Goal: Task Accomplishment & Management: Manage account settings

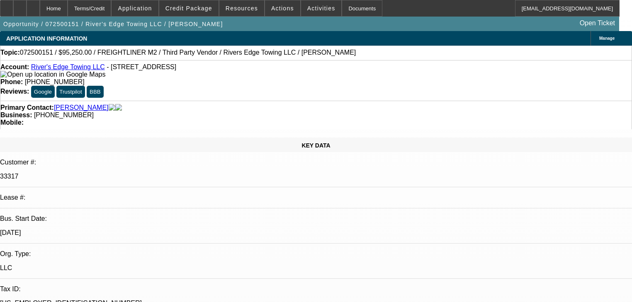
select select "0"
select select "2"
select select "0"
select select "6"
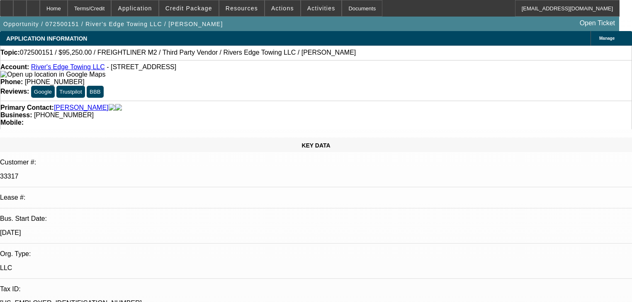
select select "0"
select select "2"
select select "0"
select select "6"
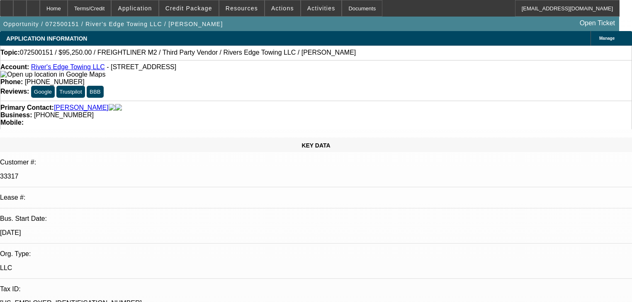
select select "0"
select select "6"
select select "0"
select select "2"
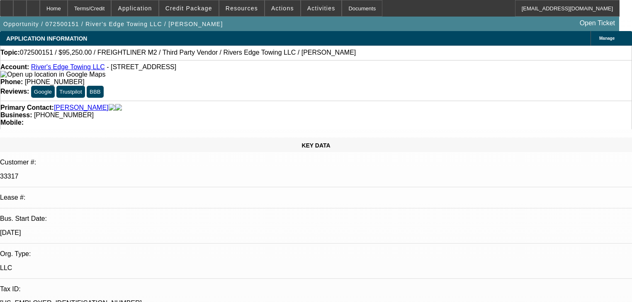
select select "2"
select select "0"
select select "6"
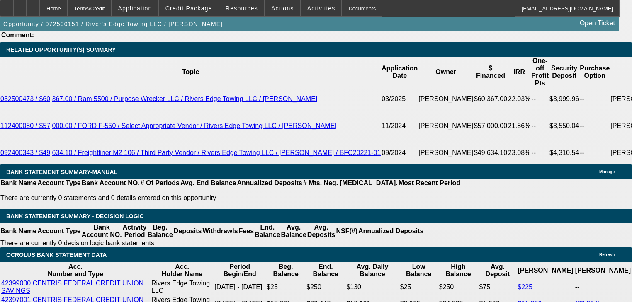
scroll to position [1525, 0]
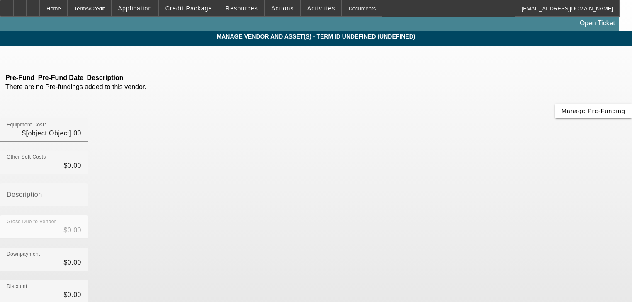
type input "$110,000.00"
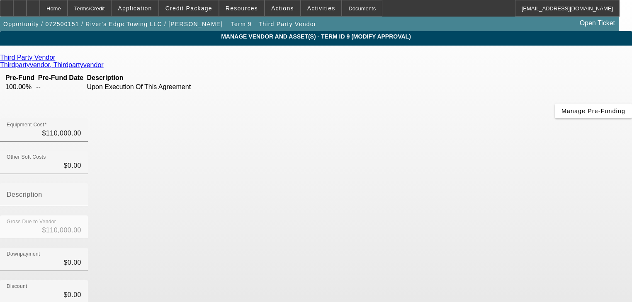
click at [57, 60] on icon at bounding box center [57, 57] width 0 height 7
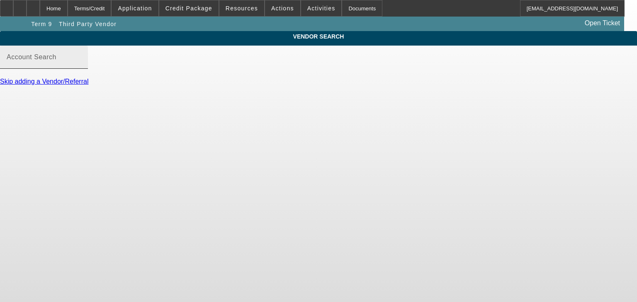
click at [81, 65] on input "Account Search" at bounding box center [44, 61] width 75 height 10
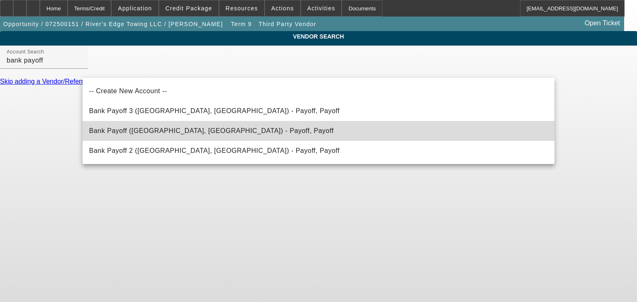
click at [155, 130] on span "Bank Payoff (Northbrook, IL) - Payoff, Payoff" at bounding box center [211, 130] width 244 height 7
type input "Bank Payoff (Northbrook, IL) - Payoff, Payoff"
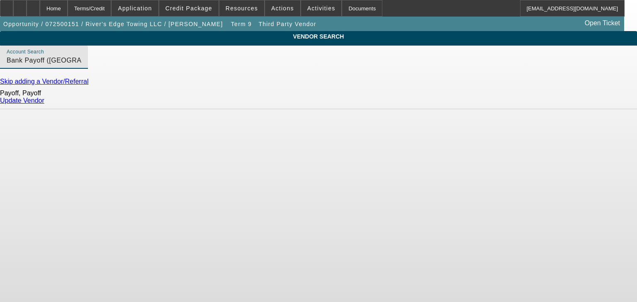
click at [44, 104] on link "Update Vendor" at bounding box center [22, 100] width 44 height 7
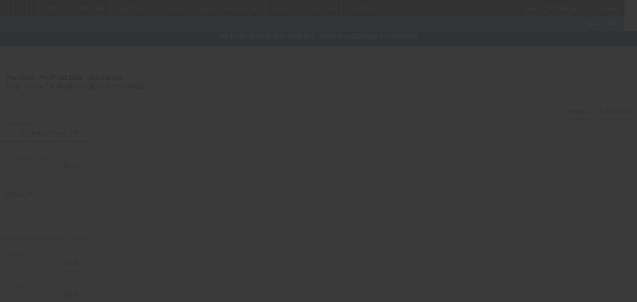
type input "$110,000.00"
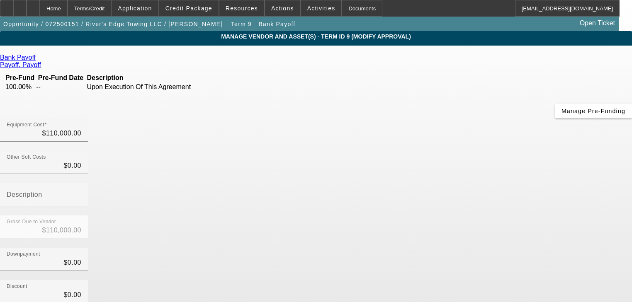
click at [187, 119] on div "Manage Pre-Funding" at bounding box center [316, 111] width 632 height 15
click at [81, 128] on input "110000" at bounding box center [44, 133] width 75 height 10
type input "1"
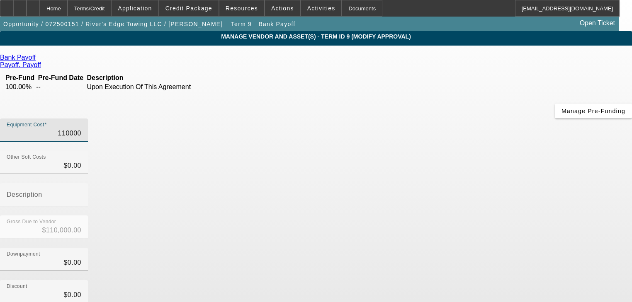
type input "$1.00"
type input "11"
type input "$11.00"
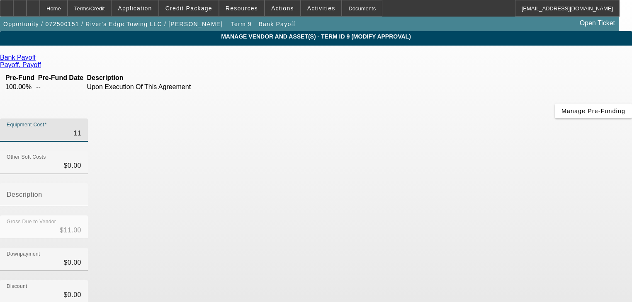
type input "112"
type input "$112.00"
type input "1126"
type input "$1,126.00"
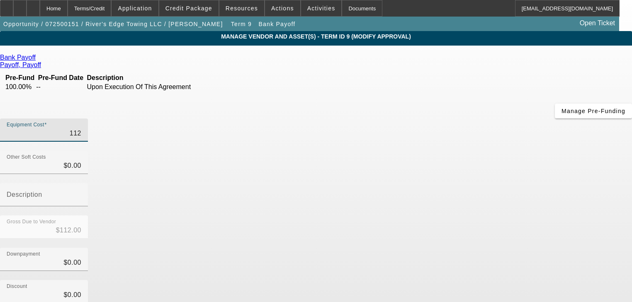
type input "$1,126.00"
type input "11264"
type input "$11,264.00"
type input "112644"
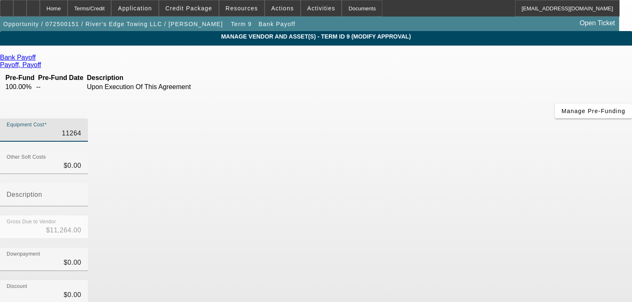
type input "$112,644.00"
type input "112644.6"
type input "$112,644.60"
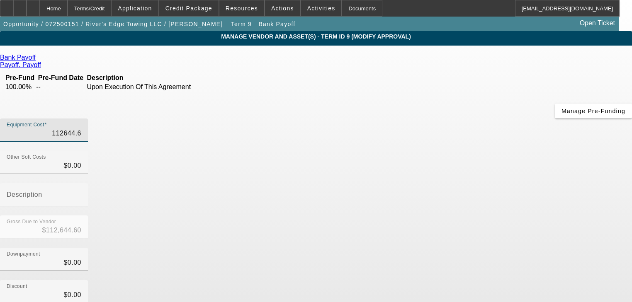
type input "112644.66"
type input "$112,644.66"
type input "0"
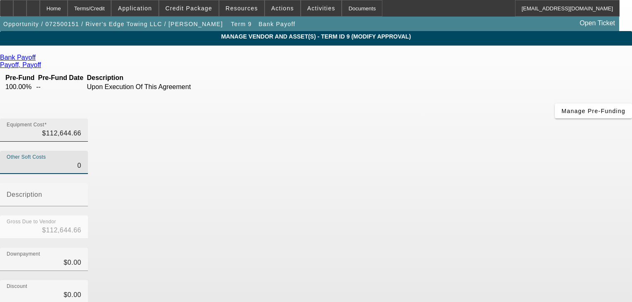
type input "112644.66"
type input "$0.00"
click at [81, 128] on input "112644.66" at bounding box center [44, 133] width 75 height 10
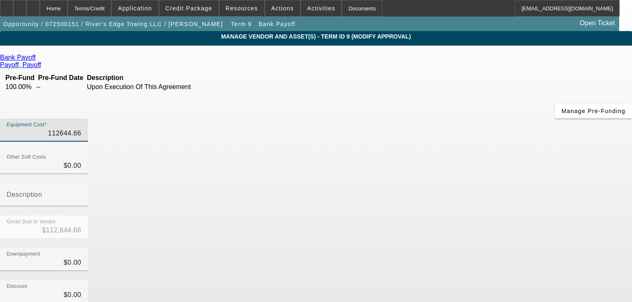
type input "11264.66"
type input "$11,264.66"
type input "112614.66"
type input "$112,614.66"
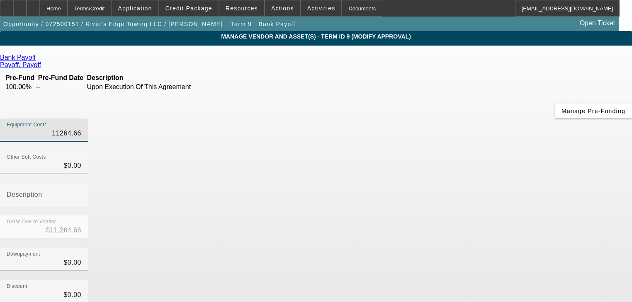
type input "$112,614.66"
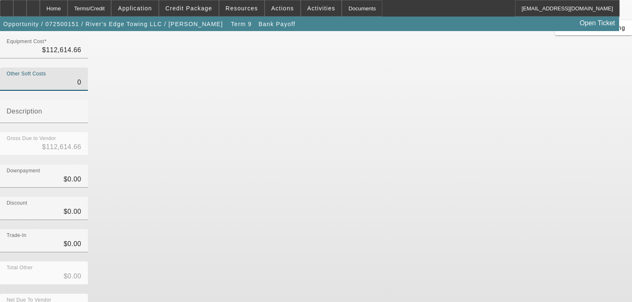
scroll to position [85, 0]
type input "$0.00"
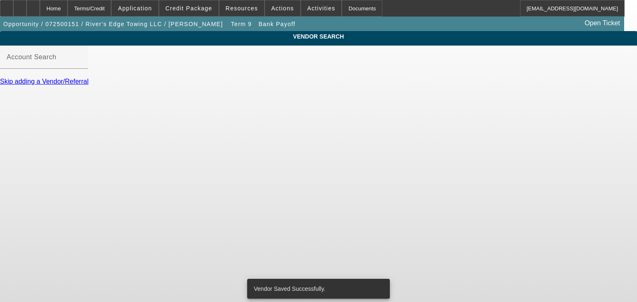
click at [88, 85] on link "Skip adding a Vendor/Referral" at bounding box center [44, 81] width 88 height 7
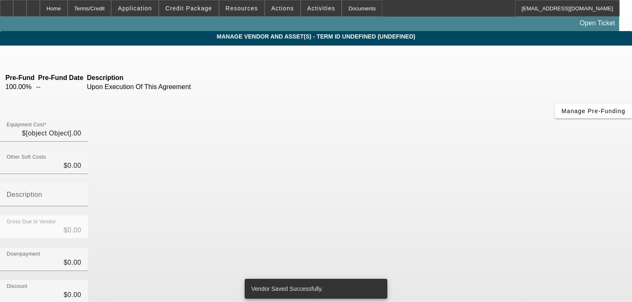
type input "$112,614.66"
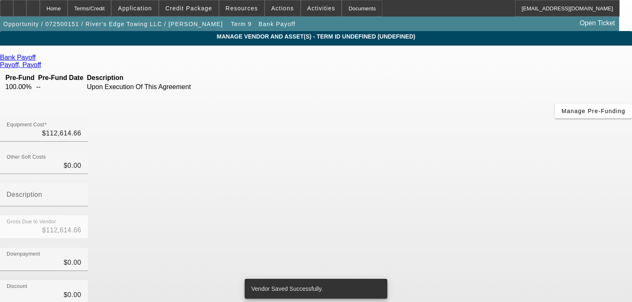
scroll to position [85, 0]
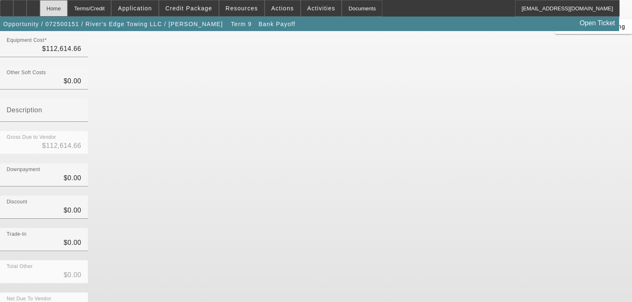
click at [68, 8] on div "Home" at bounding box center [54, 8] width 28 height 17
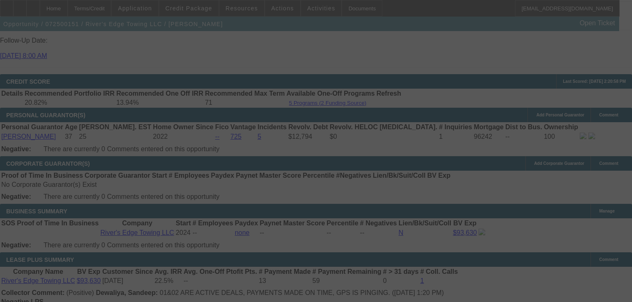
scroll to position [1423, 0]
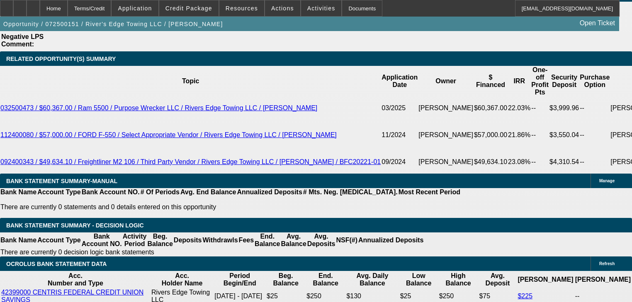
select select "0"
select select "2"
select select "0"
select select "6"
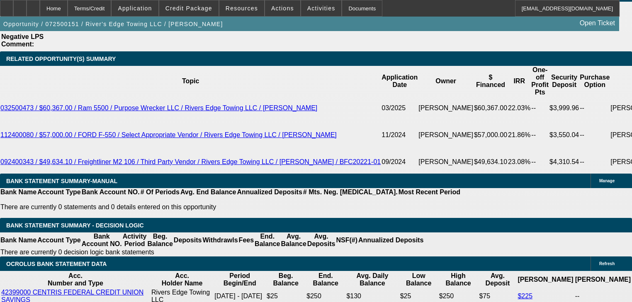
select select "0"
select select "2"
select select "0"
select select "6"
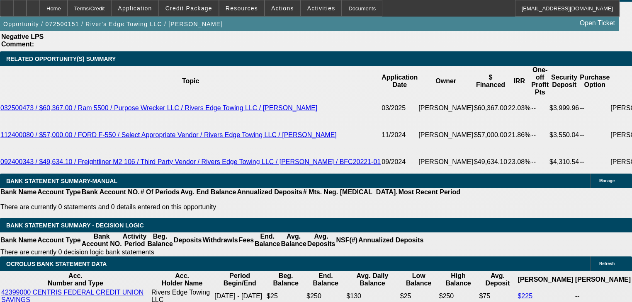
select select "0"
select select "6"
select select "0"
select select "2"
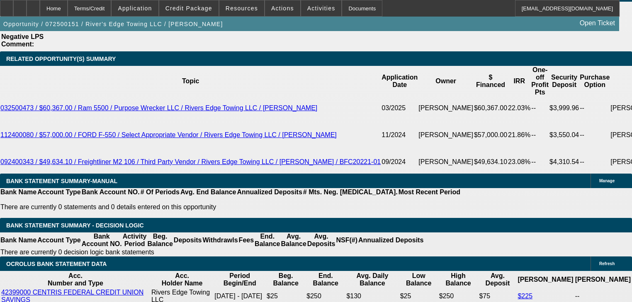
select select "2"
select select "0"
select select "6"
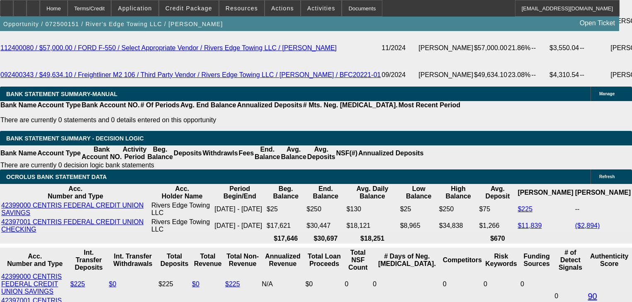
scroll to position [1489, 0]
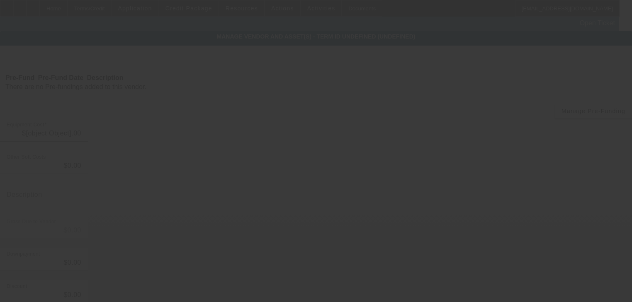
type input "$5,000.00"
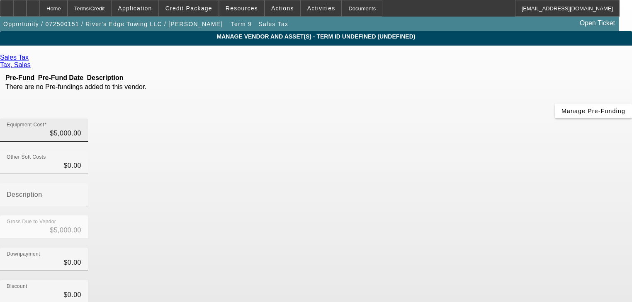
click at [81, 119] on div "Equipment Cost $5,000.00" at bounding box center [44, 130] width 75 height 23
click at [81, 128] on input "5000" at bounding box center [44, 133] width 75 height 10
type input "5"
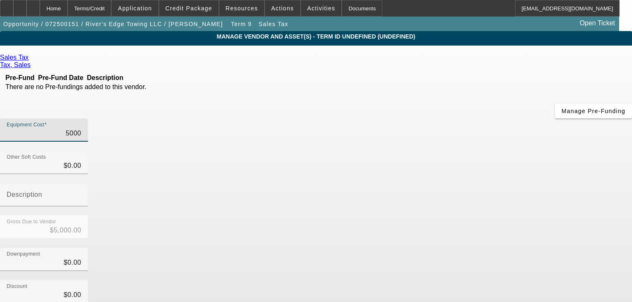
type input "$5.00"
type input "56"
type input "$56.00"
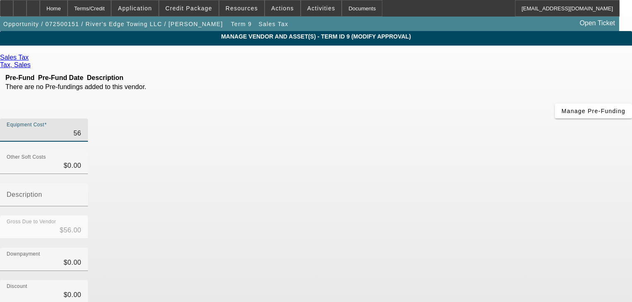
type input "563"
type input "$563.00"
type input "5630"
type input "$5,630.00"
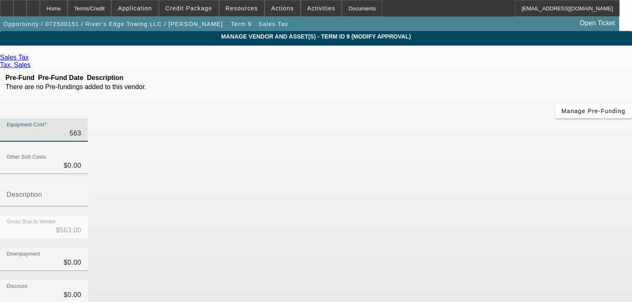
type input "$5,630.00"
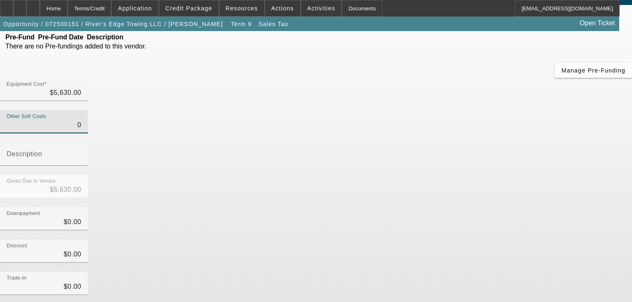
scroll to position [81, 0]
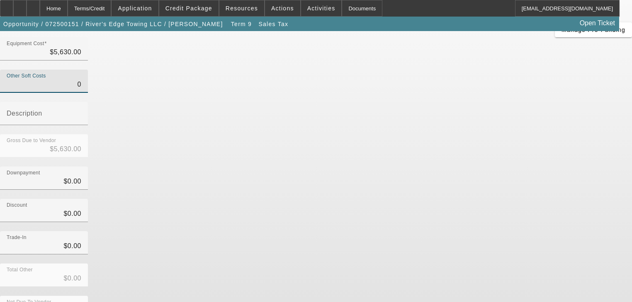
type input "$0.00"
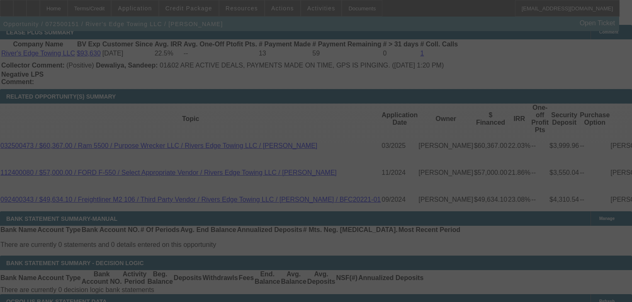
scroll to position [1421, 0]
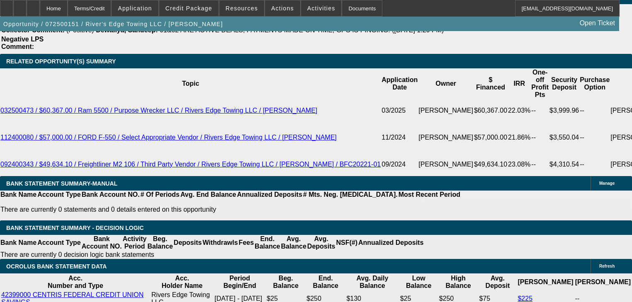
select select "0"
select select "2"
select select "0"
select select "6"
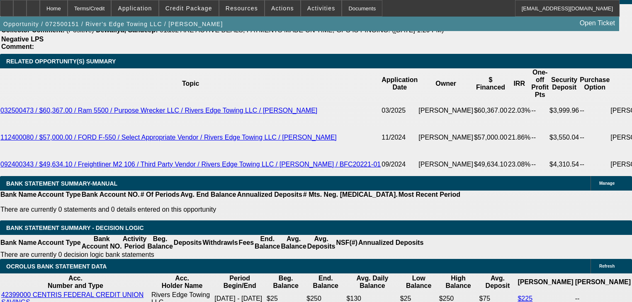
select select "0"
select select "2"
select select "0"
select select "6"
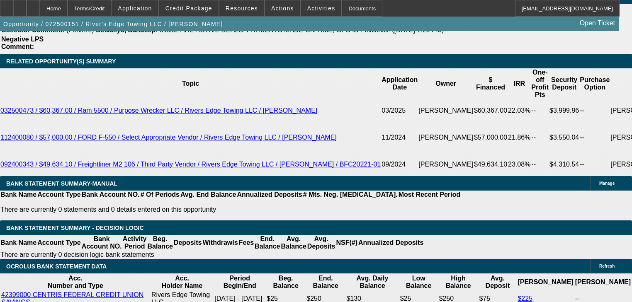
select select "0"
select select "6"
select select "0"
select select "2"
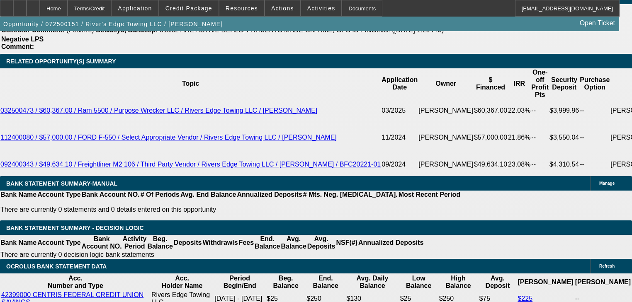
select select "2"
select select "0"
select select "6"
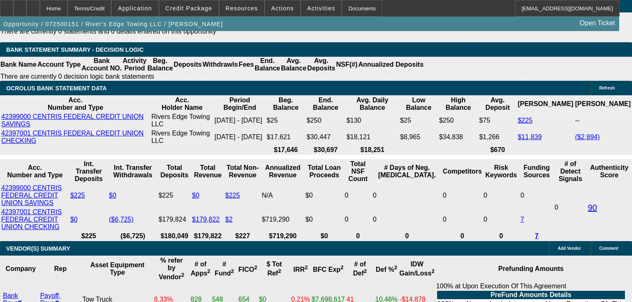
scroll to position [1592, 0]
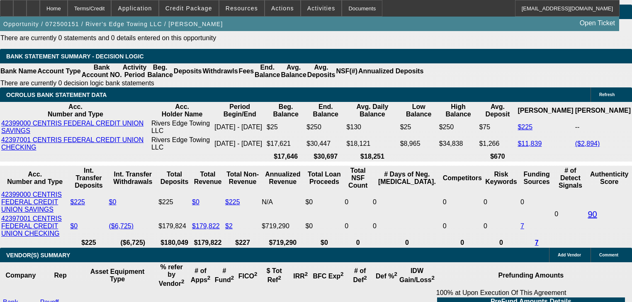
type input "$20,000.00"
type input "UNKNOWN"
type input "$2,603.37"
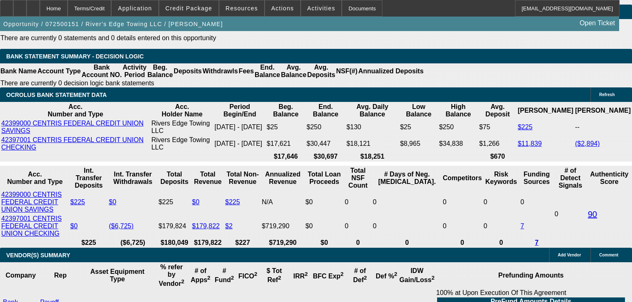
type input "$5,206.74"
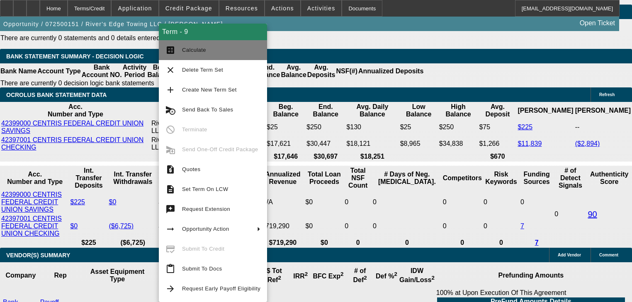
click at [191, 49] on span "Calculate" at bounding box center [194, 50] width 24 height 6
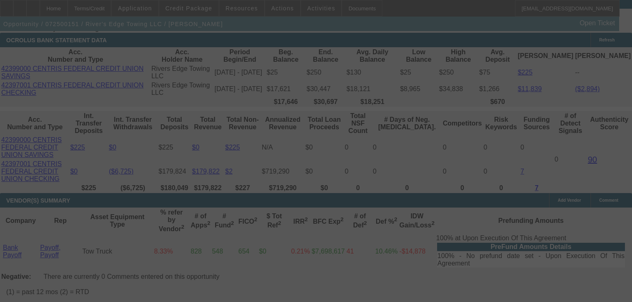
scroll to position [1625, 0]
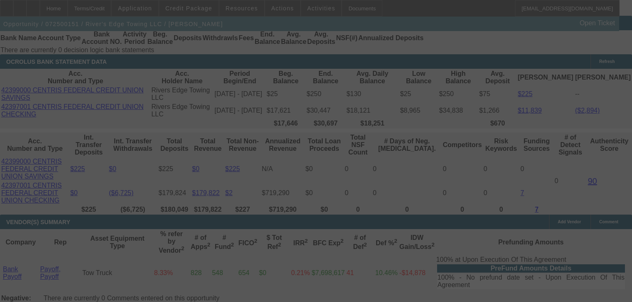
select select "0"
select select "2"
select select "0"
select select "6"
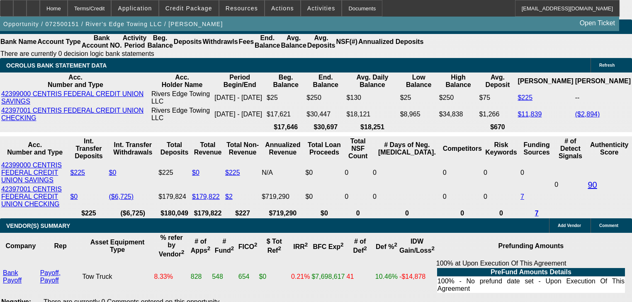
scroll to position [1592, 0]
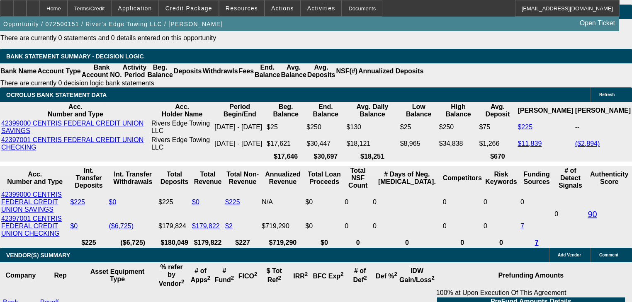
type input "$20,250.00"
type input "UNKNOWN"
type input "$5,193.50"
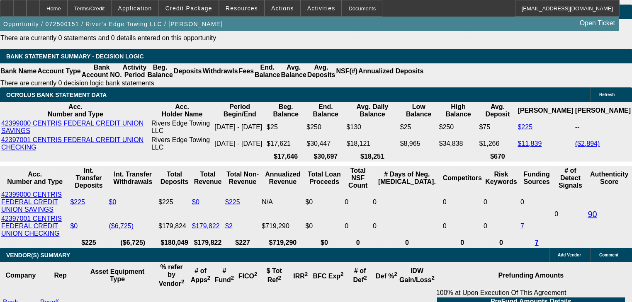
type input "$2,596.75"
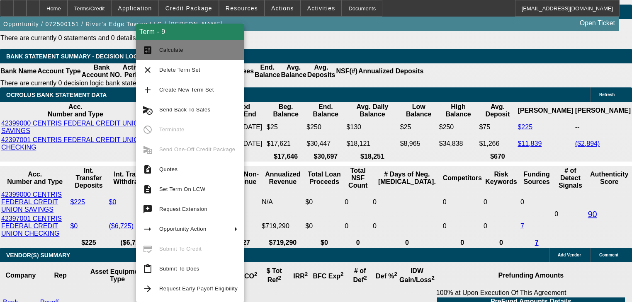
click at [157, 55] on button "calculate Calculate" at bounding box center [190, 50] width 108 height 20
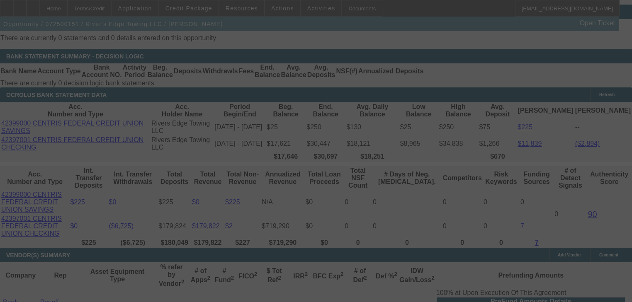
select select "0"
select select "2"
select select "0"
select select "6"
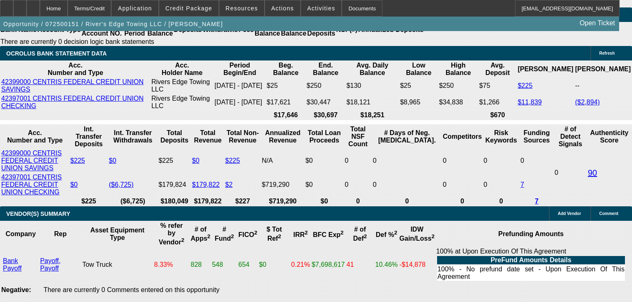
scroll to position [1625, 0]
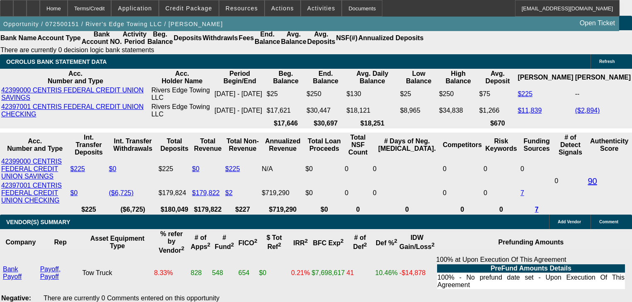
type input "$2,030.00"
type input "UNKNOWN"
type input "$3,079.56"
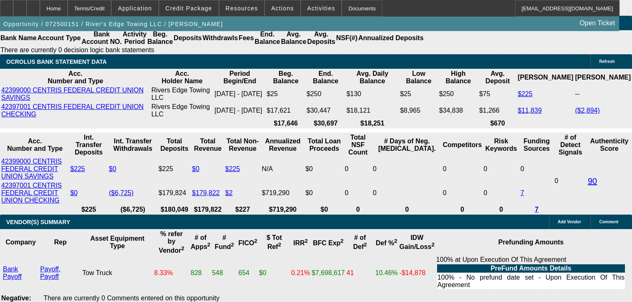
type input "$6,159.12"
type input "$20,300.00"
type input "$2,595.42"
type input "$5,190.84"
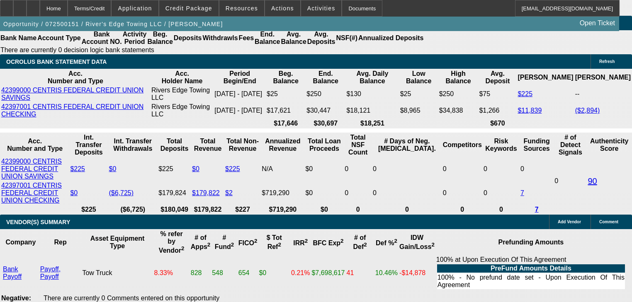
type input "2"
type input "$4.00"
type input "2596"
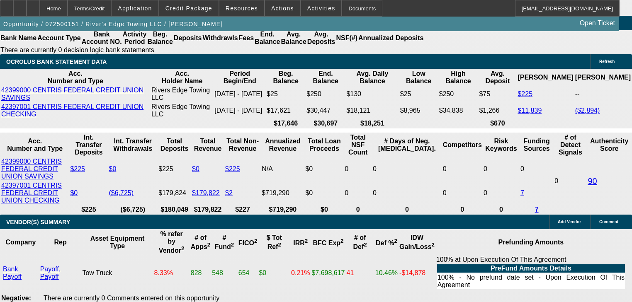
type input "20"
type input "$5,192.00"
type input "$2,596.00"
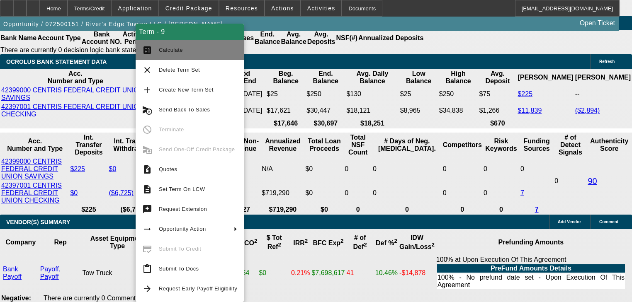
click at [145, 52] on mat-icon "calculate" at bounding box center [147, 50] width 10 height 10
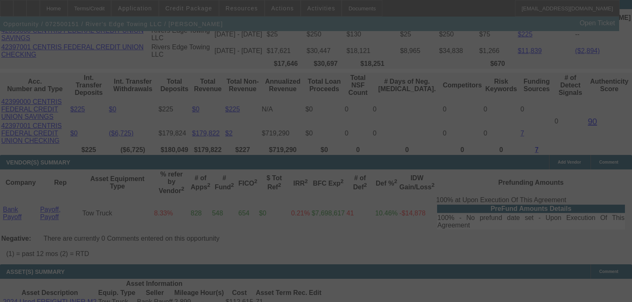
scroll to position [1692, 0]
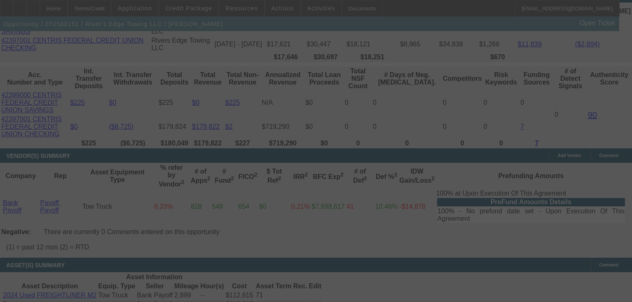
select select "0"
select select "2"
select select "0"
select select "6"
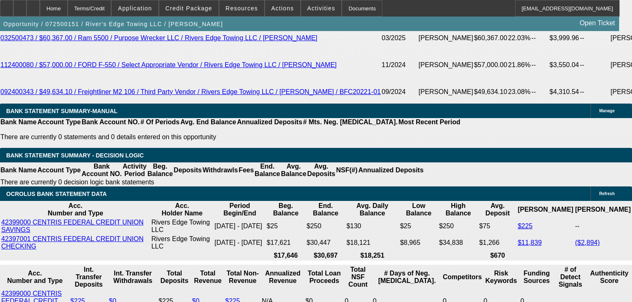
scroll to position [1493, 0]
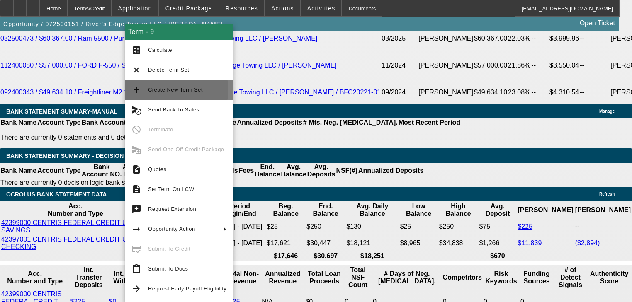
click at [141, 90] on mat-icon "add" at bounding box center [136, 90] width 10 height 10
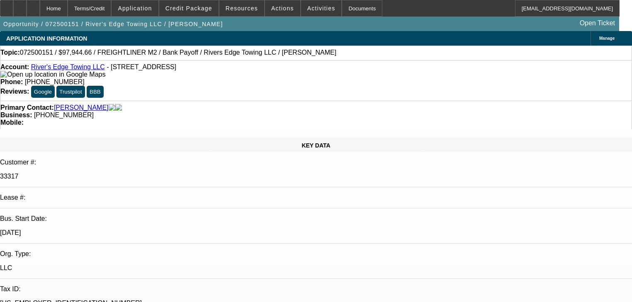
select select "0"
select select "2"
select select "0"
select select "6"
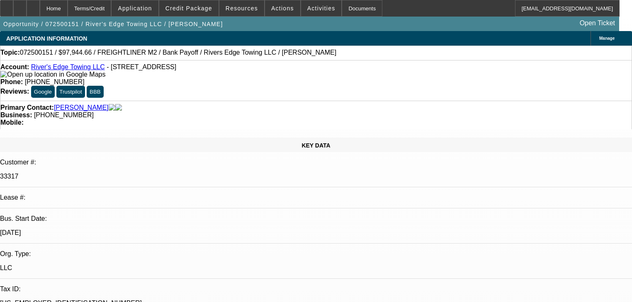
select select "0"
select select "2"
select select "0"
select select "6"
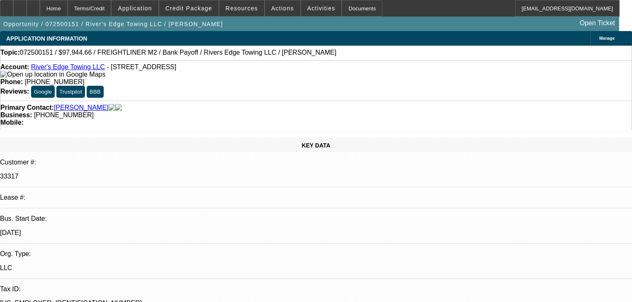
select select "0"
select select "2"
select select "0"
select select "6"
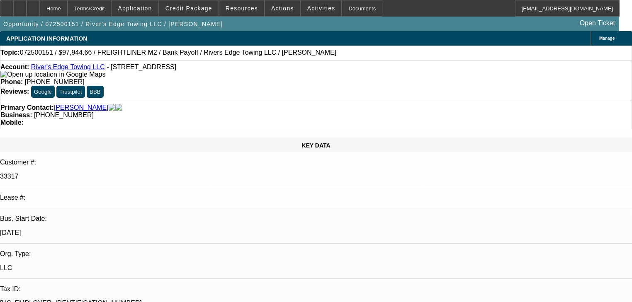
select select "0"
select select "6"
click at [189, 13] on span at bounding box center [188, 8] width 59 height 20
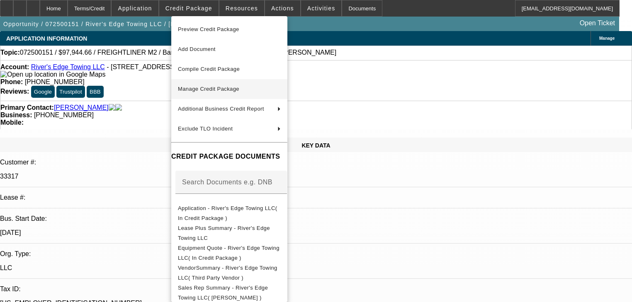
click at [208, 93] on span "Manage Credit Package" at bounding box center [229, 89] width 103 height 10
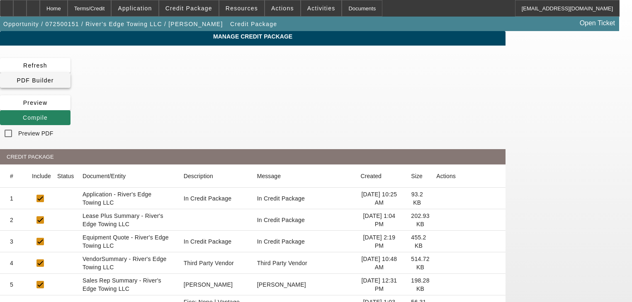
click at [53, 77] on span "PDF Builder" at bounding box center [35, 80] width 37 height 7
click at [70, 108] on span at bounding box center [35, 118] width 70 height 20
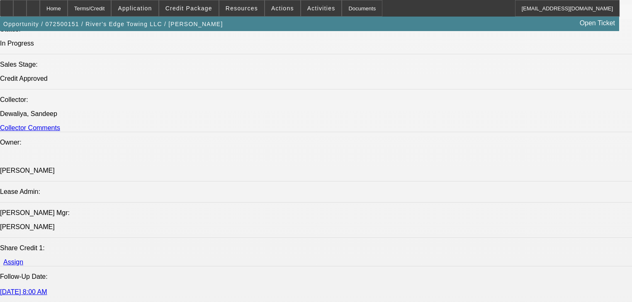
select select "0"
select select "2"
select select "0"
select select "6"
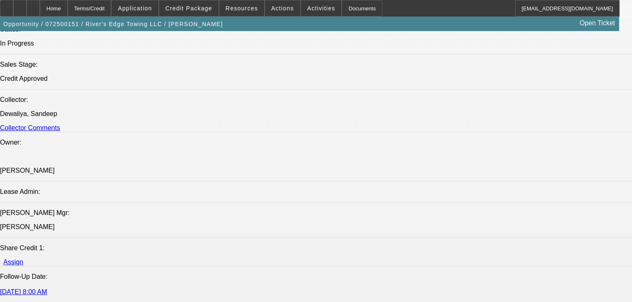
select select "0"
select select "2"
select select "0"
select select "6"
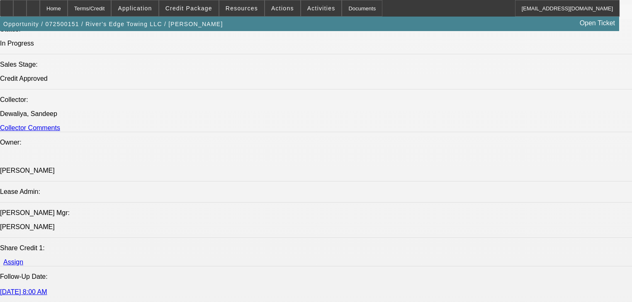
select select "0"
select select "2"
select select "0"
select select "6"
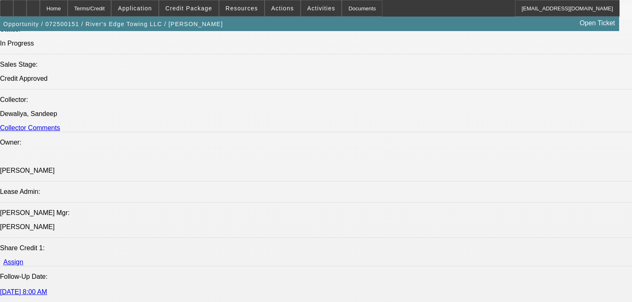
select select "0"
select select "6"
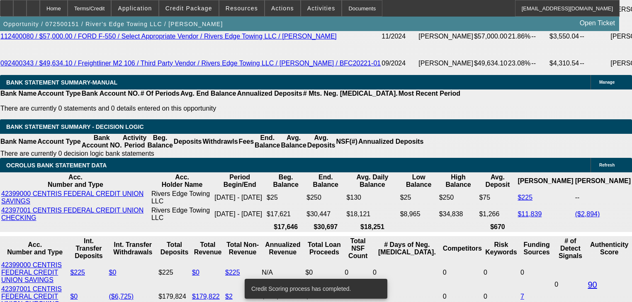
scroll to position [1538, 0]
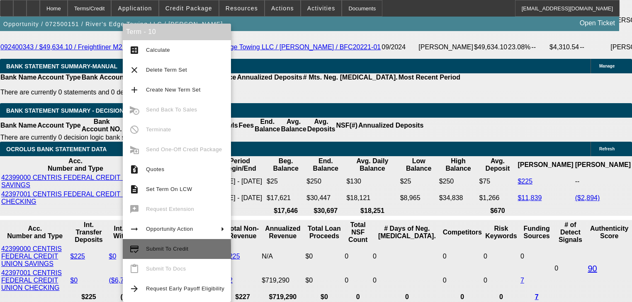
click at [176, 252] on span "Submit To Credit" at bounding box center [185, 249] width 78 height 10
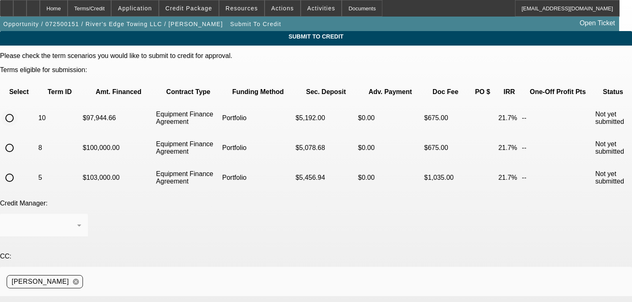
click at [18, 110] on input "radio" at bounding box center [9, 118] width 17 height 17
radio input "true"
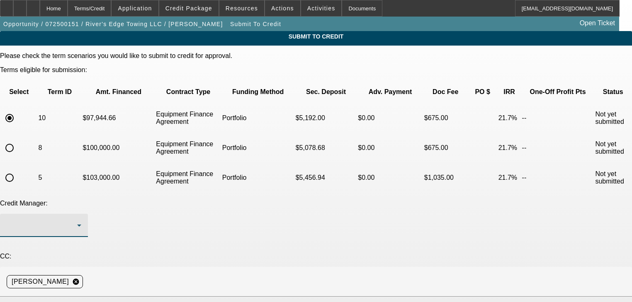
click at [77, 220] on div at bounding box center [42, 225] width 70 height 10
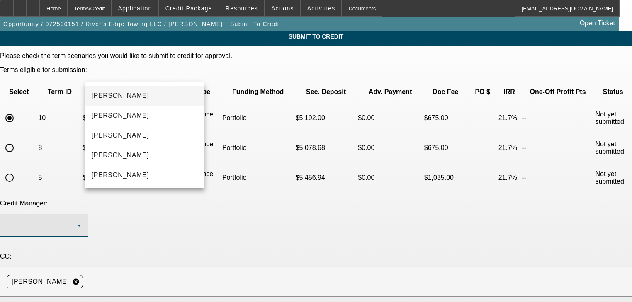
click at [143, 98] on mat-option "[PERSON_NAME]" at bounding box center [144, 96] width 119 height 20
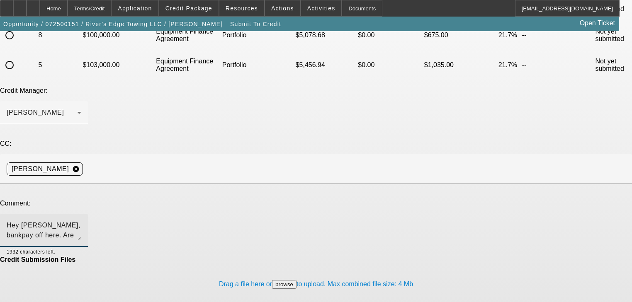
scroll to position [113, 0]
type textarea "Hey George, bankpay off here. Are we okay to pay the bank? Thank you"
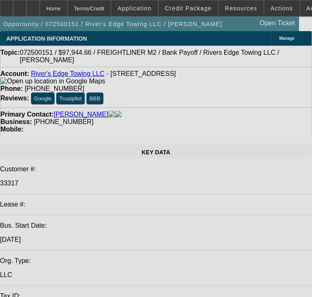
select select "0"
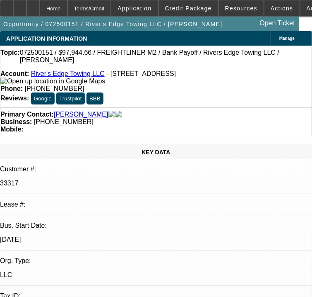
select select "2"
select select "0"
select select "6"
select select "0"
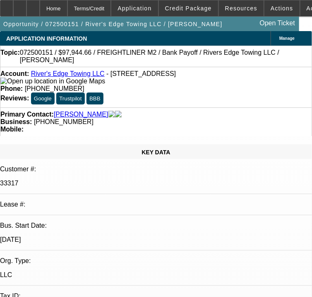
select select "2"
select select "0"
select select "6"
select select "0"
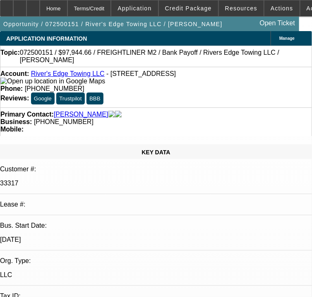
select select "2"
select select "0"
select select "6"
select select "0"
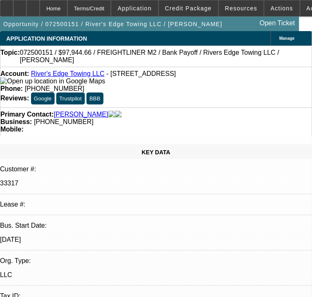
select select "0"
select select "6"
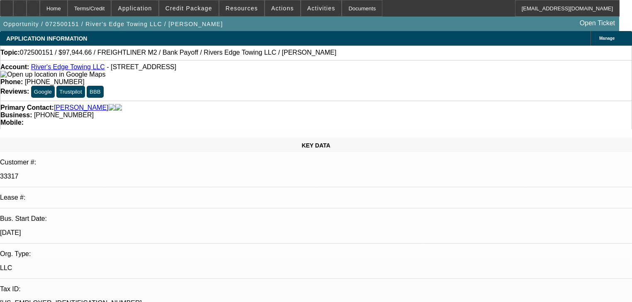
radio input "true"
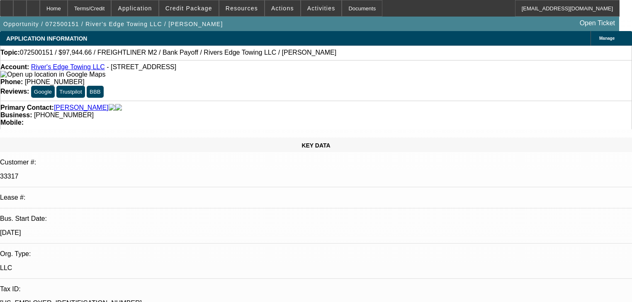
type textarea "Need to make BOS & need title front and back to doc this"
radio input "true"
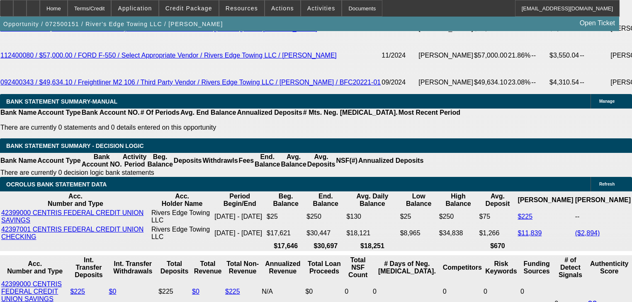
scroll to position [1425, 0]
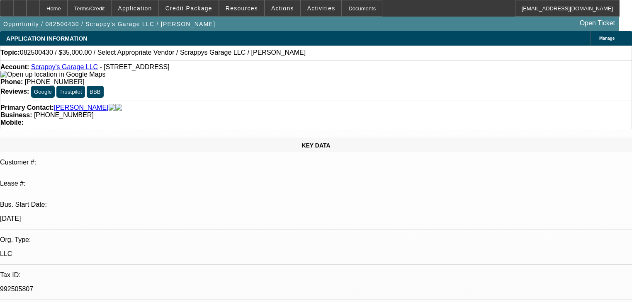
select select "0"
select select "2"
select select "0.1"
select select "4"
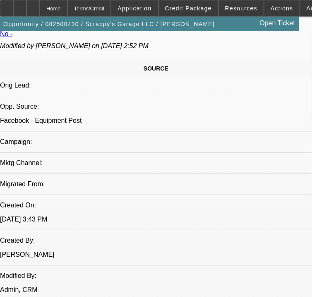
scroll to position [564, 0]
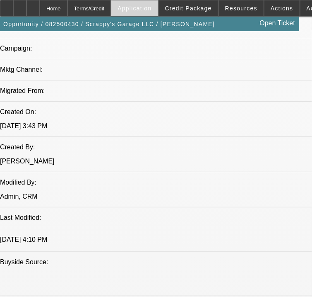
click at [146, 12] on span at bounding box center [134, 8] width 46 height 20
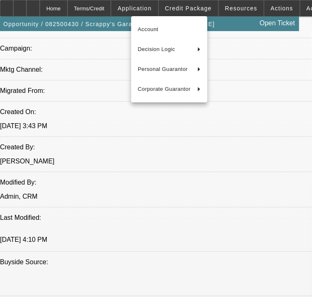
click at [174, 12] on div at bounding box center [156, 148] width 312 height 297
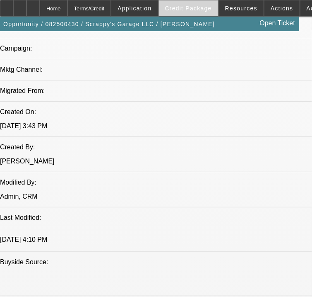
click at [179, 12] on span at bounding box center [188, 8] width 59 height 20
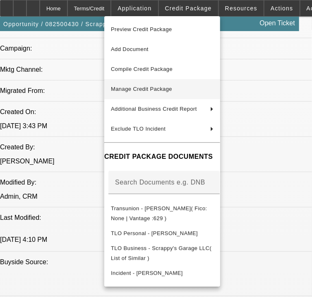
click at [158, 83] on button "Manage Credit Package" at bounding box center [162, 89] width 116 height 20
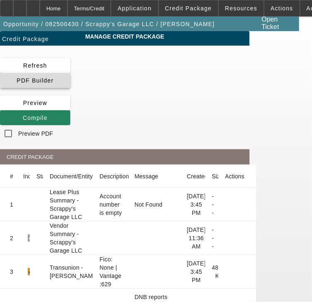
click at [53, 81] on span "PDF Builder" at bounding box center [35, 80] width 37 height 7
click at [299, 215] on app-manage-credit-package "Manage Credit Package Refresh PDF Builder Preview Compile Preview PDF CREDIT PA…" at bounding box center [156, 286] width 312 height 511
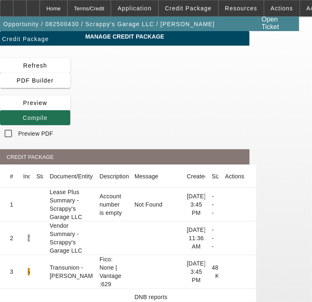
click at [70, 119] on span at bounding box center [35, 118] width 70 height 20
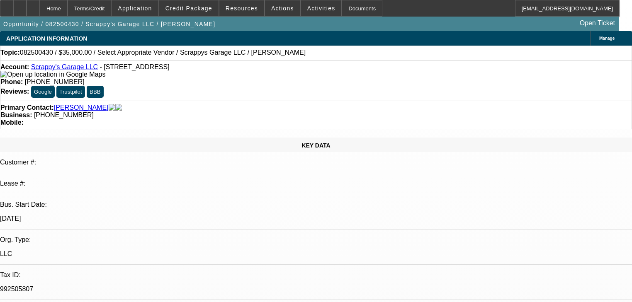
select select "0"
select select "2"
select select "0.1"
select select "4"
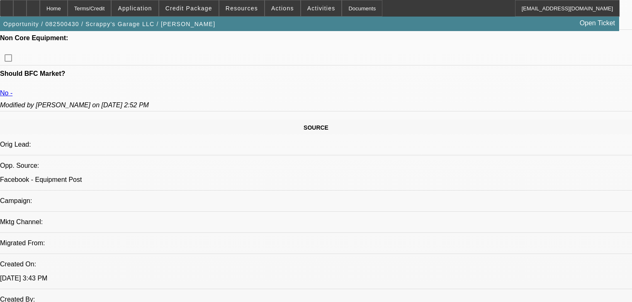
scroll to position [398, 0]
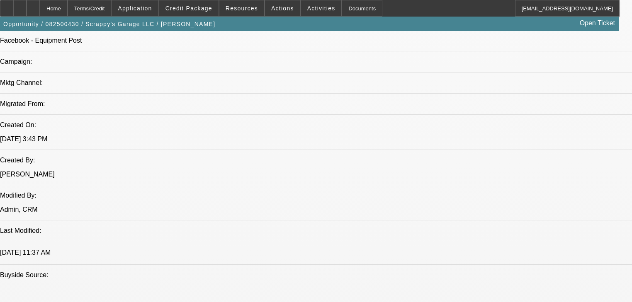
scroll to position [530, 0]
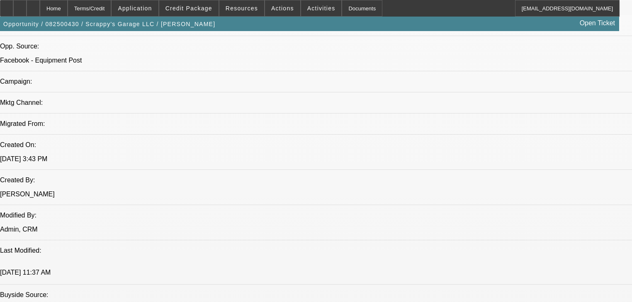
drag, startPoint x: 219, startPoint y: 104, endPoint x: 368, endPoint y: 117, distance: 149.3
drag, startPoint x: 343, startPoint y: 104, endPoint x: 262, endPoint y: 122, distance: 82.7
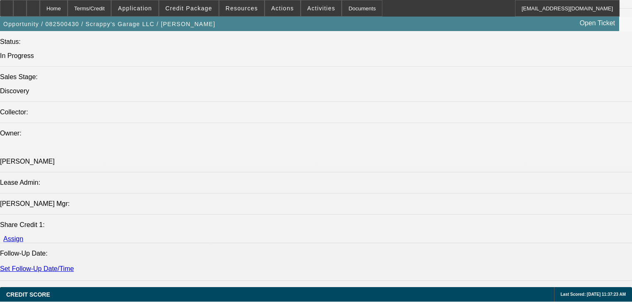
scroll to position [895, 0]
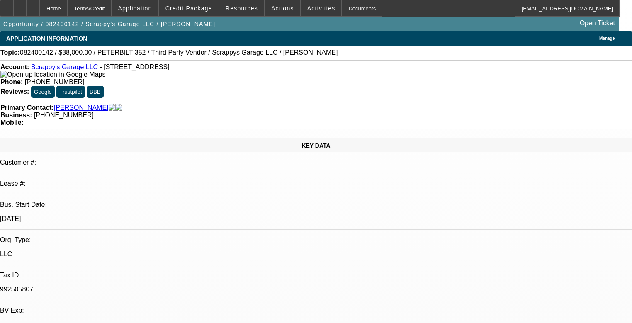
select select "0"
select select "2"
select select "0.1"
select select "4"
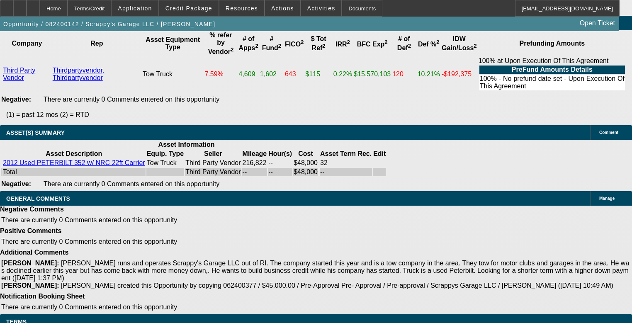
scroll to position [133, 0]
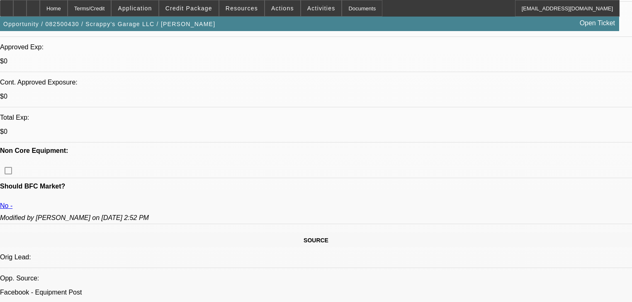
select select "0"
select select "2"
select select "0.1"
select select "4"
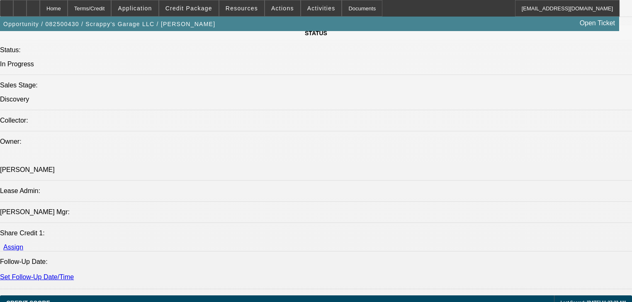
scroll to position [759, 0]
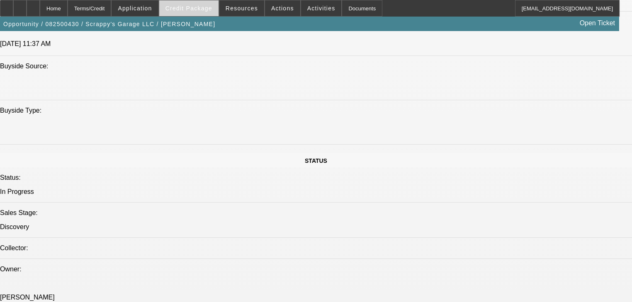
click at [186, 13] on span at bounding box center [188, 8] width 59 height 20
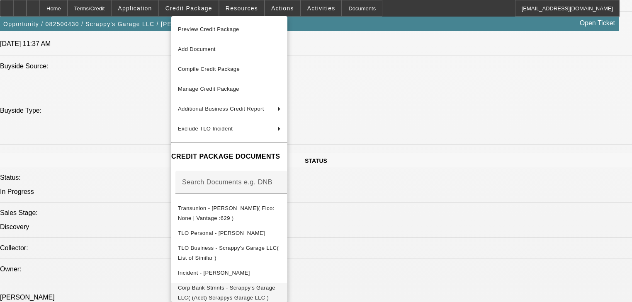
click at [257, 285] on span "Corp Bank Stmnts - Scrappy's Garage LLC( (Acct) Scrappys Garage LLC )" at bounding box center [229, 293] width 103 height 20
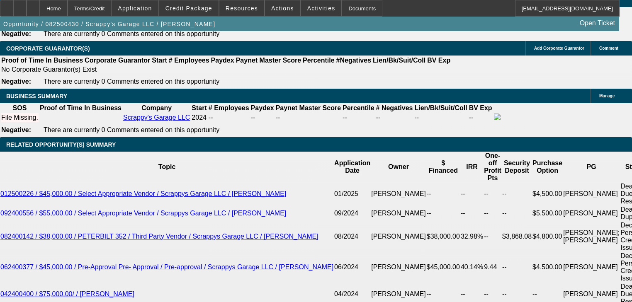
scroll to position [1422, 0]
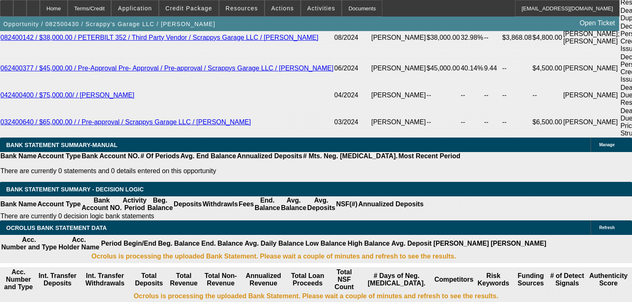
type input "UNKNOWN"
type input "44"
type input "$18,420.86"
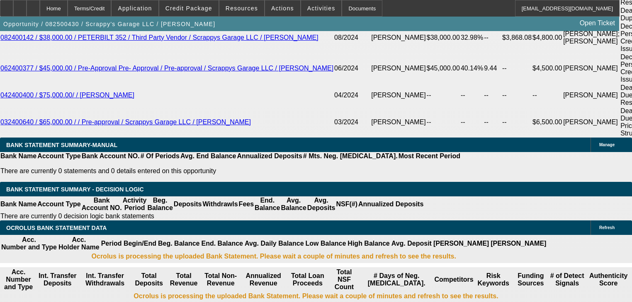
type input "$9,210.43"
type input "$2,445.36"
type input "$1,222.68"
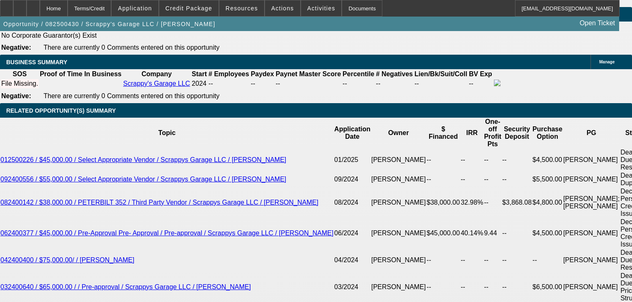
scroll to position [1256, 0]
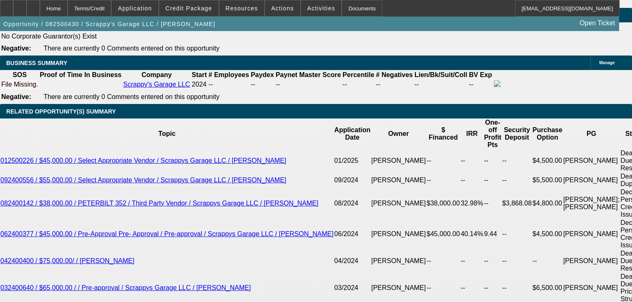
type input "44"
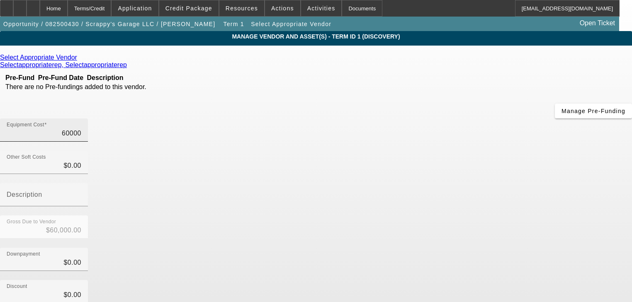
click at [81, 128] on input "60000" at bounding box center [44, 133] width 75 height 10
type input "7"
type input "$7.00"
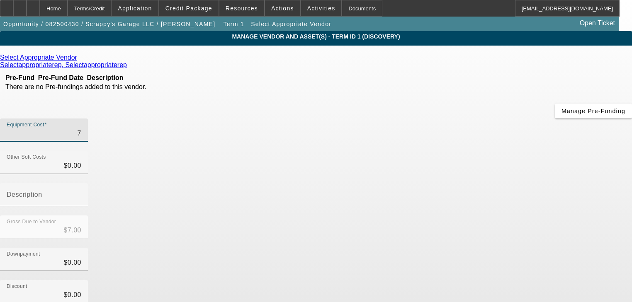
type input "77"
type input "$77.00"
type input "772"
type input "$772.00"
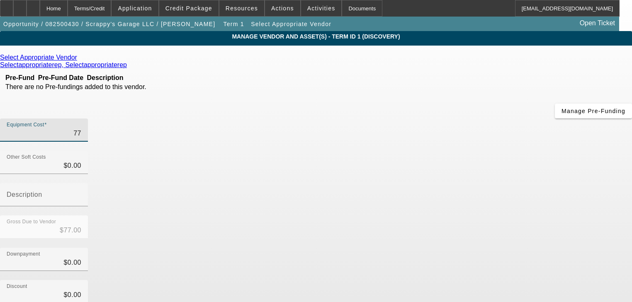
type input "$772.00"
type input "7729"
type input "$7,729.00"
type input "77295"
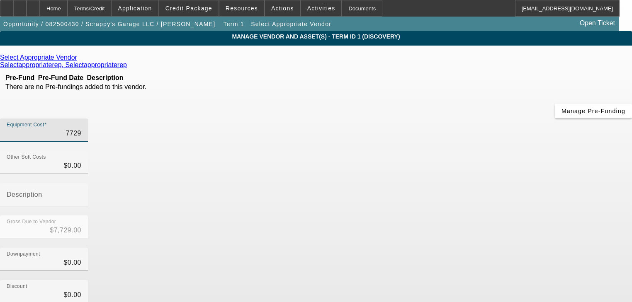
type input "$77,295.00"
type input "772950"
type input "$772,950.00"
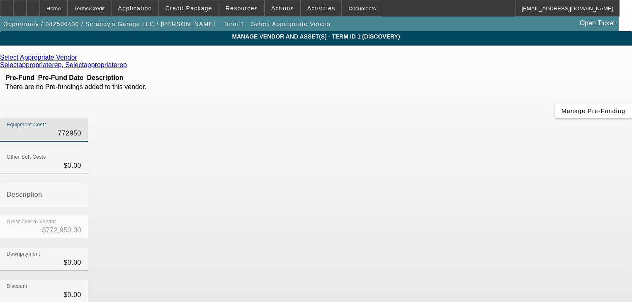
type input "$772,950.00"
type input "0"
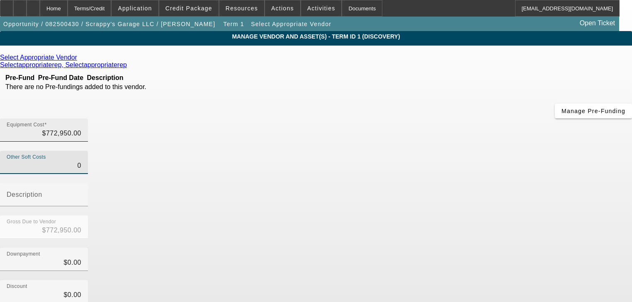
type input "772950"
type input "$0.00"
click at [81, 128] on input "772950" at bounding box center [44, 133] width 75 height 10
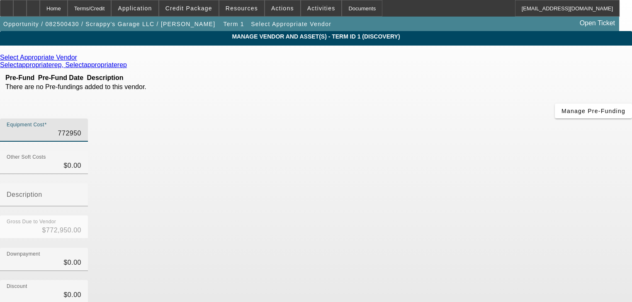
click at [81, 128] on input "772950" at bounding box center [44, 133] width 75 height 10
type input "7"
type input "$7.00"
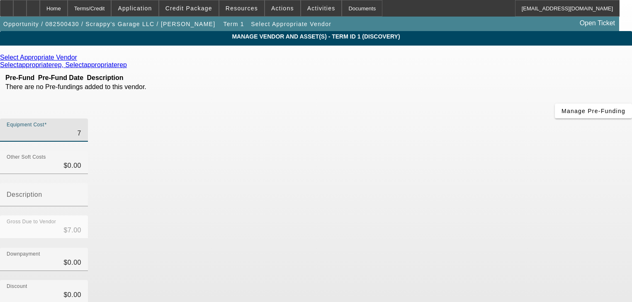
type input "72"
type input "$72.00"
type input "729"
type input "$729.00"
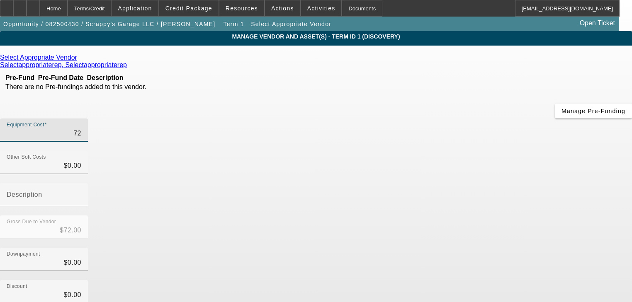
type input "$729.00"
type input "7295"
type input "$7,295.00"
type input "72950"
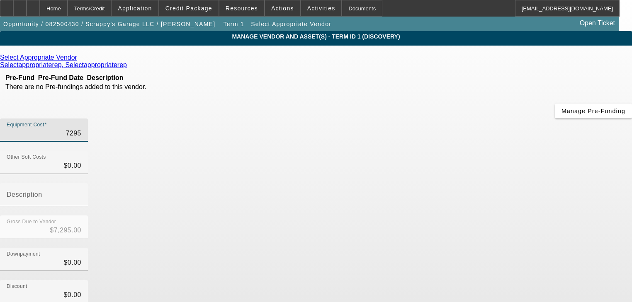
type input "$72,950.00"
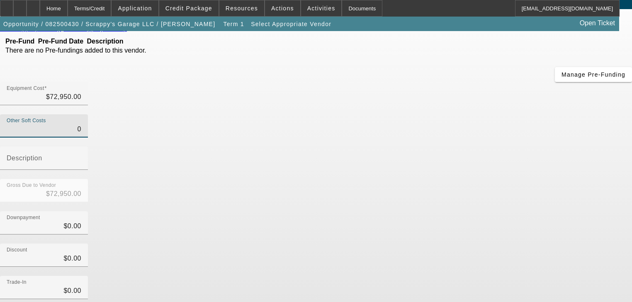
scroll to position [81, 0]
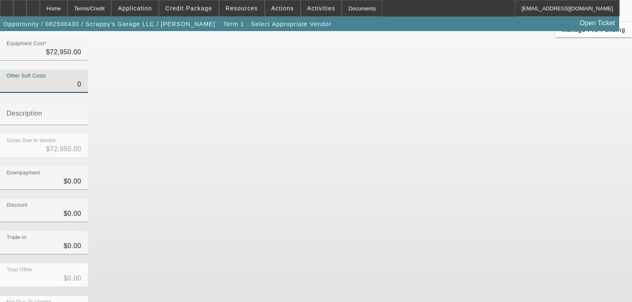
type input "$0.00"
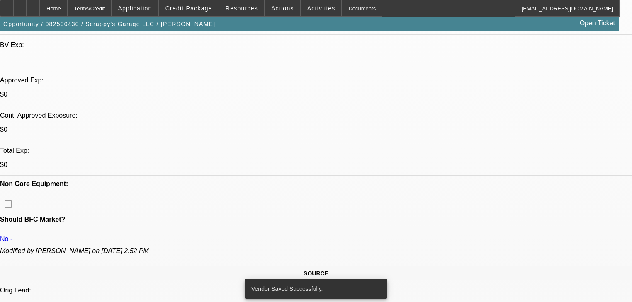
select select "0"
select select "2"
select select "0.1"
select select "4"
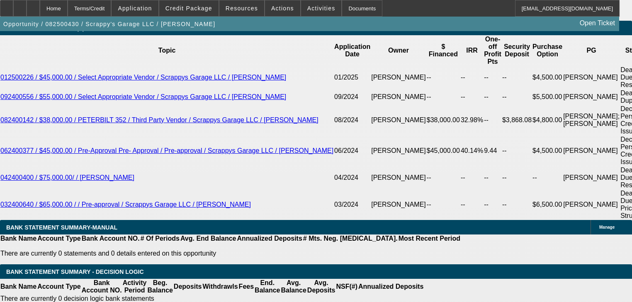
scroll to position [1438, 0]
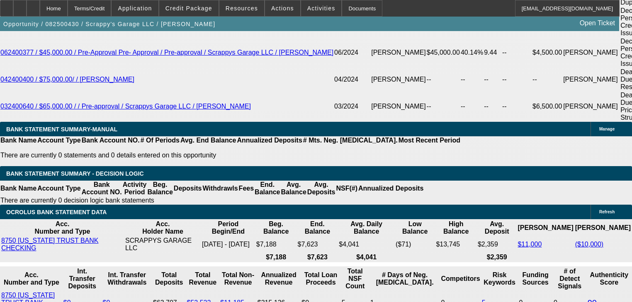
type input "UNKNOWN"
type input "30"
type input "$2,304.34"
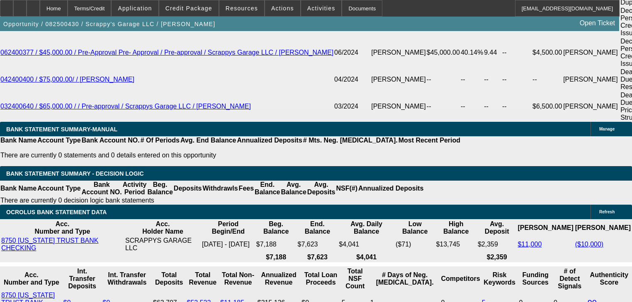
type input "$1,152.17"
type input "$3,618.34"
type input "$1,809.17"
type input "30"
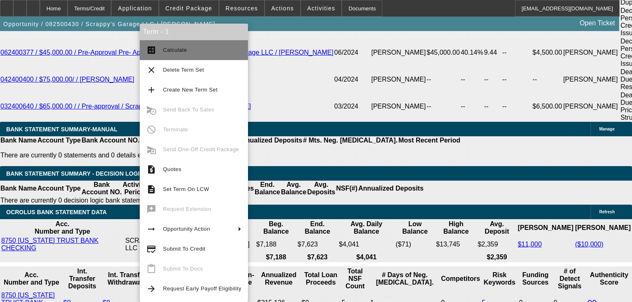
click at [150, 53] on mat-icon "calculate" at bounding box center [151, 50] width 10 height 10
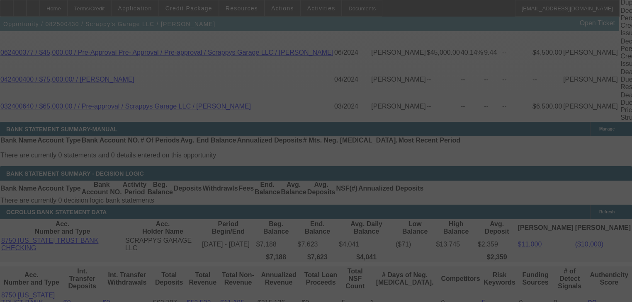
select select "0"
select select "2"
select select "0.1"
select select "4"
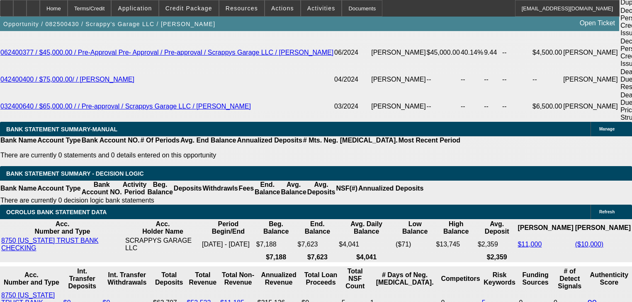
type input "$20,000.00"
type input "UNKNOWN"
type input "$1,997.82"
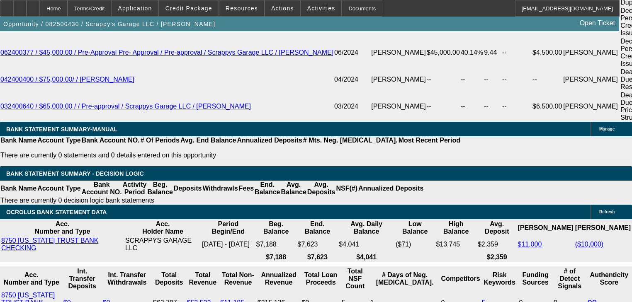
type input "$3,995.64"
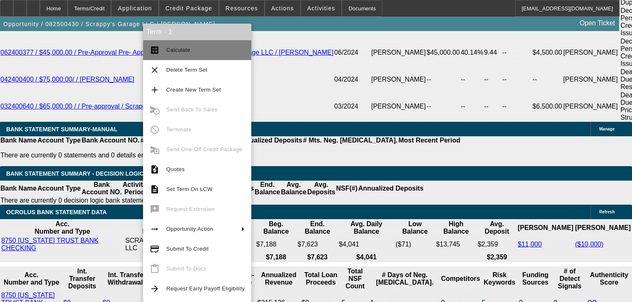
click at [150, 48] on mat-icon "calculate" at bounding box center [155, 50] width 10 height 10
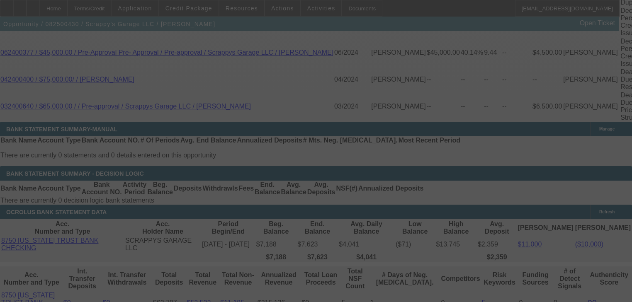
select select "0"
select select "2"
select select "0.1"
select select "4"
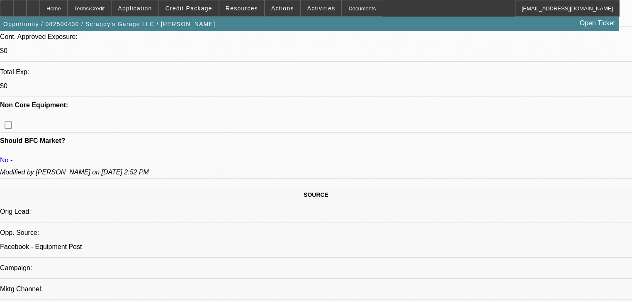
scroll to position [244, 0]
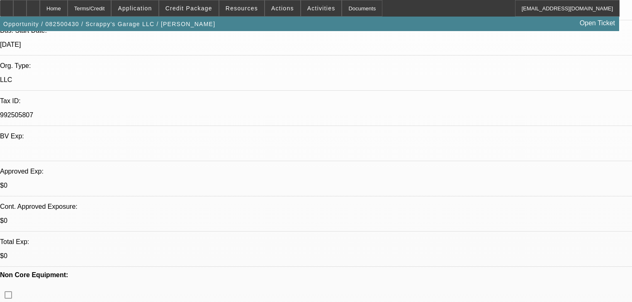
scroll to position [211, 0]
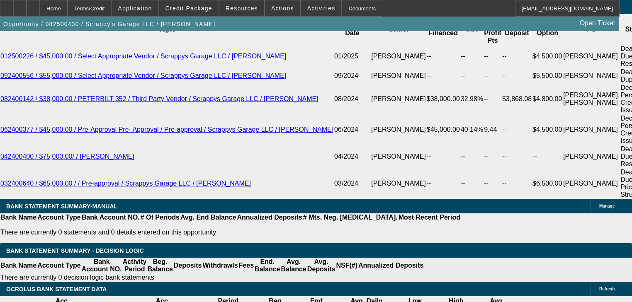
scroll to position [1326, 0]
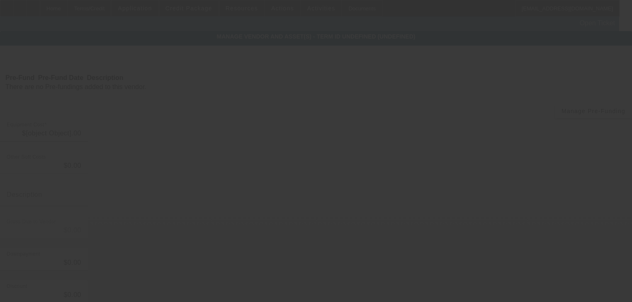
type input "$72,950.00"
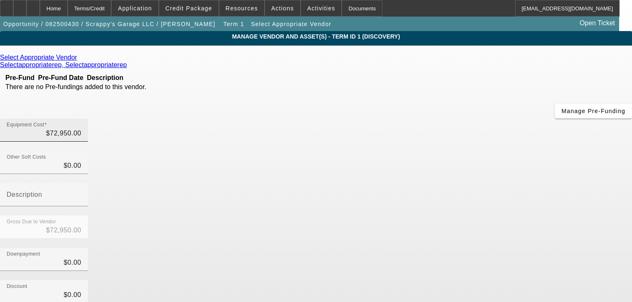
type input "72950"
click at [81, 128] on input "72950" at bounding box center [44, 133] width 75 height 10
type input "$0.00"
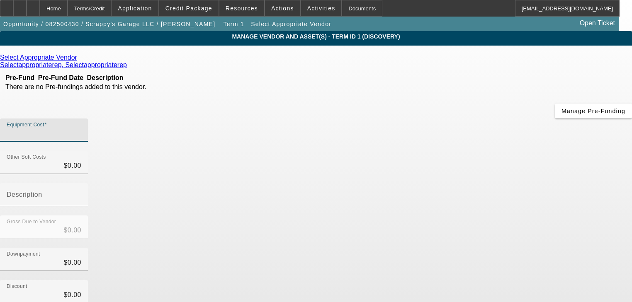
paste input "1FDUF4HT4JDA00238"
type input "1FDUF4HT4JDA00238"
type input "$14,400,238.00"
click at [81, 128] on input "1FDUF4HT4JDA00238" at bounding box center [44, 133] width 75 height 10
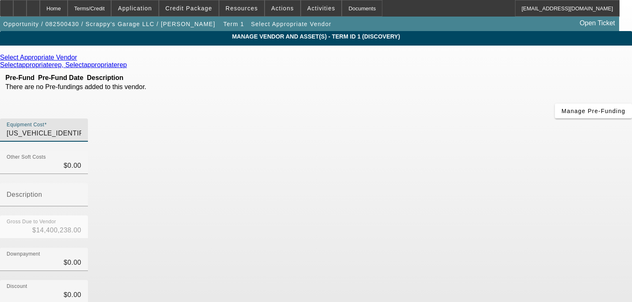
click at [81, 128] on input "1FDUF4HT4JDA00238" at bounding box center [44, 133] width 75 height 10
type input "$0.00"
type input "4"
type input "$4.00"
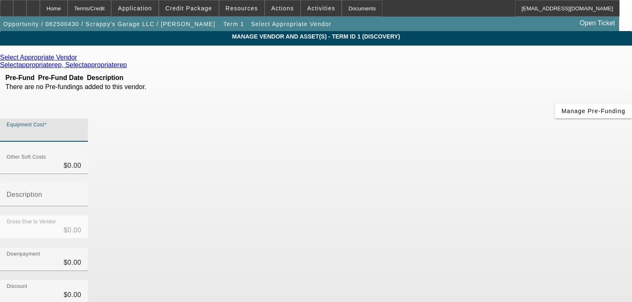
type input "$4.00"
type input "49"
type input "$49.00"
type input "499"
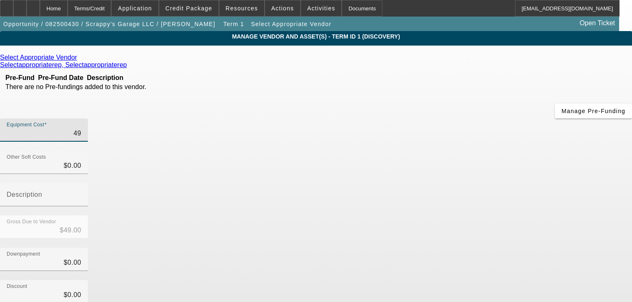
type input "$499.00"
type input "4995"
type input "$4,995.00"
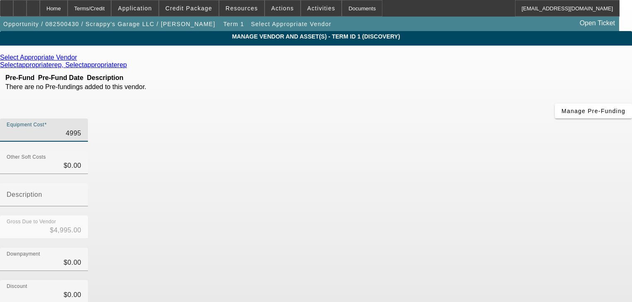
type input "49950"
type input "$49,950.00"
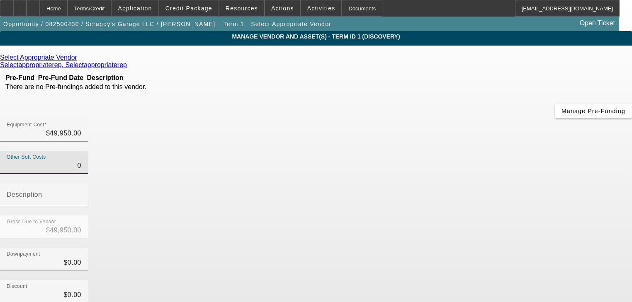
type input "$0.00"
click at [79, 59] on icon at bounding box center [79, 57] width 0 height 7
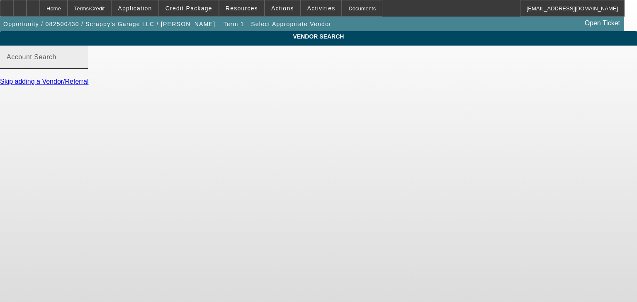
click at [56, 61] on mat-label "Account Search" at bounding box center [32, 56] width 50 height 7
click at [81, 63] on input "Account Search" at bounding box center [44, 61] width 75 height 10
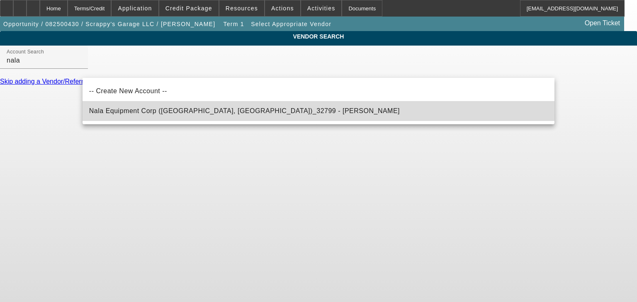
click at [190, 111] on span "Nala Equipment Corp (Upton, MA)_32799 - Davis, Derek" at bounding box center [244, 110] width 310 height 7
type input "Nala Equipment Corp (Upton, MA)_32799 - Davis, Derek"
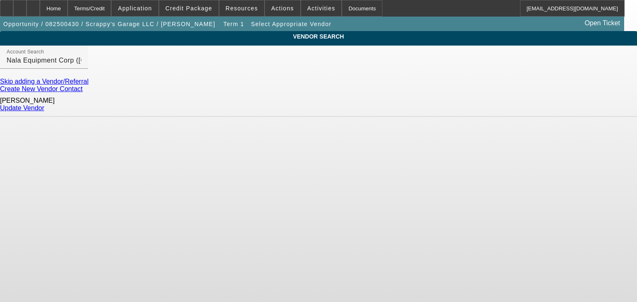
click at [44, 109] on link "Update Vendor" at bounding box center [22, 107] width 44 height 7
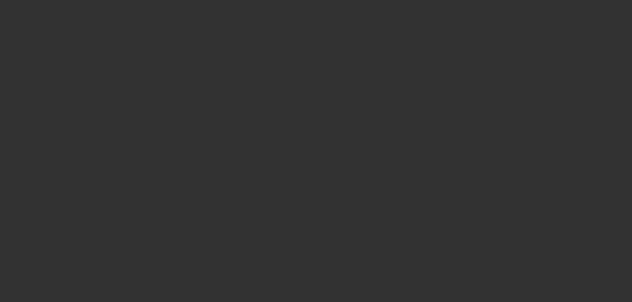
type input "$49,950.00"
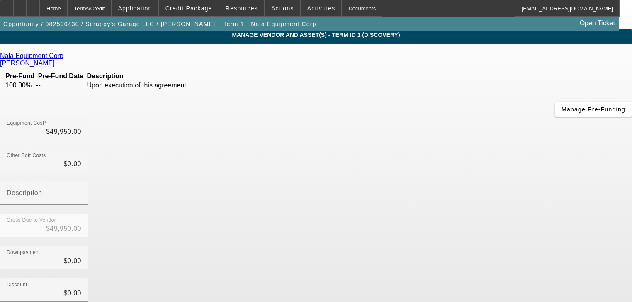
scroll to position [81, 0]
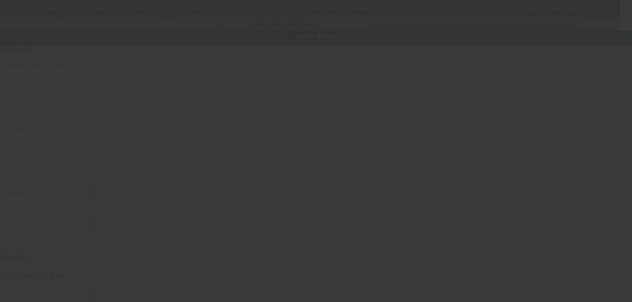
type input "11 Main St"
type input "Moosup"
type input "06354"
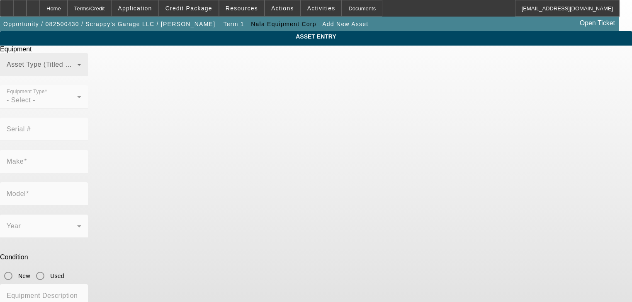
click at [77, 73] on span at bounding box center [42, 68] width 70 height 10
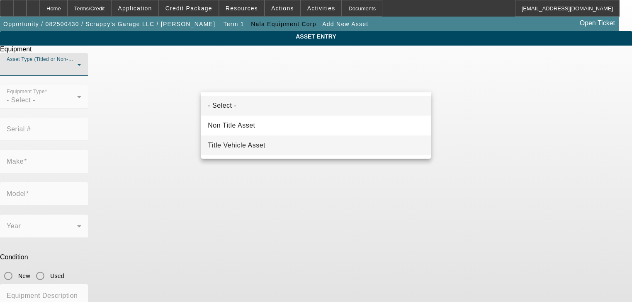
click at [315, 147] on mat-option "Title Vehicle Asset" at bounding box center [315, 146] width 229 height 20
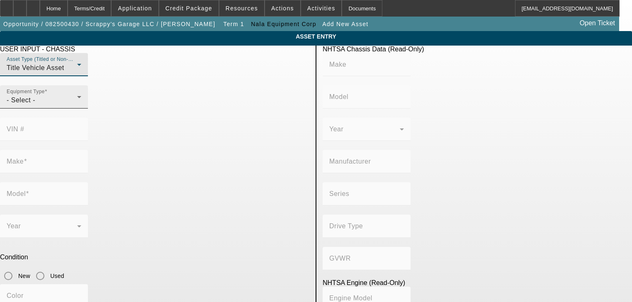
click at [77, 105] on div "- Select -" at bounding box center [42, 100] width 70 height 10
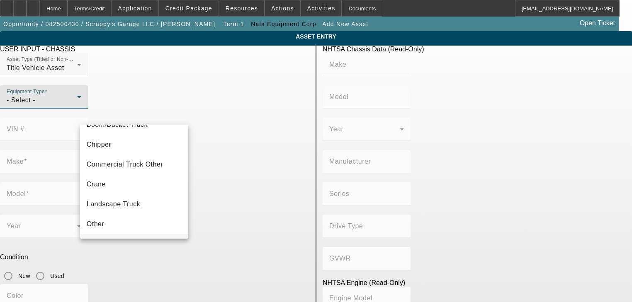
scroll to position [91, 0]
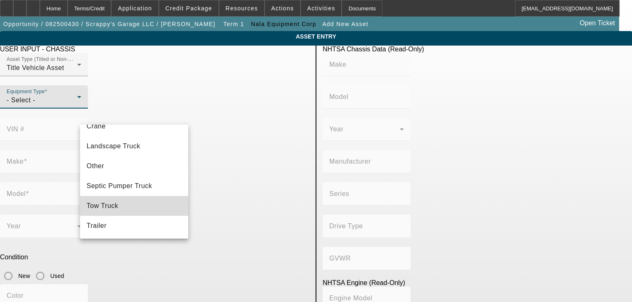
click at [157, 202] on mat-option "Tow Truck" at bounding box center [134, 206] width 109 height 20
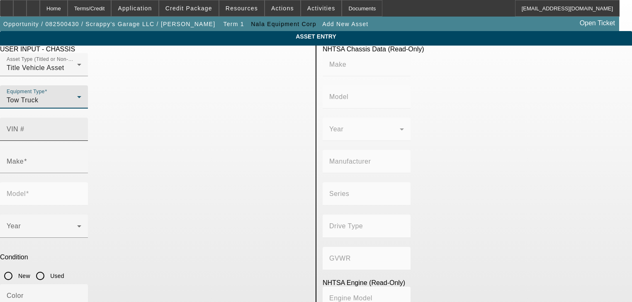
click at [81, 128] on input "VIN #" at bounding box center [44, 133] width 75 height 10
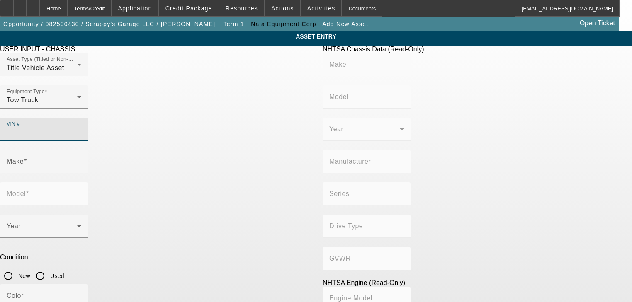
paste input "1FDUF4HT4JDA00238"
type input "1FDUF4HT4JDA00238"
type input "FORD"
type input "F-450"
type input "FORD MOTOR COMPANY"
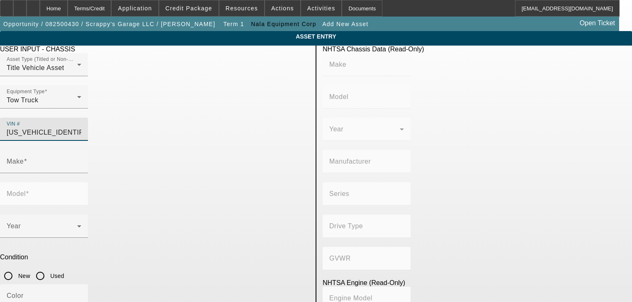
type input "4WD/4-Wheel Drive/4x4"
type input "Class 5: 16,001 - 19,500 lb (7,258 - 8,845 kg)"
type input "8"
type input "Diesel"
type input "408.85908543470"
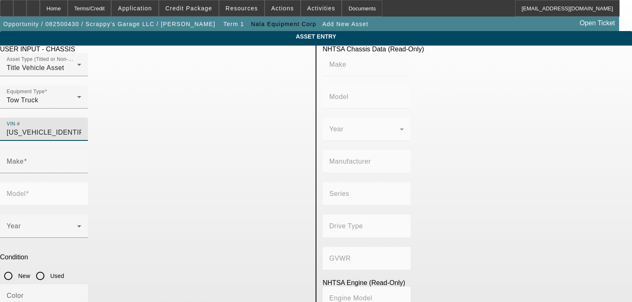
type input "6.7"
type input "FORD"
type input "F-450"
type input "1FDUF4HT4JDA00238"
click at [48, 268] on input "Used" at bounding box center [40, 276] width 17 height 17
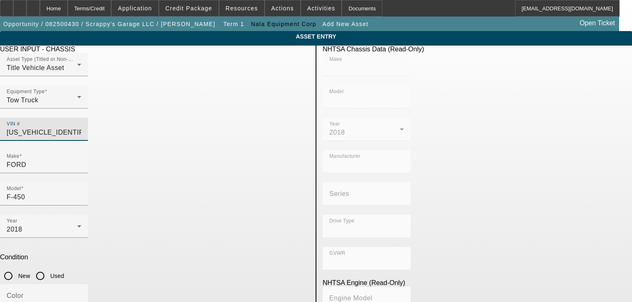
radio input "true"
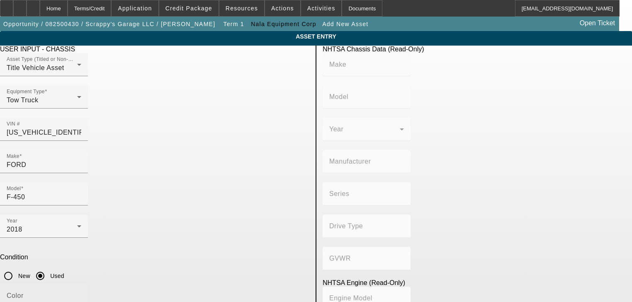
click at [81, 294] on input "Color" at bounding box center [44, 299] width 75 height 10
type input "FORD"
type input "F-450"
type input "FORD MOTOR COMPANY"
type input "4WD/4-Wheel Drive/4x4"
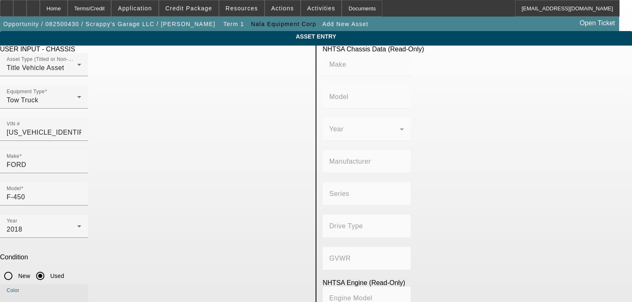
type input "Class 5: 16,001 - 19,500 lb (7,258 - 8,845 kg)"
type input "8"
type input "Diesel"
type input "408.85908543470"
type input "6.7"
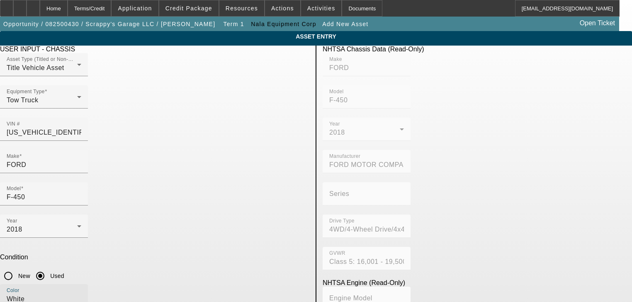
type input "White"
type input "203100"
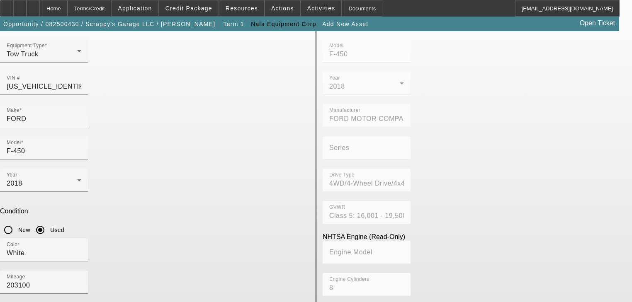
scroll to position [59, 0]
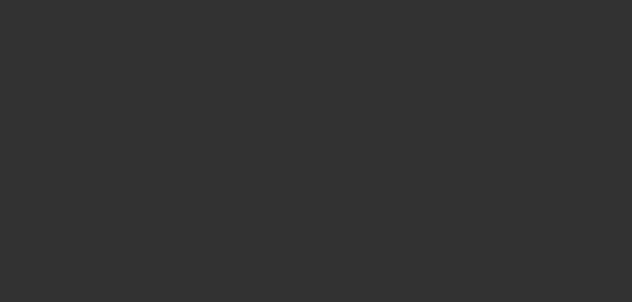
type input "$49,950.00"
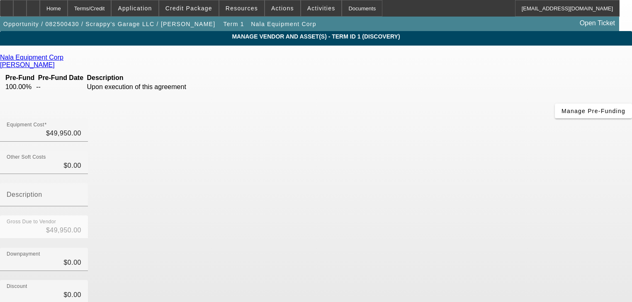
scroll to position [85, 0]
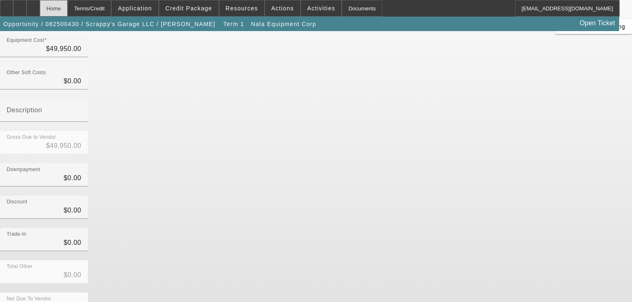
click at [68, 11] on div "Home" at bounding box center [54, 8] width 28 height 17
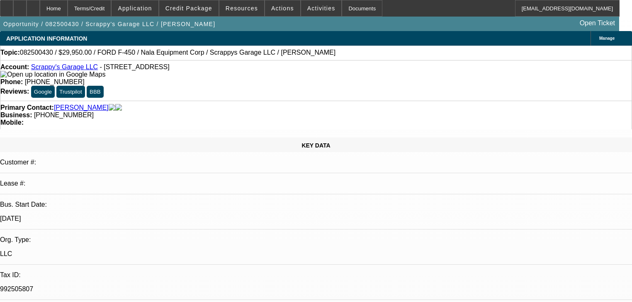
select select "0"
select select "2"
select select "0.1"
select select "4"
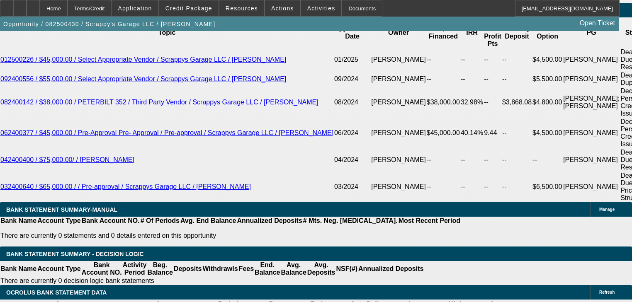
scroll to position [1392, 0]
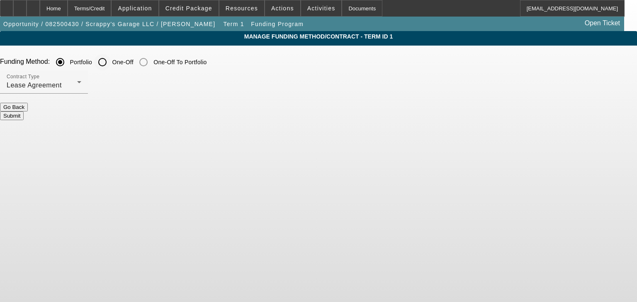
click at [112, 63] on div at bounding box center [102, 62] width 20 height 20
radio input "false"
radio input "true"
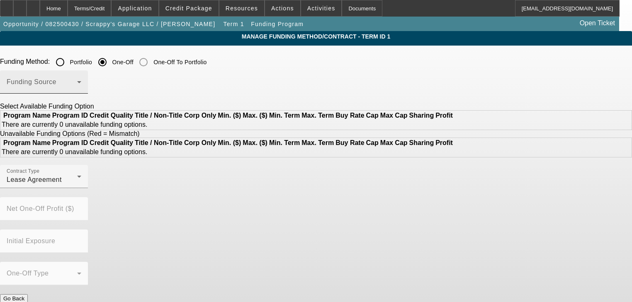
click at [77, 83] on span at bounding box center [42, 85] width 70 height 10
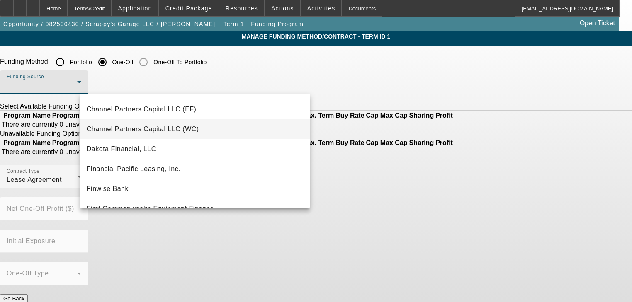
scroll to position [33, 0]
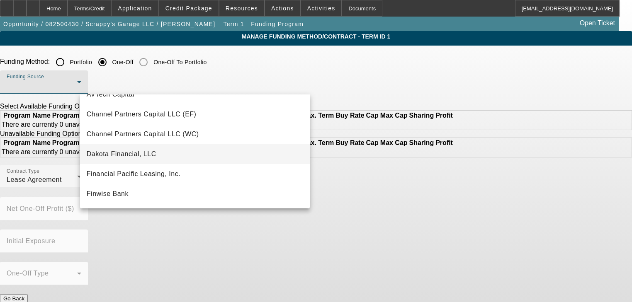
click at [194, 148] on mat-option "Dakota Financial, LLC" at bounding box center [195, 154] width 230 height 20
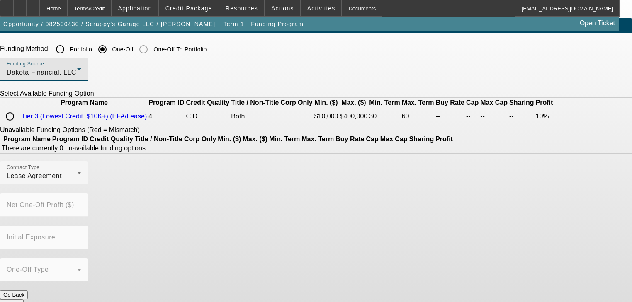
scroll to position [20, 0]
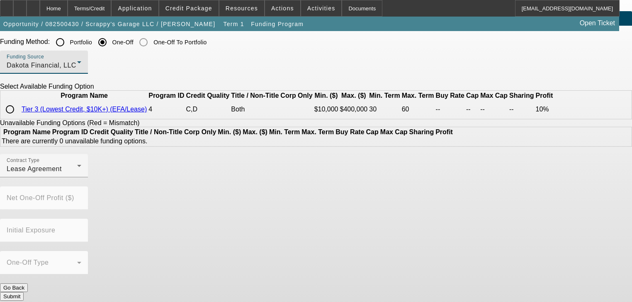
click at [18, 118] on input "radio" at bounding box center [10, 109] width 17 height 17
radio input "true"
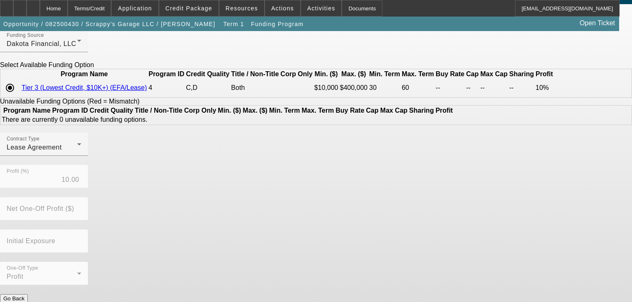
scroll to position [52, 0]
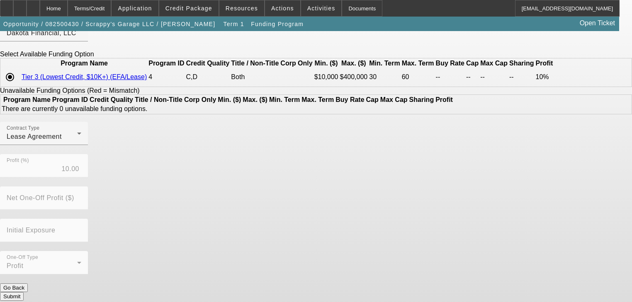
click at [24, 292] on button "Submit" at bounding box center [12, 296] width 24 height 9
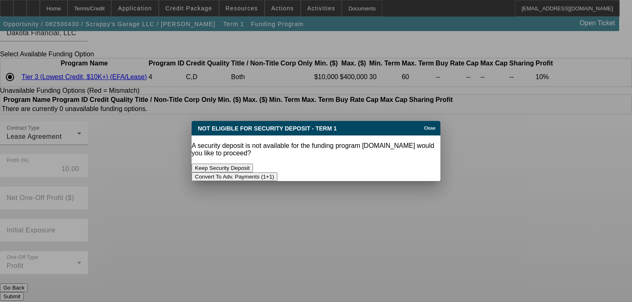
click at [277, 172] on button "Convert To Adv. Payments (1+1)" at bounding box center [234, 176] width 86 height 9
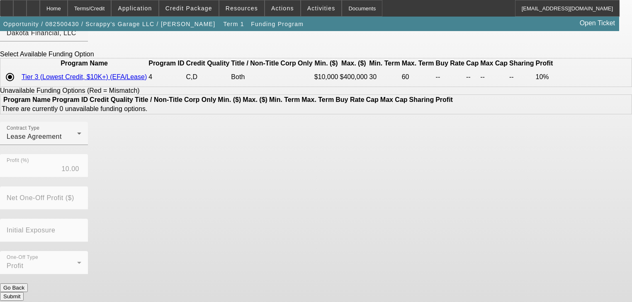
scroll to position [52, 0]
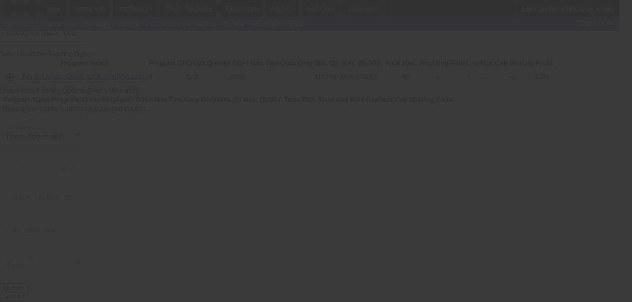
radio input "true"
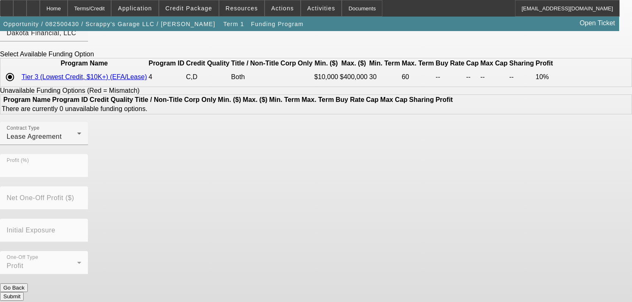
scroll to position [0, 0]
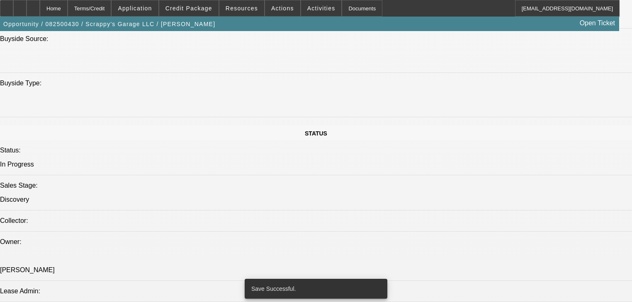
select select "0"
select select "0.1"
select select "4"
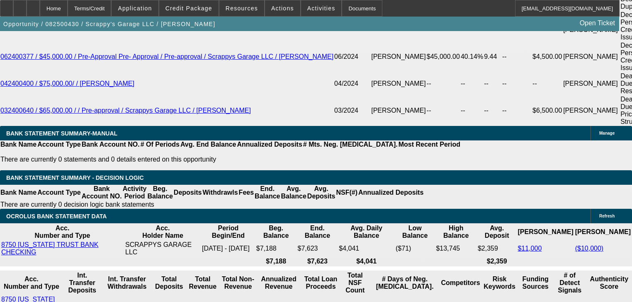
scroll to position [1459, 0]
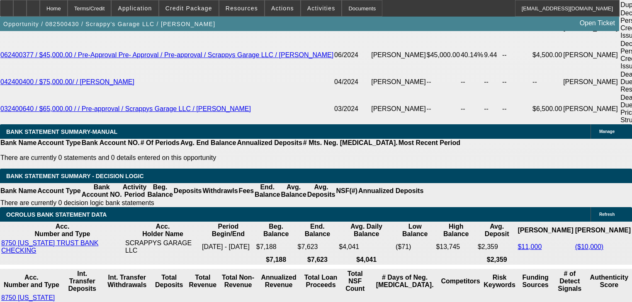
type input "UNKNOWN"
type input "3"
type input "$10,486.61"
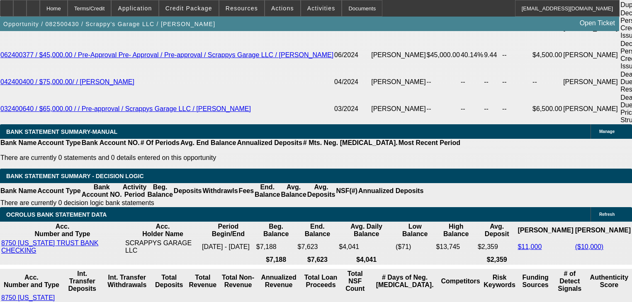
type input "30"
type input "$1,430.94"
type input "30"
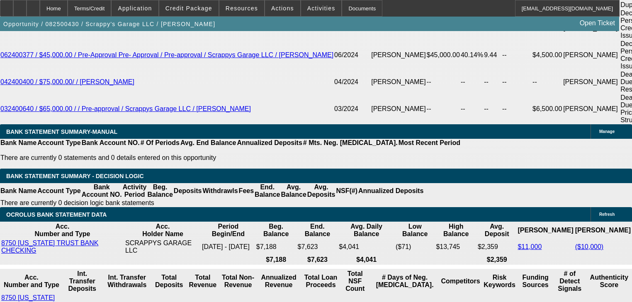
type input "4"
type input "$1,050.74"
type input "40"
type input "$1,594.60"
type input "40"
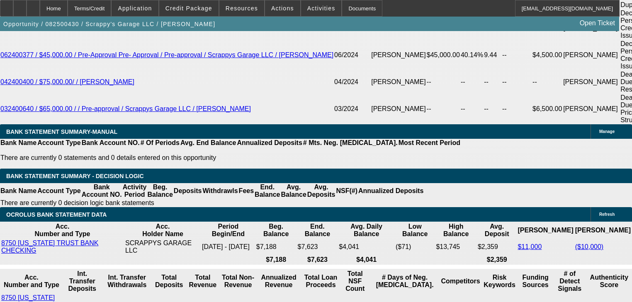
select select "2"
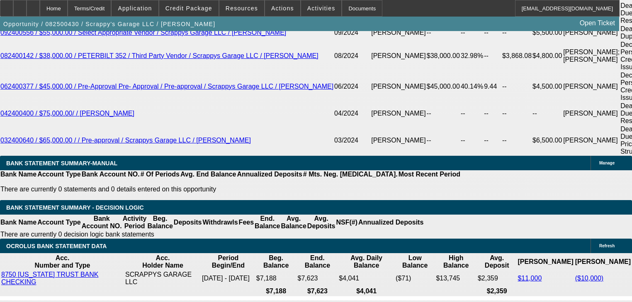
scroll to position [1425, 0]
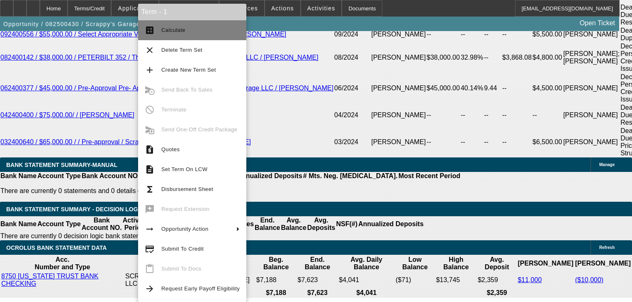
click at [148, 36] on button "calculate Calculate" at bounding box center [192, 30] width 108 height 20
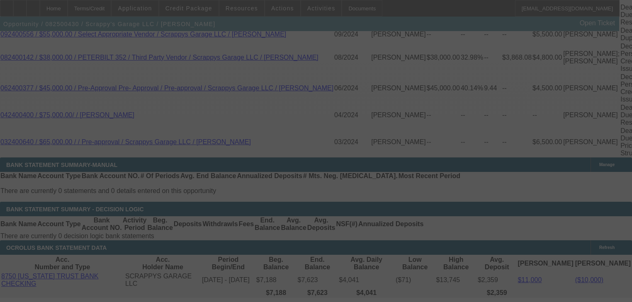
select select "0"
select select "2"
select select "0.1"
select select "4"
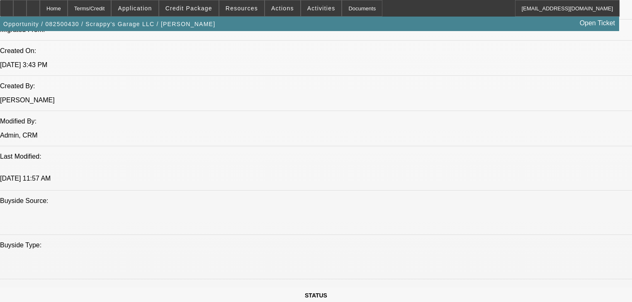
scroll to position [564, 0]
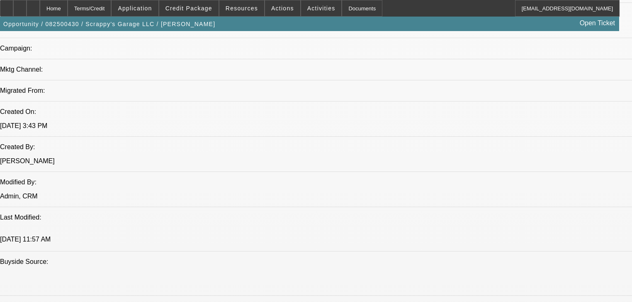
click at [194, 13] on span at bounding box center [188, 8] width 59 height 20
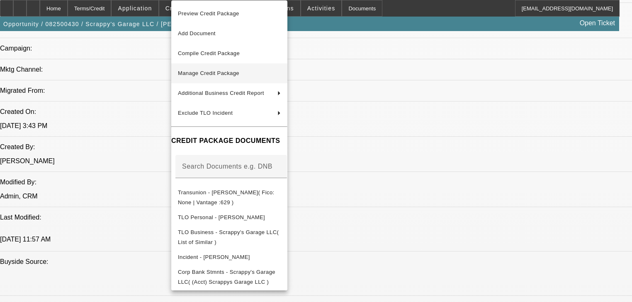
click at [221, 80] on button "Manage Credit Package" at bounding box center [229, 73] width 116 height 20
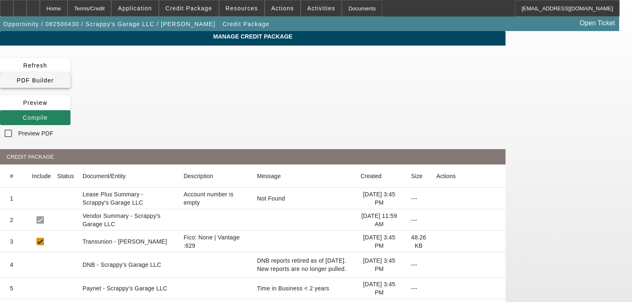
click at [70, 70] on span at bounding box center [35, 80] width 70 height 20
click at [48, 114] on span "Compile" at bounding box center [35, 117] width 25 height 7
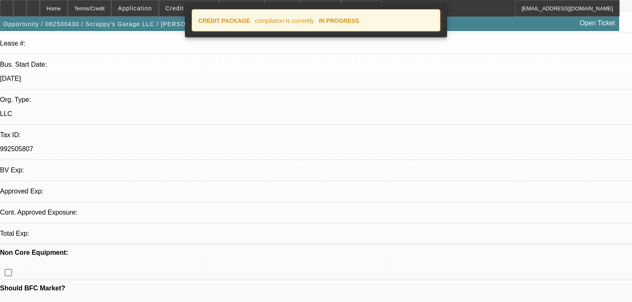
select select "0"
select select "2"
select select "0.1"
select select "4"
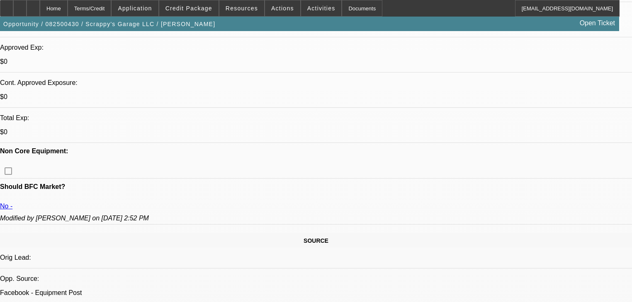
scroll to position [295, 0]
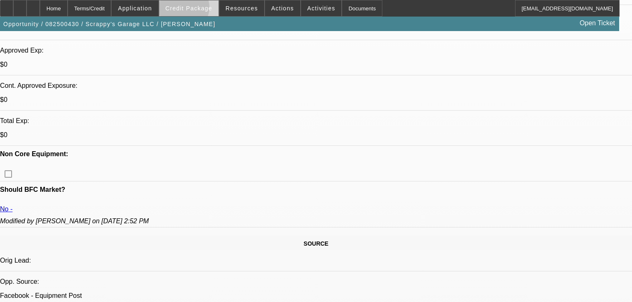
click at [195, 9] on span "Credit Package" at bounding box center [188, 8] width 47 height 7
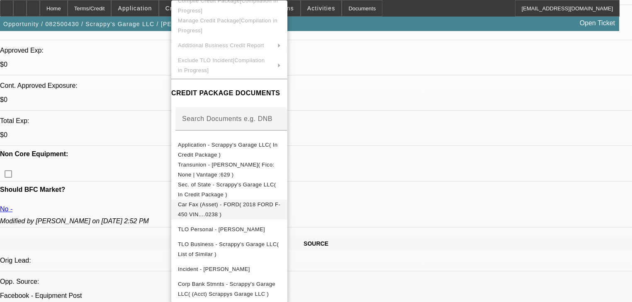
scroll to position [49, 0]
click at [242, 180] on span "Sec. of State - Scrappy's Garage LLC( In Credit Package )" at bounding box center [229, 190] width 103 height 20
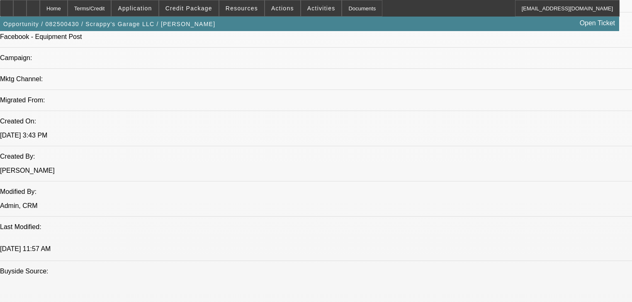
scroll to position [564, 0]
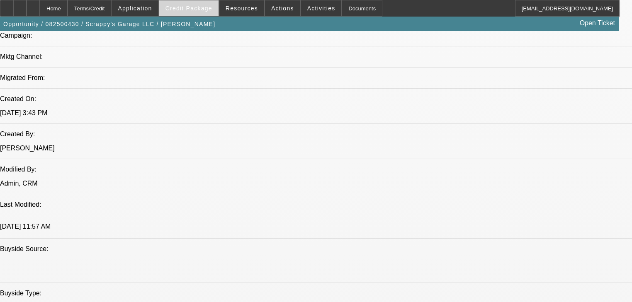
click at [185, 8] on span "Credit Package" at bounding box center [188, 8] width 47 height 7
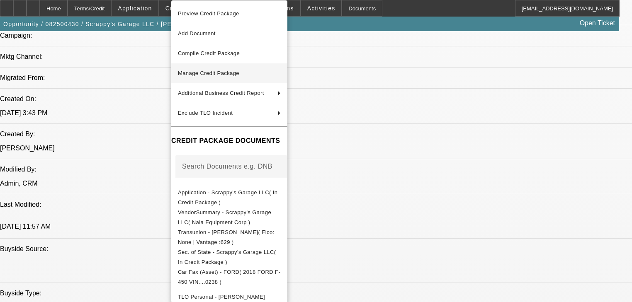
click at [209, 68] on button "Manage Credit Package" at bounding box center [229, 73] width 116 height 20
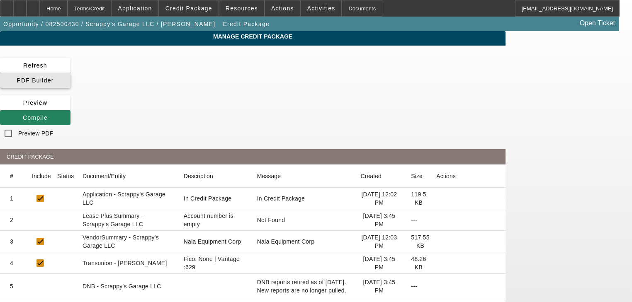
click at [53, 77] on span "PDF Builder" at bounding box center [35, 80] width 37 height 7
click at [48, 114] on span "Compile" at bounding box center [35, 117] width 25 height 7
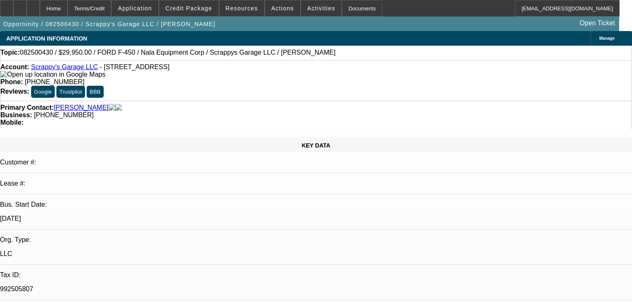
select select "0"
select select "2"
select select "0.1"
select select "4"
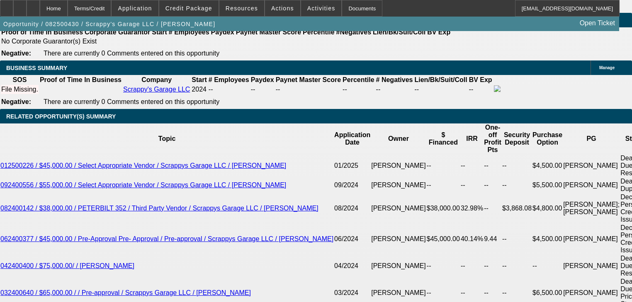
scroll to position [1227, 0]
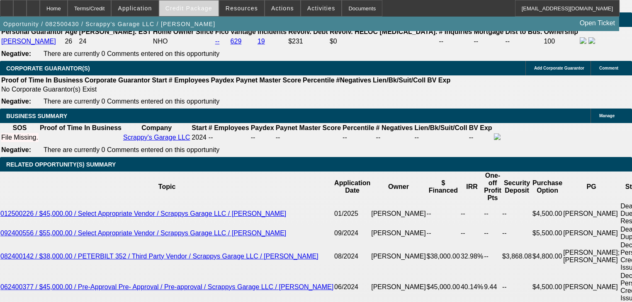
click at [191, 12] on span at bounding box center [188, 8] width 59 height 20
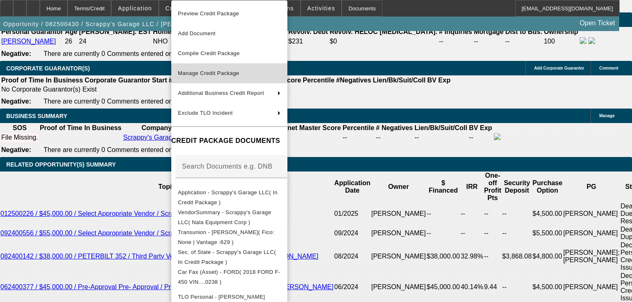
click at [228, 65] on button "Manage Credit Package" at bounding box center [229, 73] width 116 height 20
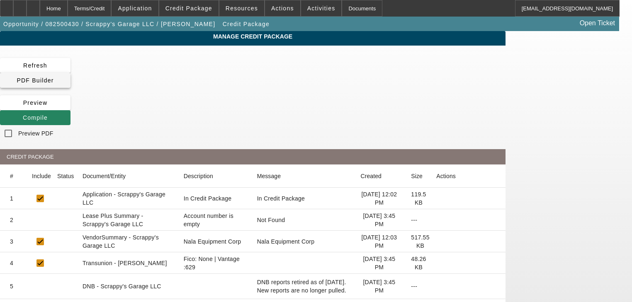
click at [70, 70] on span at bounding box center [35, 80] width 70 height 20
click at [53, 77] on span "PDF Builder" at bounding box center [35, 80] width 37 height 7
click at [23, 114] on icon at bounding box center [23, 117] width 0 height 7
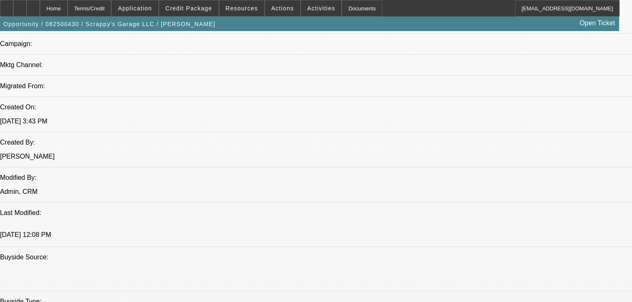
select select "0"
select select "2"
select select "0.1"
select select "4"
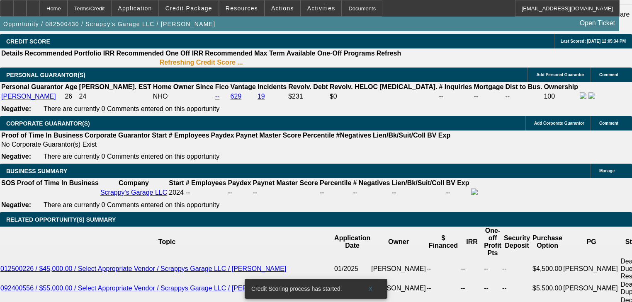
scroll to position [1128, 0]
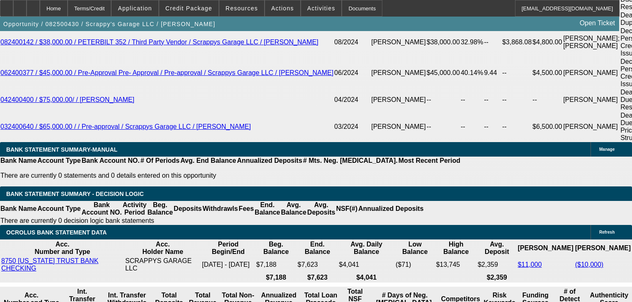
scroll to position [1489, 0]
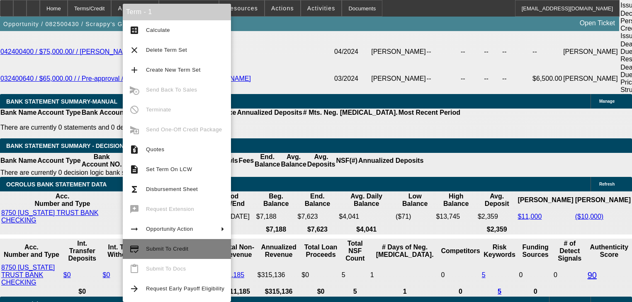
click at [196, 249] on span "Submit To Credit" at bounding box center [185, 249] width 78 height 10
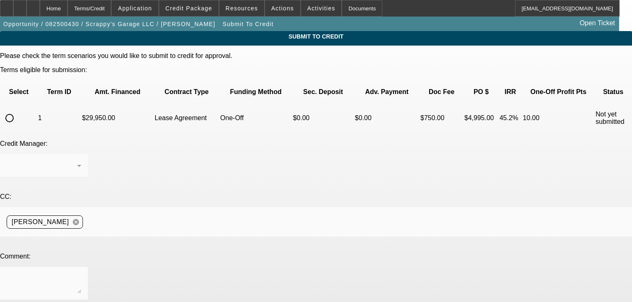
click at [18, 110] on input "radio" at bounding box center [9, 118] width 17 height 17
radio input "true"
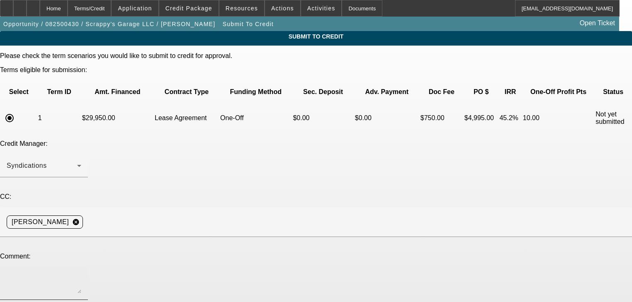
click at [81, 273] on textarea at bounding box center [44, 283] width 75 height 20
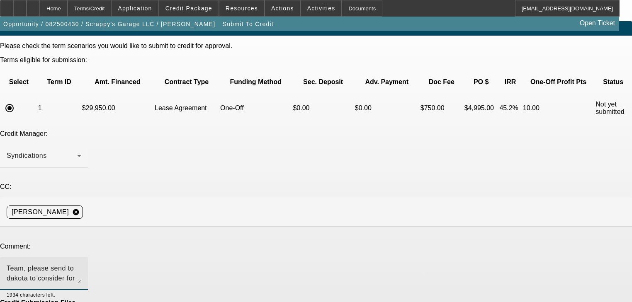
scroll to position [41, 0]
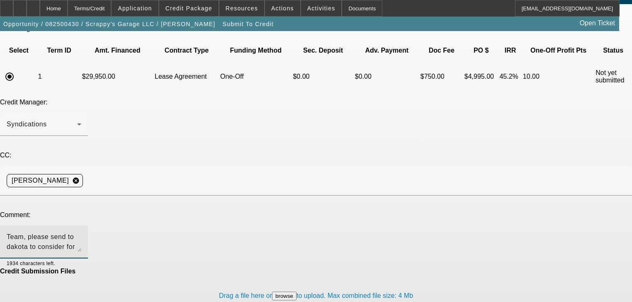
type textarea "Team, please send to dakota to consider for an approval. thank you"
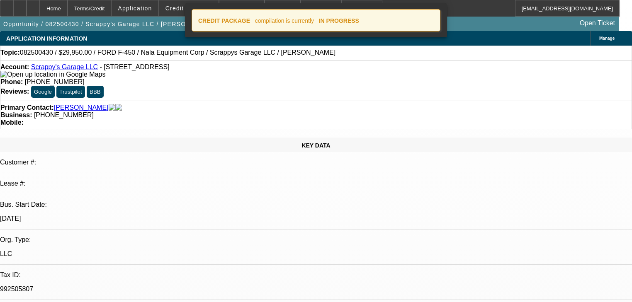
select select "0"
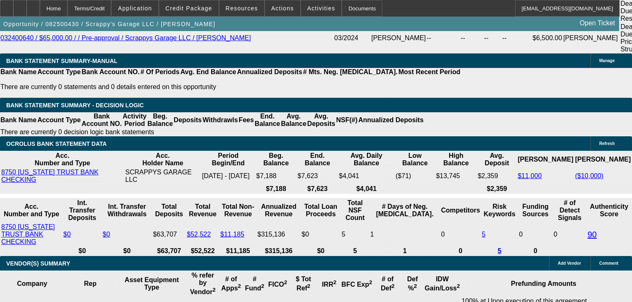
scroll to position [1525, 0]
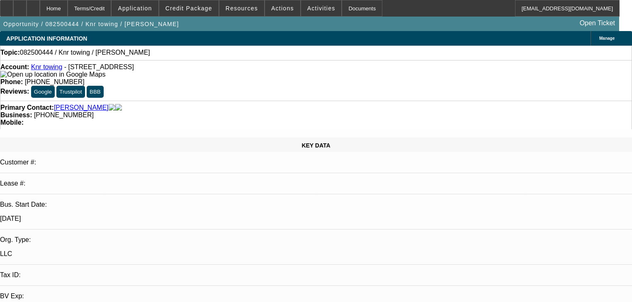
select select "0"
select select "2"
select select "0.1"
select select "4"
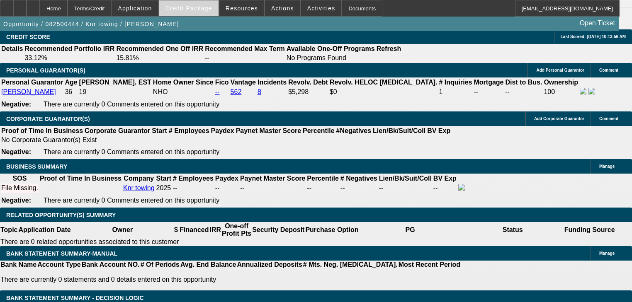
scroll to position [1094, 0]
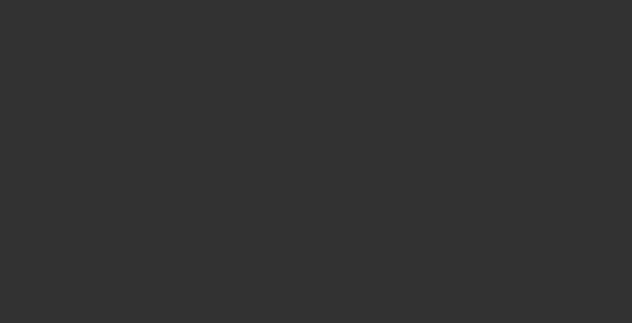
select select "0"
select select "2"
select select "0.1"
select select "4"
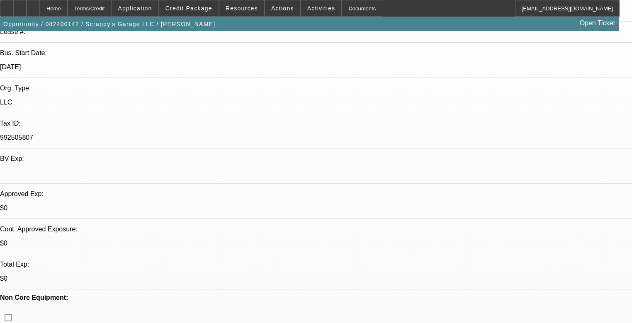
scroll to position [166, 0]
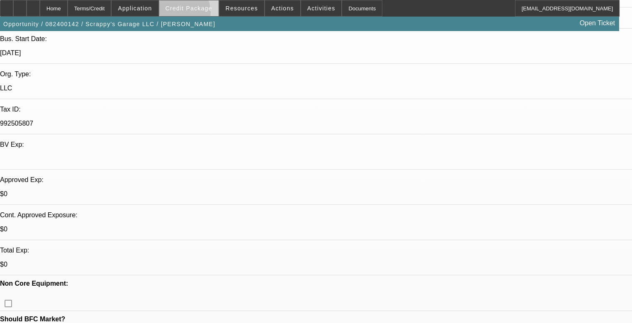
click at [186, 14] on span at bounding box center [188, 8] width 59 height 20
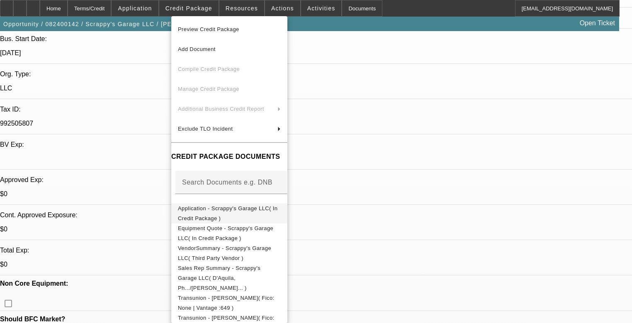
click at [265, 215] on button "Application - Scrappy's Garage LLC( In Credit Package )" at bounding box center [229, 213] width 116 height 20
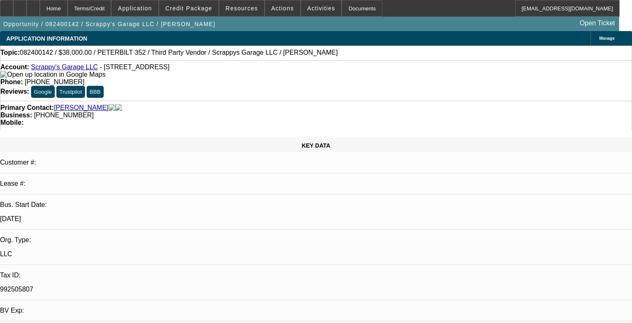
select select "0"
select select "2"
select select "0.1"
select select "4"
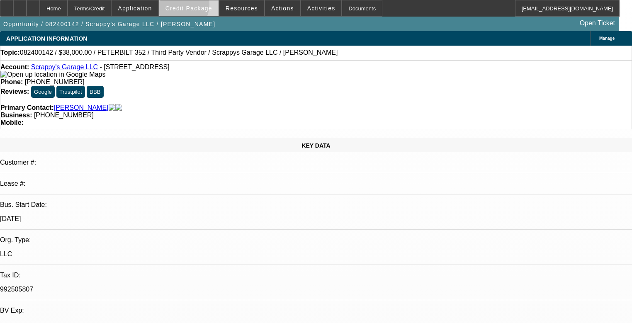
click at [191, 7] on span "Credit Package" at bounding box center [188, 8] width 47 height 7
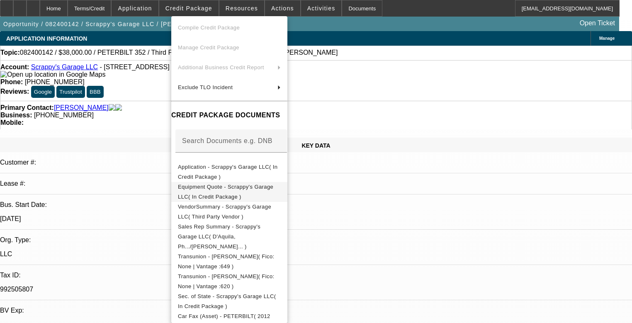
scroll to position [66, 0]
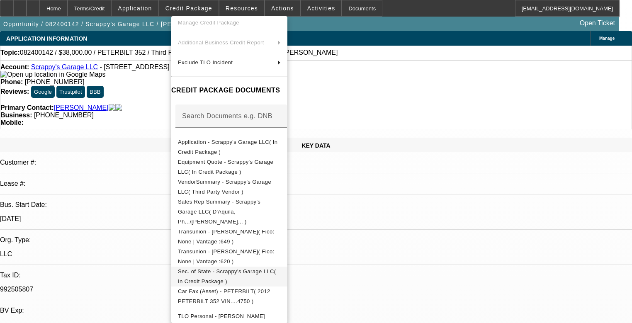
click at [262, 264] on span "Sec. of State - Scrappy's Garage LLC( In Credit Package )" at bounding box center [227, 276] width 98 height 16
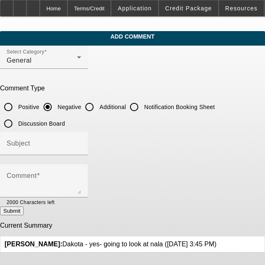
click at [98, 111] on input "Additional" at bounding box center [89, 107] width 17 height 17
radio input "true"
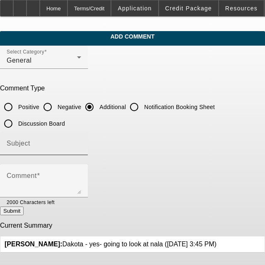
click at [81, 138] on div "Subject" at bounding box center [44, 143] width 75 height 23
type input "Write Up"
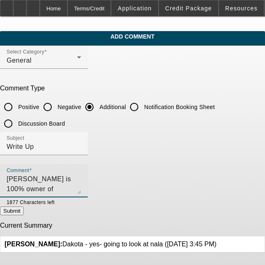
type textarea "Kevin Cullota is 100% owner of Scrappy's Garage LLC. He is looking to add a use…"
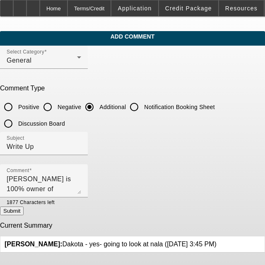
click at [24, 207] on button "Submit" at bounding box center [12, 210] width 24 height 9
radio input "true"
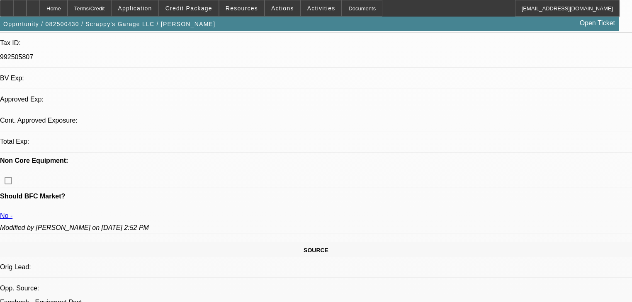
select select "0"
select select "2"
select select "0.1"
select select "4"
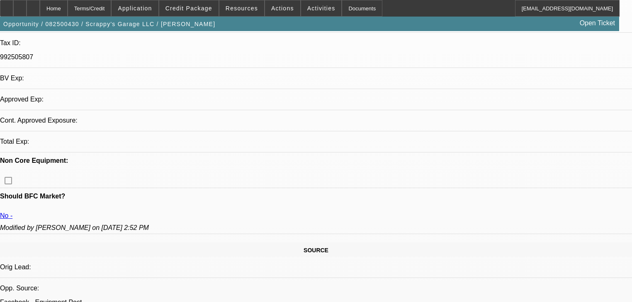
select select "0"
select select "2"
select select "0.1"
select select "4"
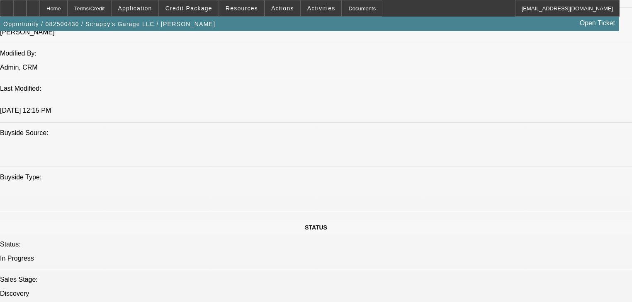
scroll to position [696, 0]
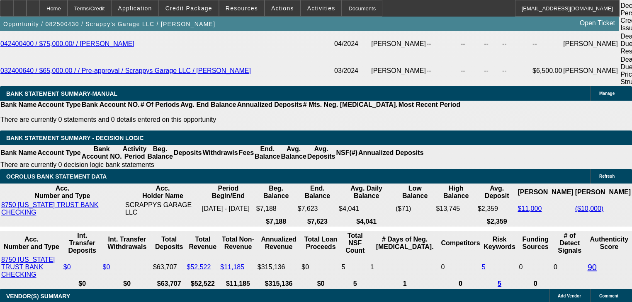
scroll to position [1492, 0]
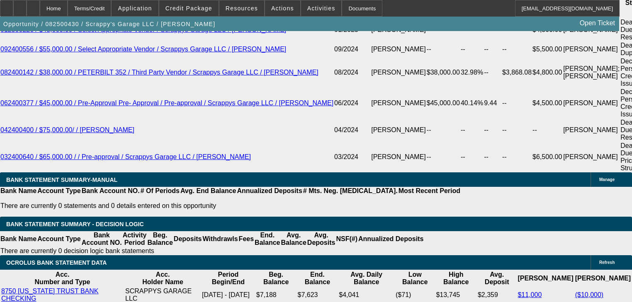
scroll to position [1396, 0]
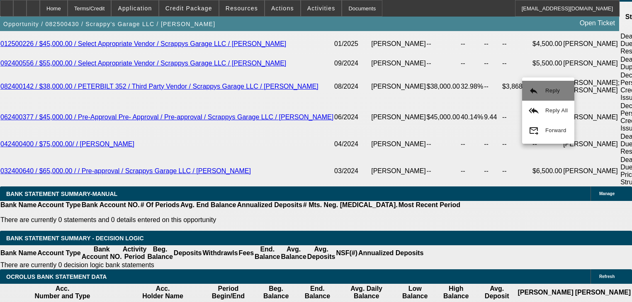
drag, startPoint x: 540, startPoint y: 106, endPoint x: 537, endPoint y: 96, distance: 10.3
click at [537, 96] on div "reply Reply reply_all Reply All forward_to_inbox Forward" at bounding box center [548, 111] width 52 height 60
click at [513, 88] on mat-icon "reply" at bounding box center [514, 91] width 10 height 10
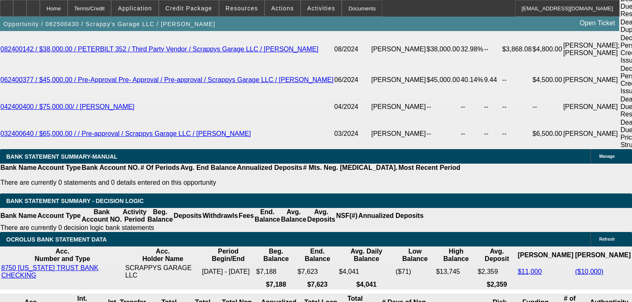
scroll to position [1459, 0]
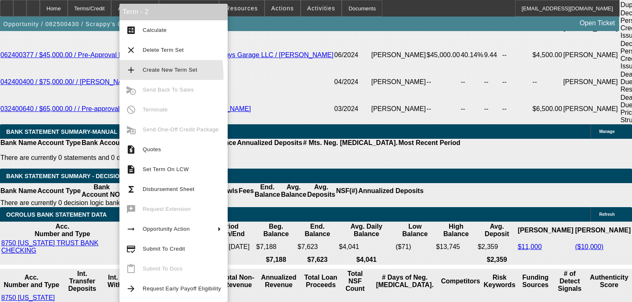
click at [119, 77] on button "add Create New Term Set" at bounding box center [173, 70] width 108 height 20
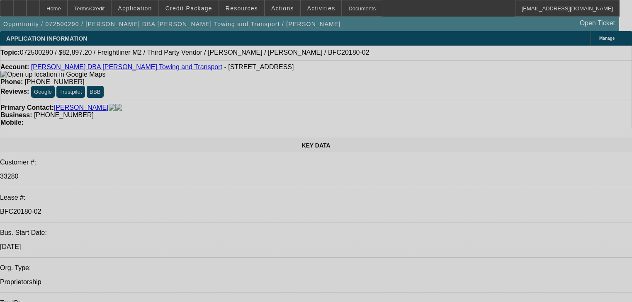
select select "0.1"
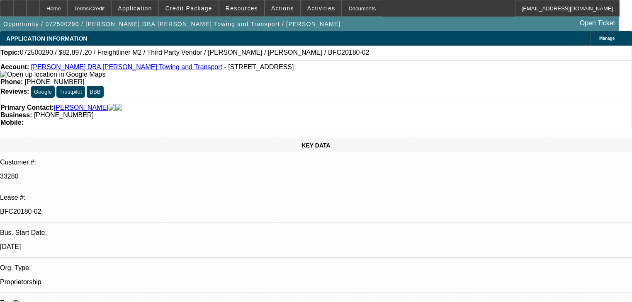
select select "0"
select select "6"
select select "0.1"
select select "0"
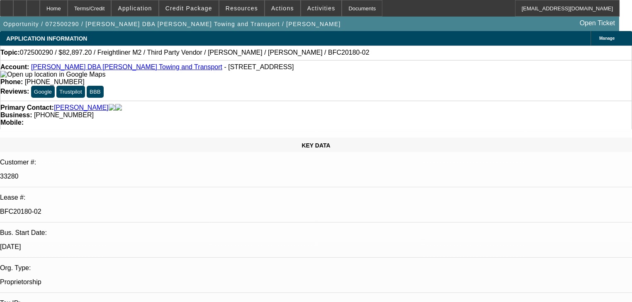
select select "0"
select select "6"
select select "0.1"
select select "0"
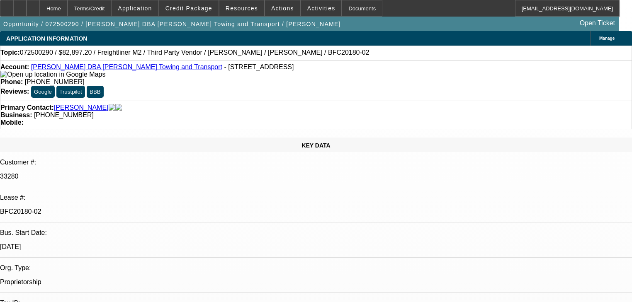
select select "6"
select select "0.1"
select select "0"
select select "6"
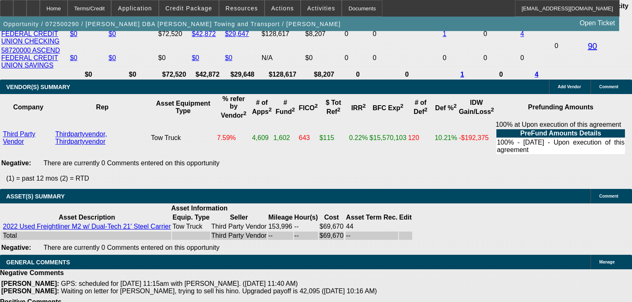
scroll to position [1724, 0]
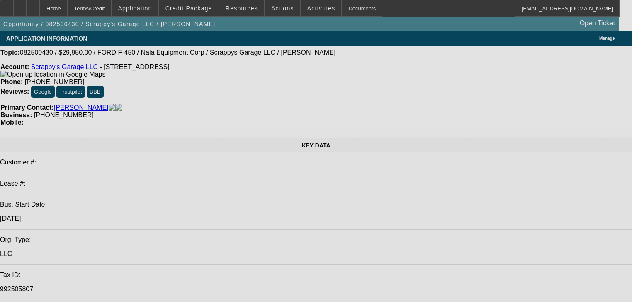
select select "0"
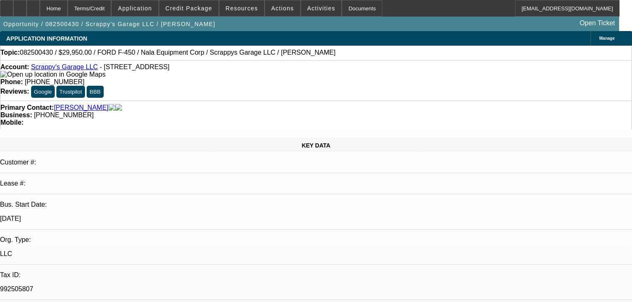
select select "2"
select select "0.1"
select select "4"
select select "0"
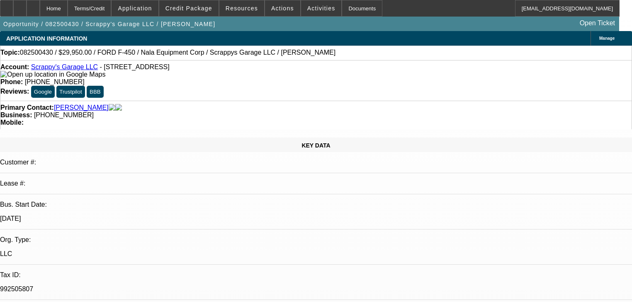
select select "2"
select select "0.1"
select select "4"
select select "0"
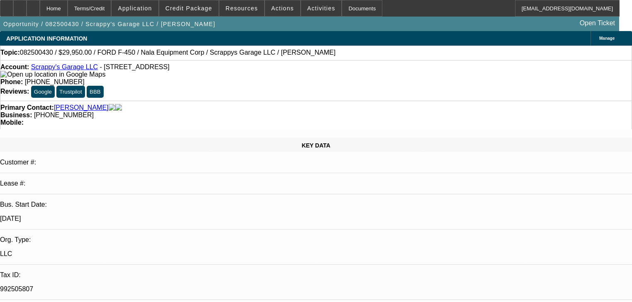
select select "2"
select select "0.1"
select select "4"
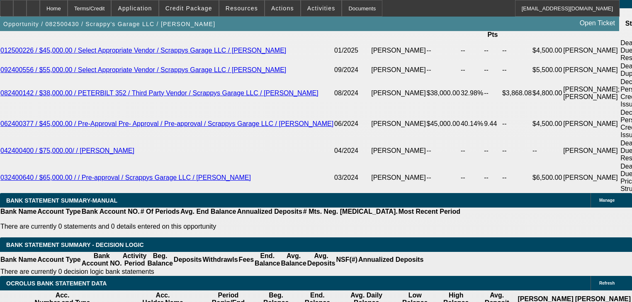
scroll to position [1425, 0]
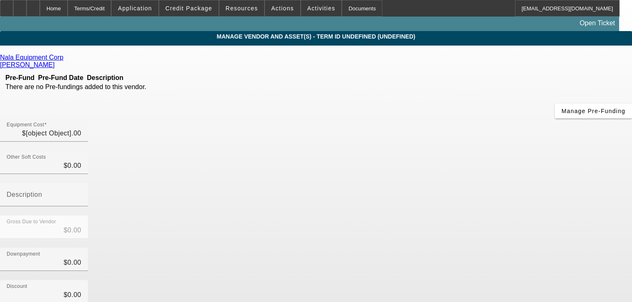
type input "$49,950.00"
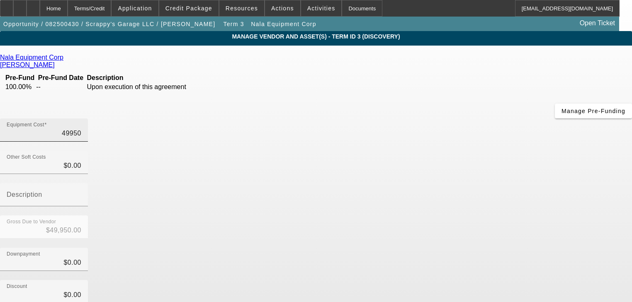
click at [81, 128] on input "49950" at bounding box center [44, 133] width 75 height 10
type input "6"
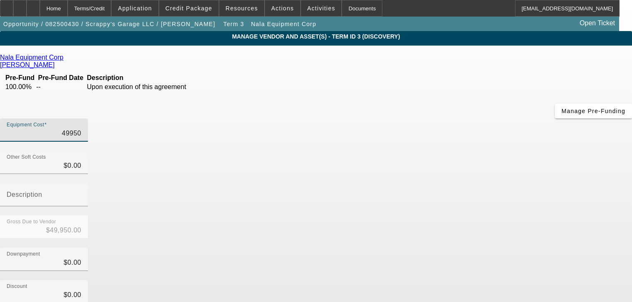
type input "$6.00"
type input "60"
type input "$60.00"
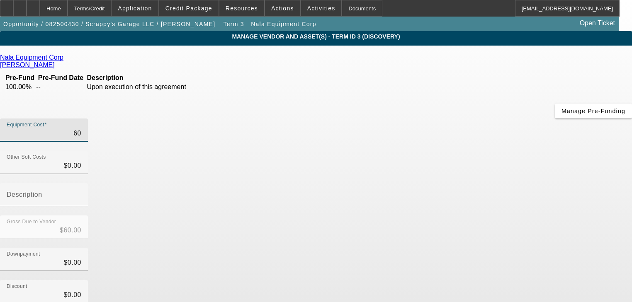
type input "600"
type input "$600.00"
type input "6000"
type input "$6,000.00"
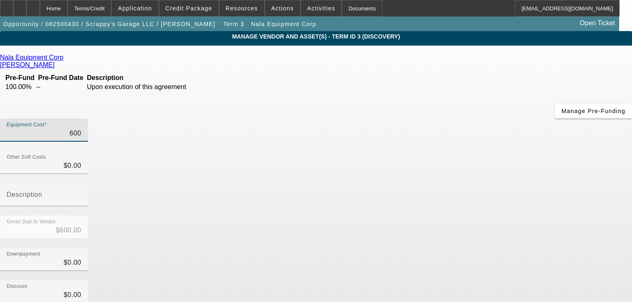
type input "$6,000.00"
type input "60000"
type input "$60,000.00"
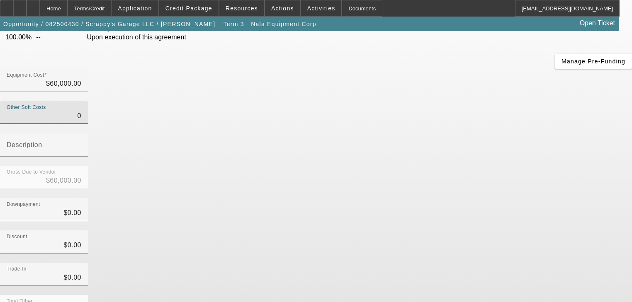
scroll to position [85, 0]
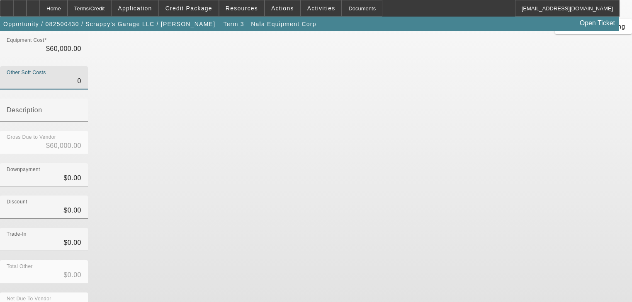
type input "$0.00"
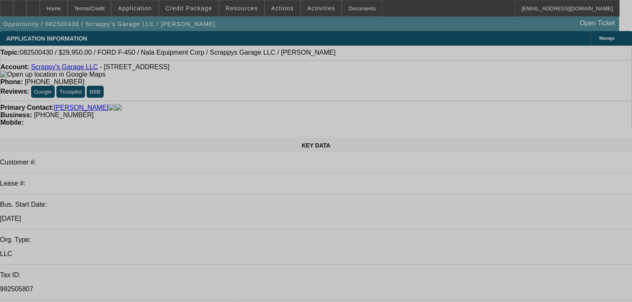
select select "0"
select select "2"
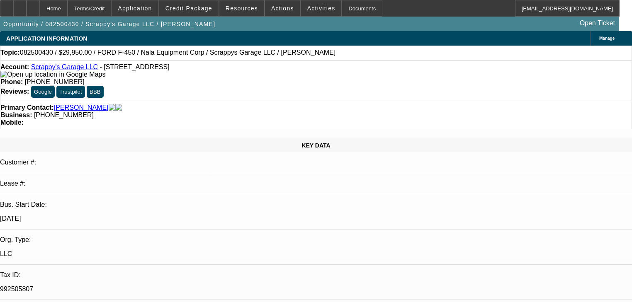
select select "0.1"
select select "4"
select select "0"
select select "2"
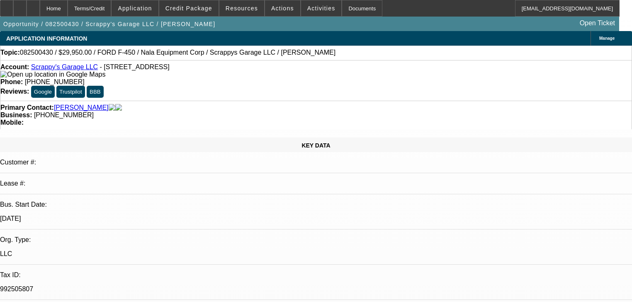
select select "0.1"
select select "4"
select select "0"
select select "2"
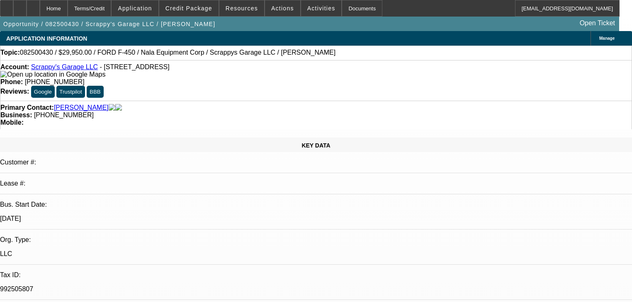
select select "0.1"
select select "4"
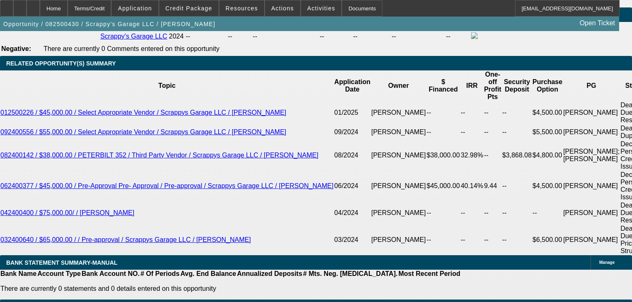
scroll to position [1392, 0]
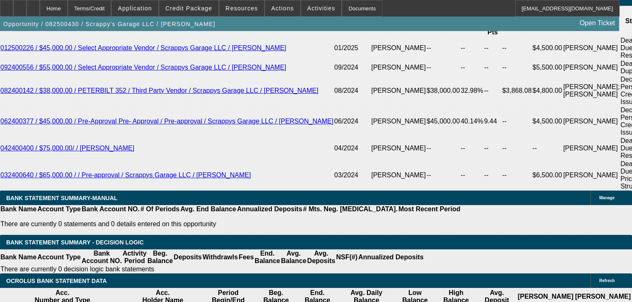
type input "$15,000.00"
type input "UNKNOWN"
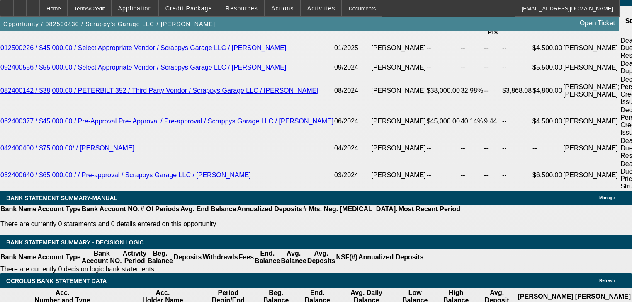
type input "$2,395.89"
type input "3"
type input "$16,010.93"
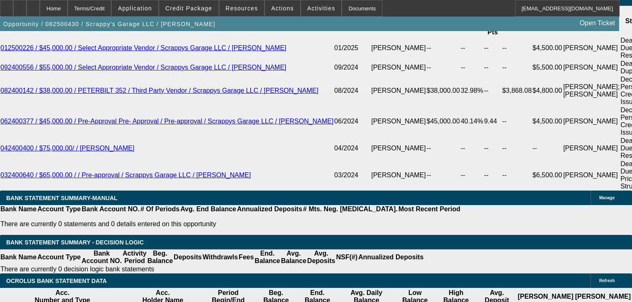
type input "36"
type input "$2,164.96"
type input "3"
type input "$16,010.93"
type input "4"
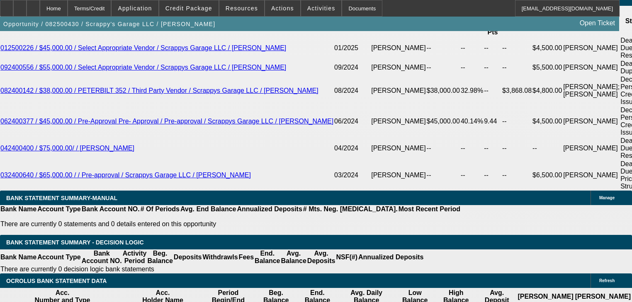
type input "$1.89"
type input "48"
type input "30"
type input "$1,620.27"
type input "30"
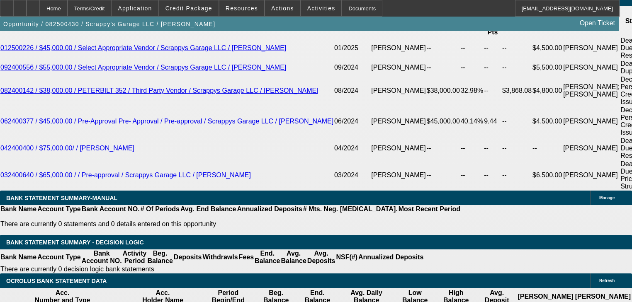
type input "36"
type input "$15,756.17"
type input "367"
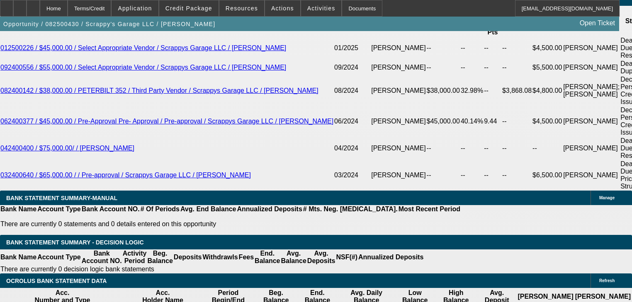
type input "$1,125.13"
type input "36"
type input "$1,910.32"
type input "36"
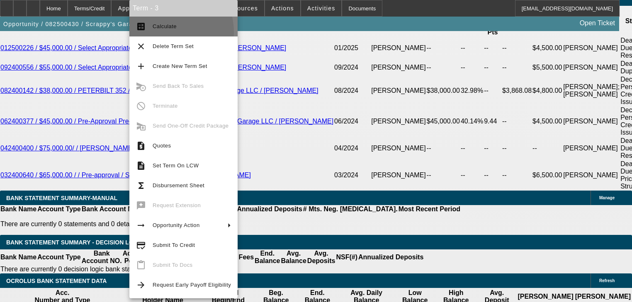
click at [156, 33] on button "calculate Calculate" at bounding box center [183, 27] width 108 height 20
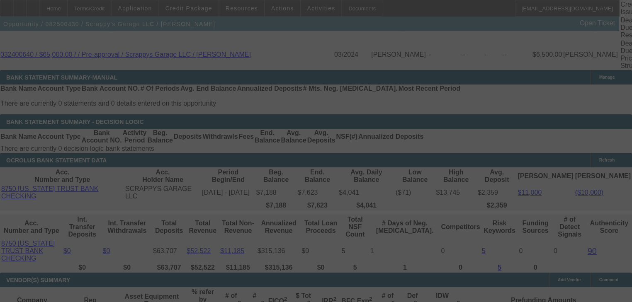
scroll to position [1525, 0]
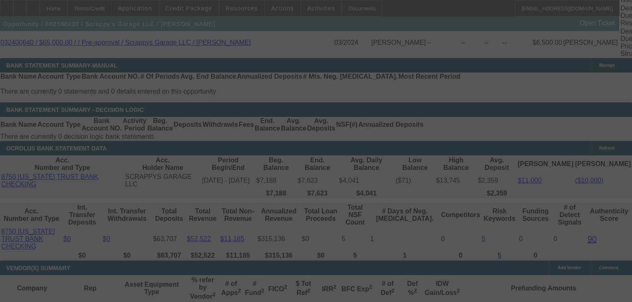
select select "0"
select select "2"
select select "0.1"
select select "4"
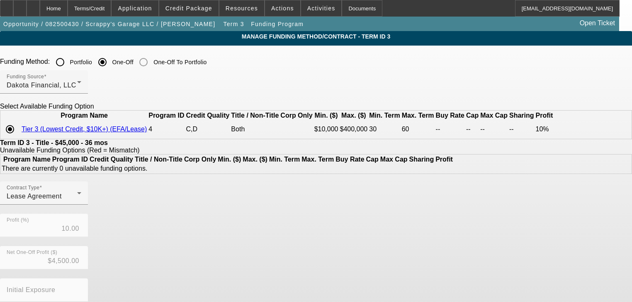
click at [70, 68] on div at bounding box center [60, 62] width 20 height 20
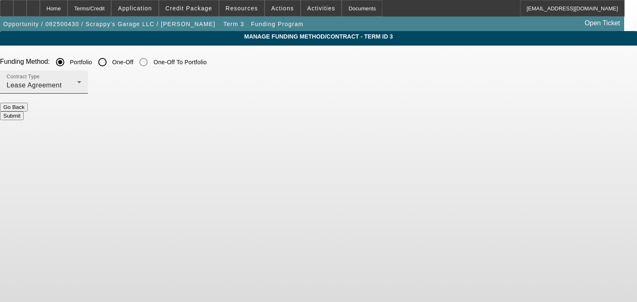
click at [81, 91] on div "Contract Type Lease Agreement" at bounding box center [44, 81] width 75 height 23
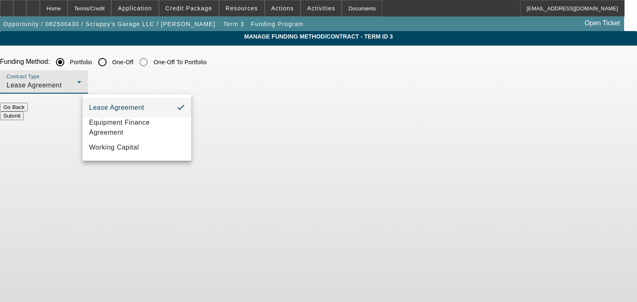
click at [145, 91] on div at bounding box center [318, 151] width 637 height 302
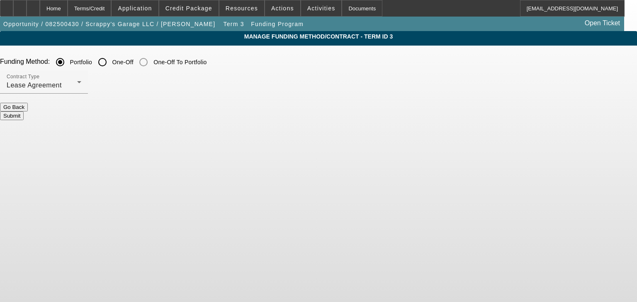
click at [24, 113] on button "Submit" at bounding box center [12, 115] width 24 height 9
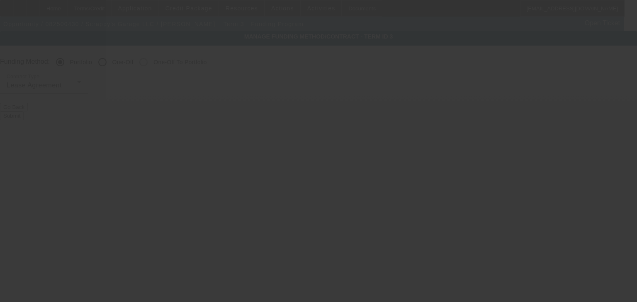
radio input "false"
radio input "true"
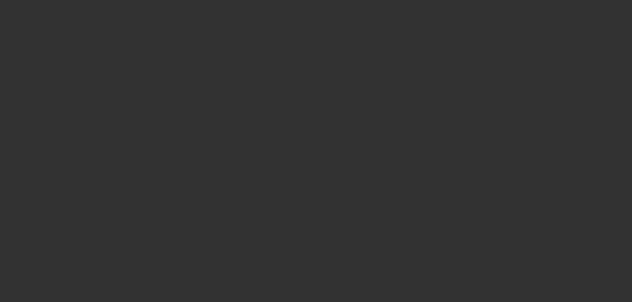
select select "0"
select select "2"
select select "0.1"
select select "4"
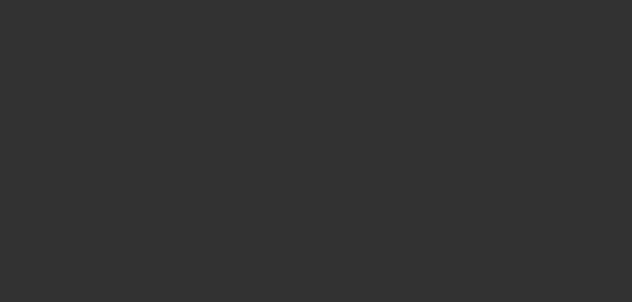
select select "0"
select select "2"
select select "0.1"
select select "4"
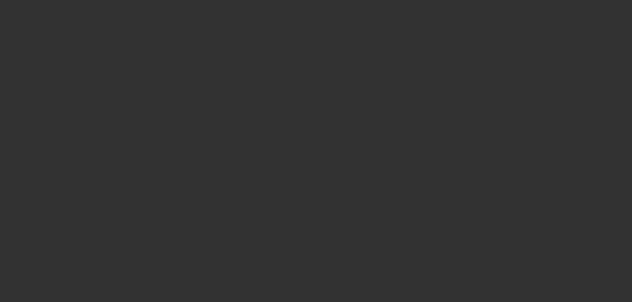
select select "0"
select select "2"
select select "0.1"
select select "4"
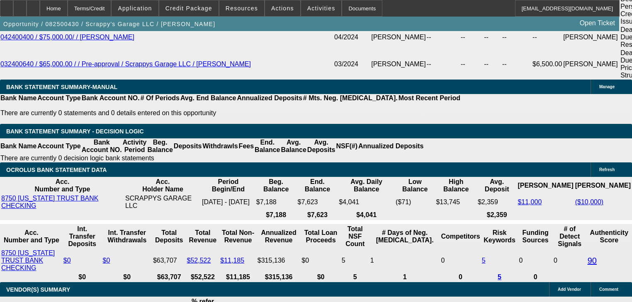
scroll to position [1492, 0]
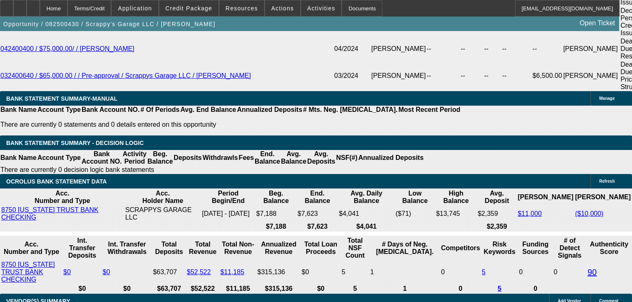
select select "2"
type input "$3,820.64"
type input "UNKNOWN"
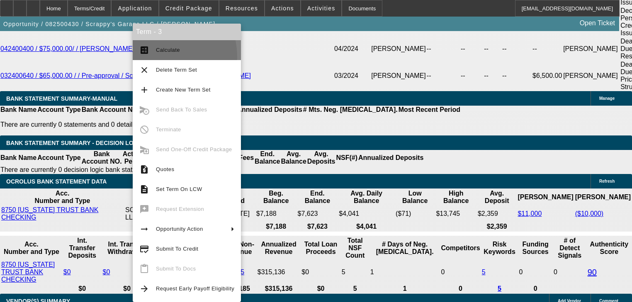
click at [154, 57] on button "calculate Calculate" at bounding box center [187, 50] width 108 height 20
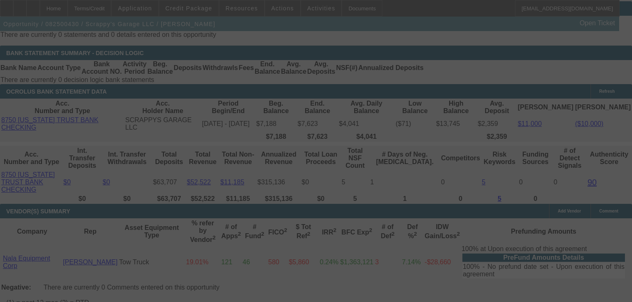
scroll to position [1591, 0]
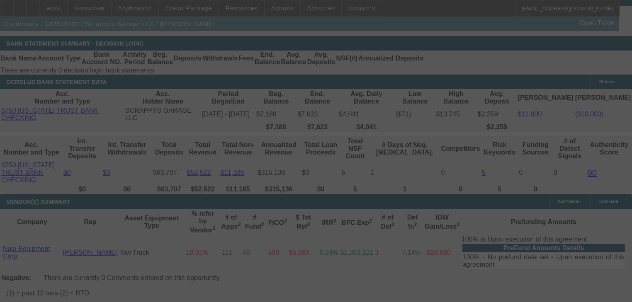
select select "0"
select select "2"
select select "0.1"
select select "4"
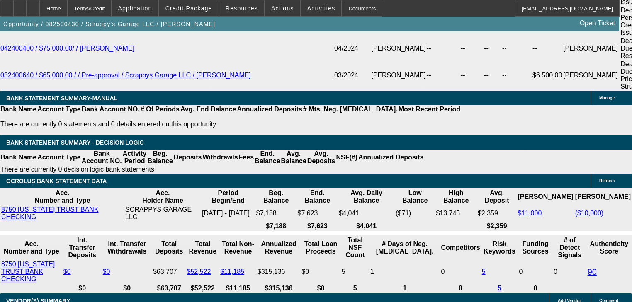
scroll to position [1492, 0]
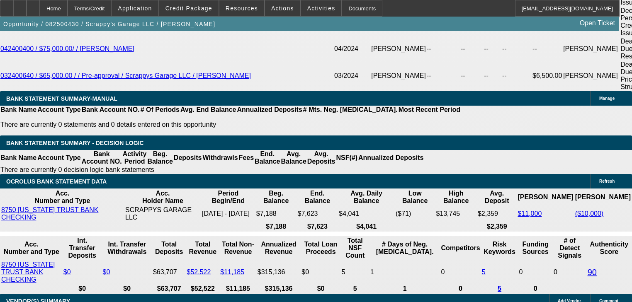
select select "0.2"
type input "$12,000.00"
type input "UNKNOWN"
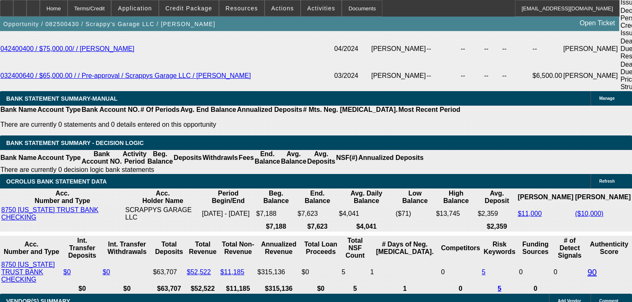
type input "$2,037.68"
type input "$4,075.36"
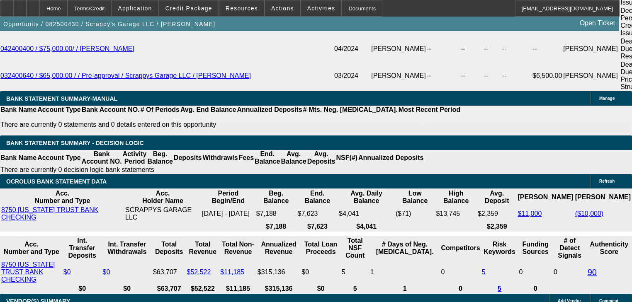
type input "$16,000.00"
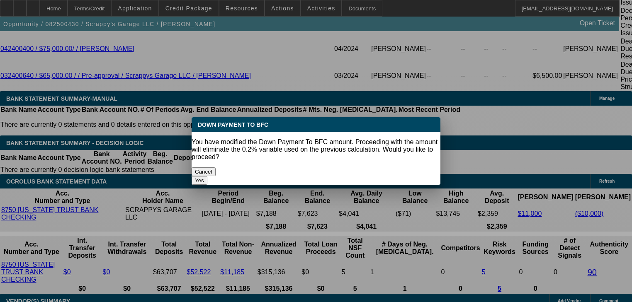
scroll to position [0, 0]
click at [207, 176] on button "Yes" at bounding box center [199, 180] width 16 height 9
select select "0"
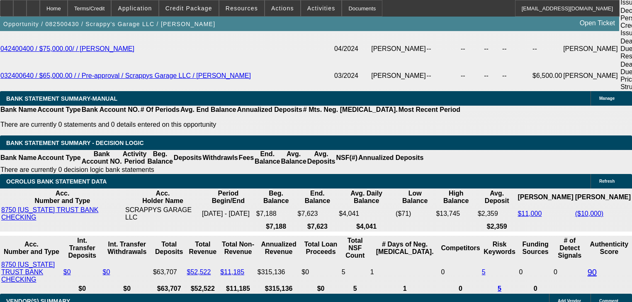
type input "$1,867.87"
type input "$3,735.74"
type input "$15,000.00"
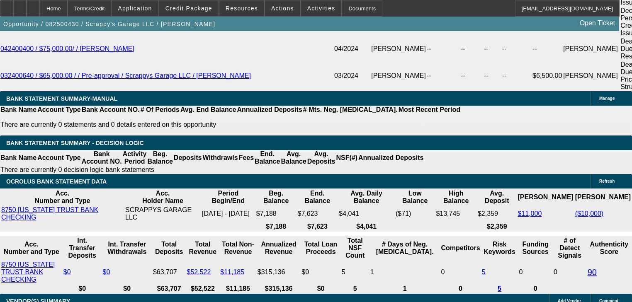
type input "$1,910.32"
type input "$3,820.64"
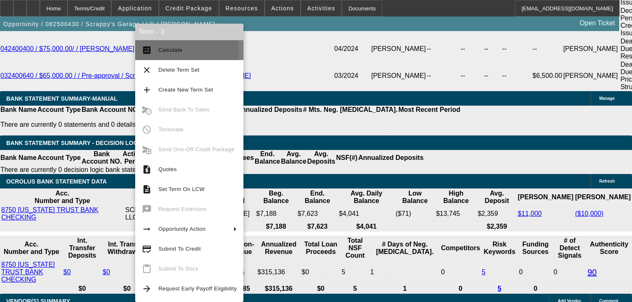
click at [154, 53] on button "calculate Calculate" at bounding box center [189, 50] width 108 height 20
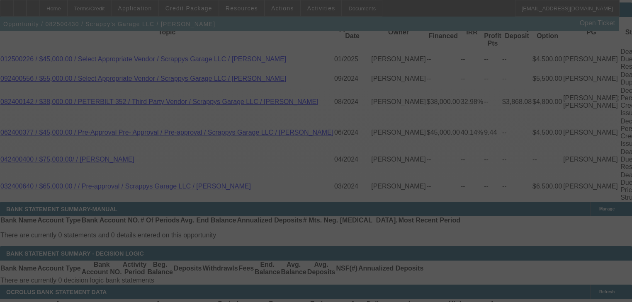
scroll to position [1293, 0]
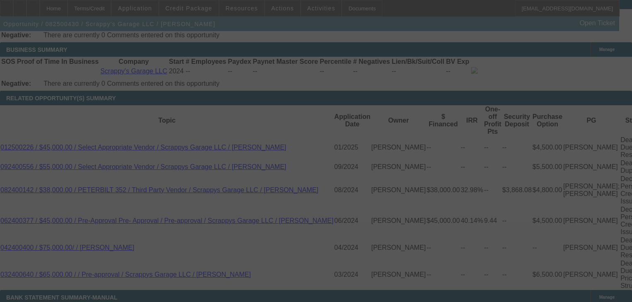
select select "0"
select select "2"
select select "0.1"
select select "4"
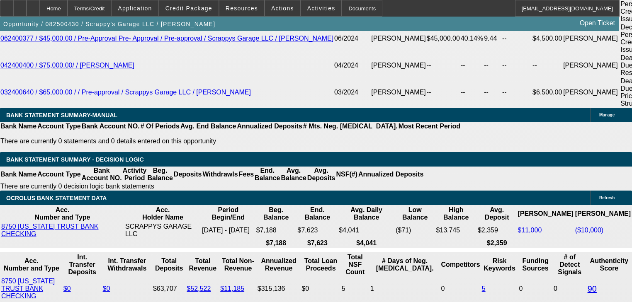
scroll to position [1492, 0]
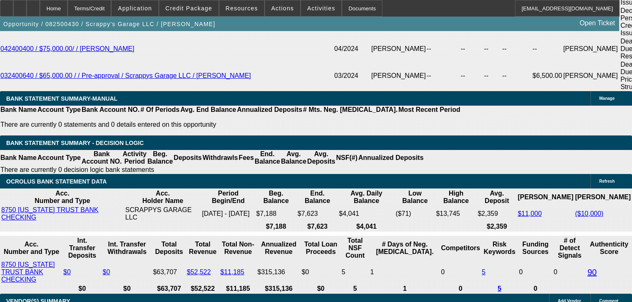
select select "0.2"
type input "$12,000.00"
type input "UNKNOWN"
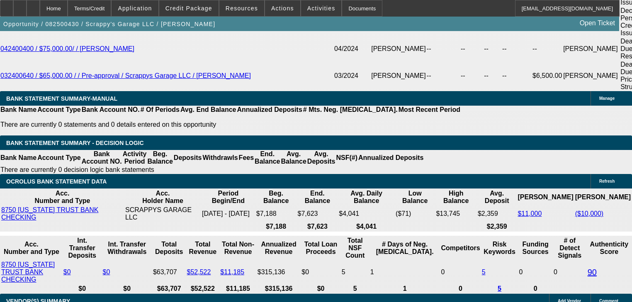
type input "$2,037.68"
type input "$4,075.36"
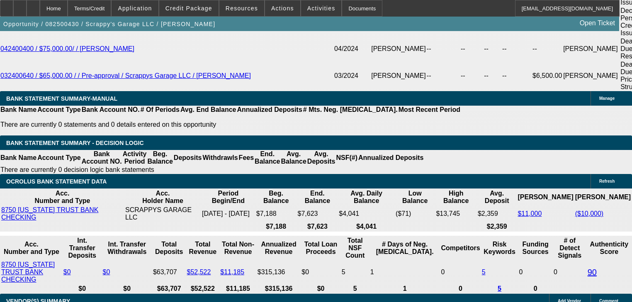
type input "3"
type input "$1,395.90"
type input "$2,791.80"
type input "35"
type input "$2,171.33"
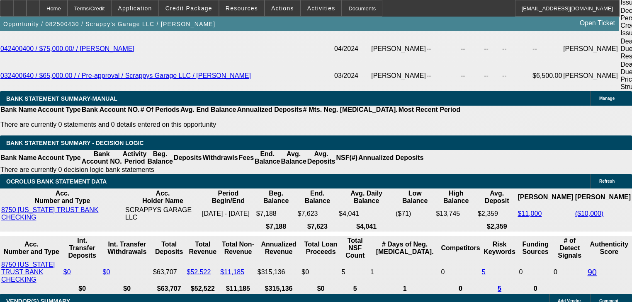
type input "$4,342.66"
type input "35"
type input "4"
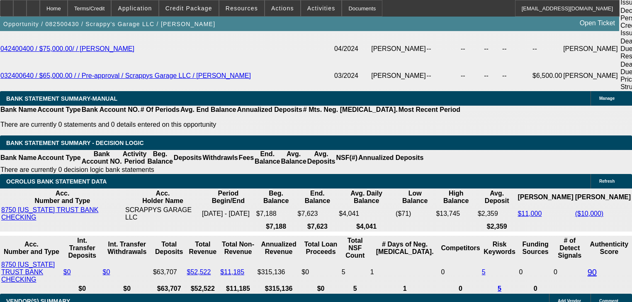
type input "$12,887.57"
type input "48"
type input "$25,775.14"
type input "$1,870.62"
type input "$3,741.24"
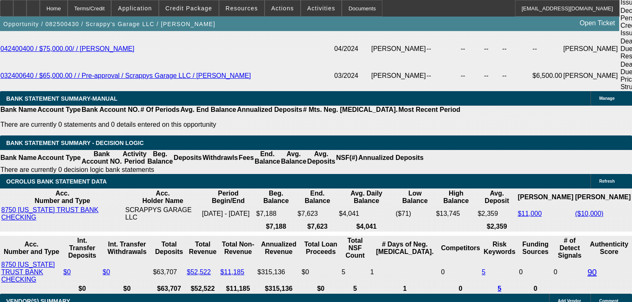
type input "48"
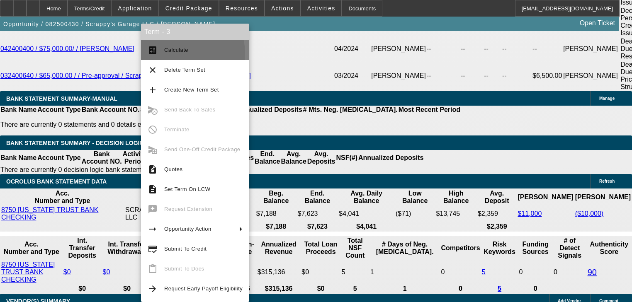
click at [162, 55] on button "calculate Calculate" at bounding box center [195, 50] width 108 height 20
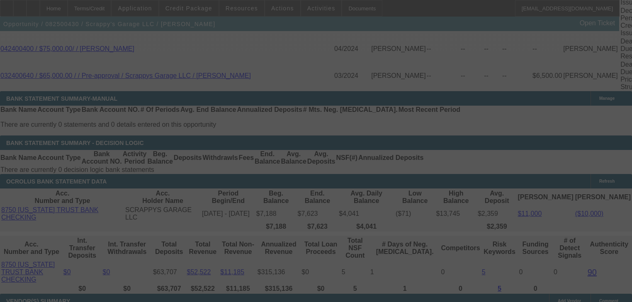
scroll to position [1484, 0]
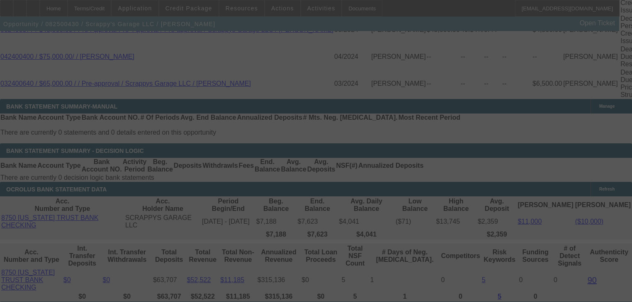
select select "0.2"
select select "2"
select select "0.1"
select select "4"
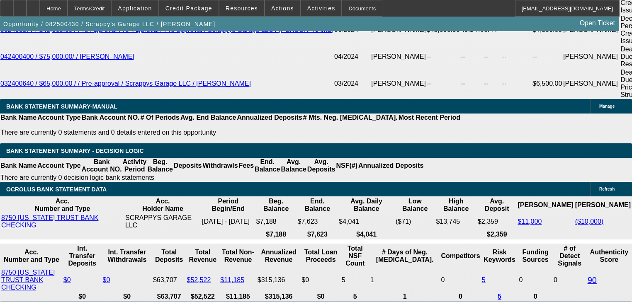
type input "$12,000.00"
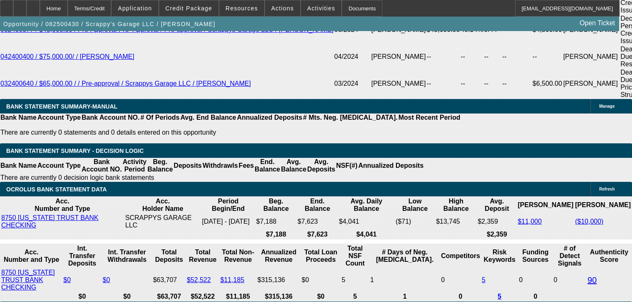
type input "4"
type input "UNKNOWN"
type input "$12,887.57"
type input "$25,775.14"
type input "42"
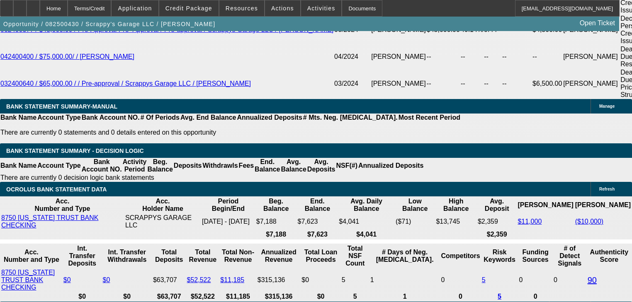
type input "$1,997.01"
type input "$3,994.02"
type input "42"
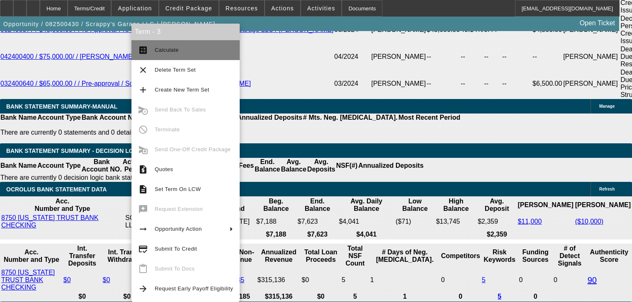
click at [145, 53] on mat-icon "calculate" at bounding box center [143, 50] width 10 height 10
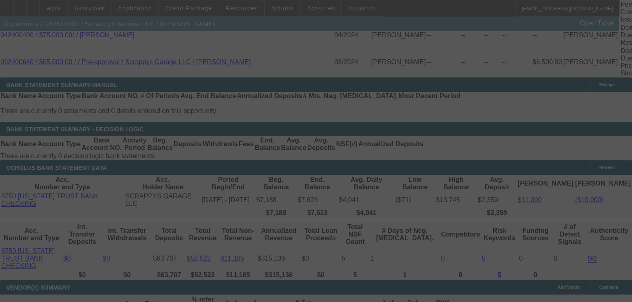
scroll to position [1517, 0]
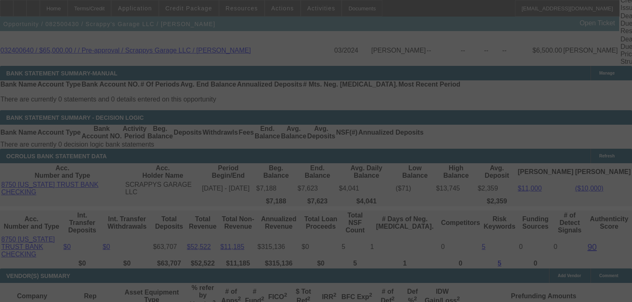
select select "0.2"
select select "2"
select select "0.1"
select select "4"
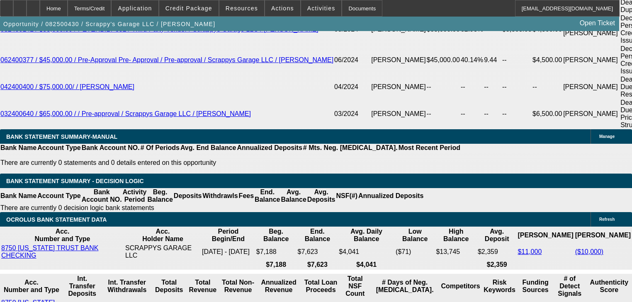
scroll to position [1451, 0]
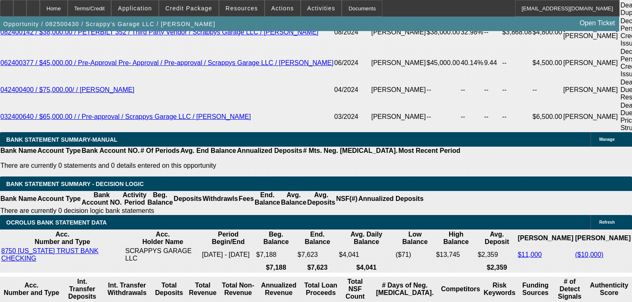
type input "1"
type input "$2.00"
type input "UNKNOWN"
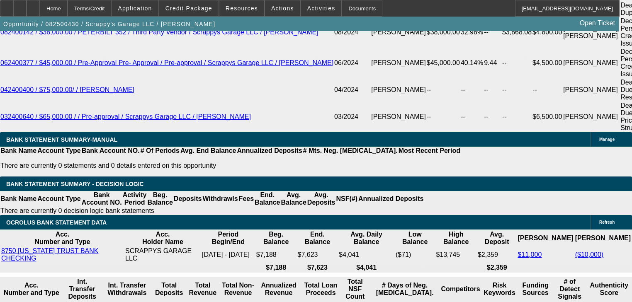
type input "$1,997.00"
type input "$3,994.00"
type input "35"
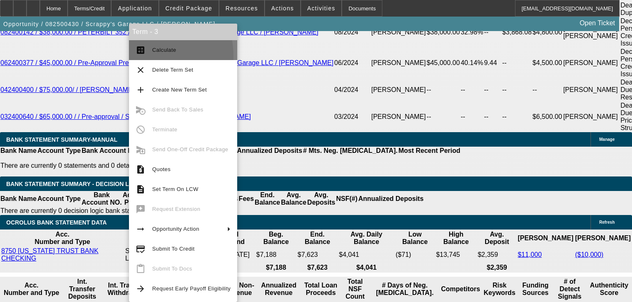
click at [138, 57] on button "calculate Calculate" at bounding box center [183, 50] width 108 height 20
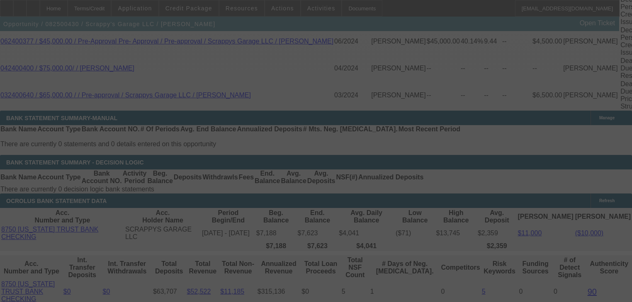
scroll to position [1484, 0]
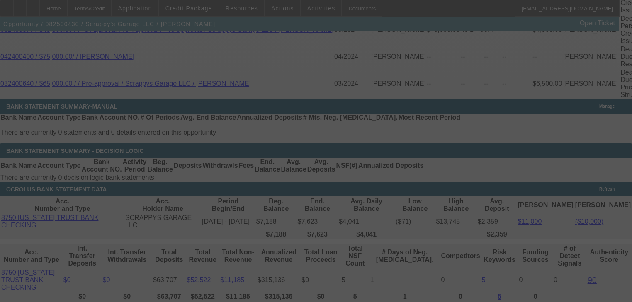
select select "0.2"
select select "2"
select select "0.1"
select select "4"
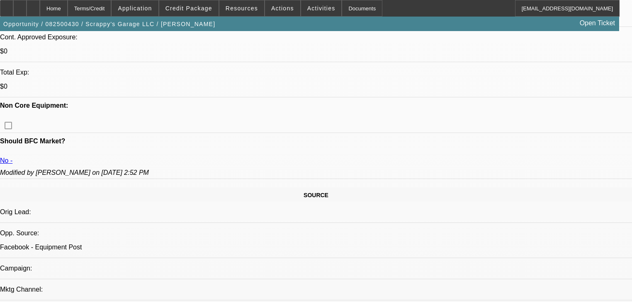
scroll to position [286, 0]
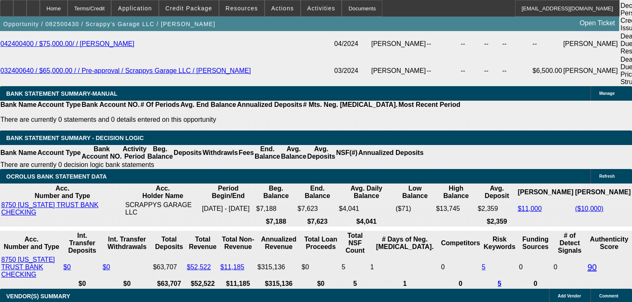
scroll to position [1512, 0]
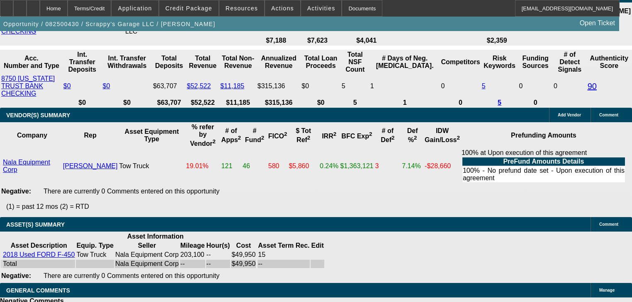
scroll to position [1479, 0]
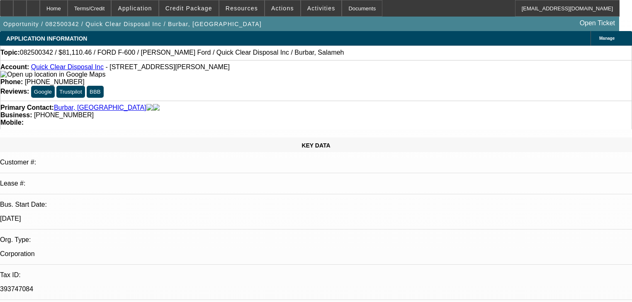
select select "0"
select select "2"
select select "0"
select select "21"
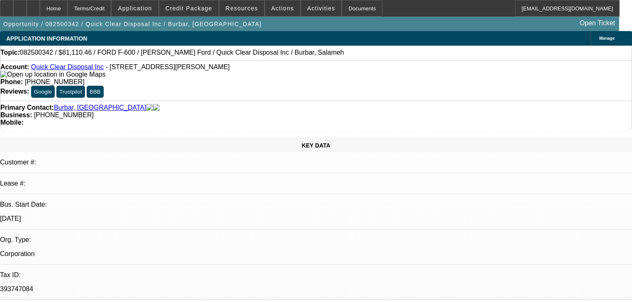
select select "0"
select select "2"
select select "0"
select select "21"
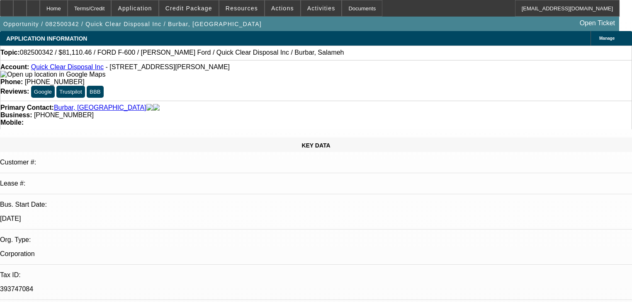
select select "0"
select select "2"
select select "0"
select select "21"
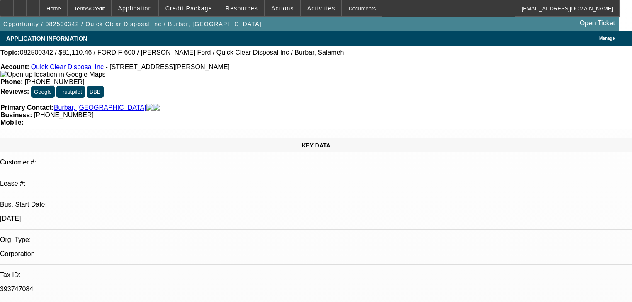
select select "0"
select select "2"
select select "0"
select select "19"
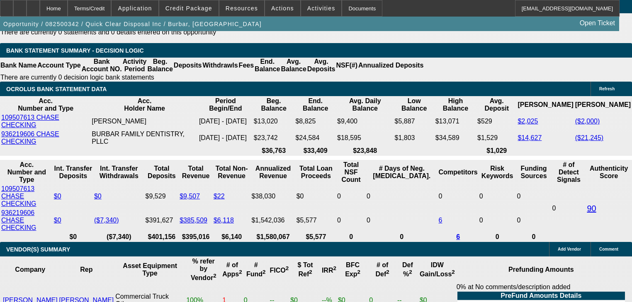
scroll to position [1525, 0]
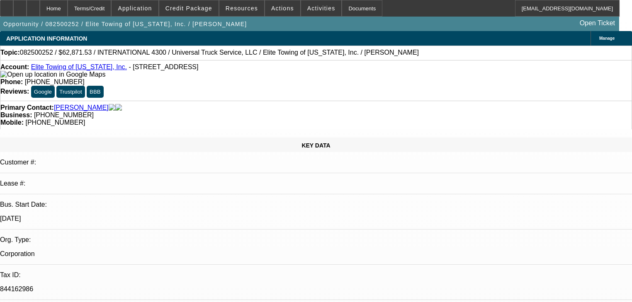
select select "0.1"
select select "0"
select select "6"
select select "0.1"
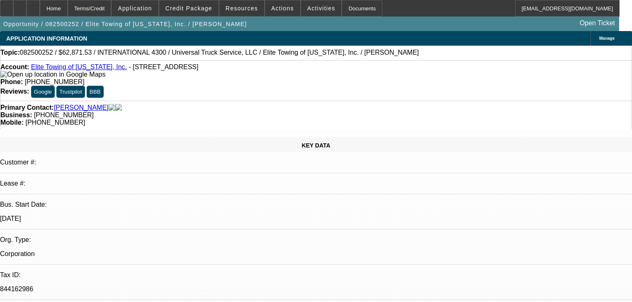
select select "0"
select select "6"
select select "0.1"
select select "0"
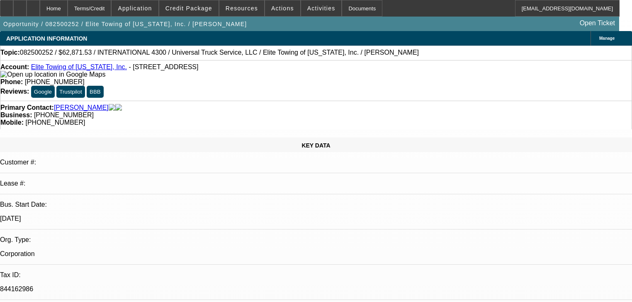
select select "0"
select select "6"
select select "0"
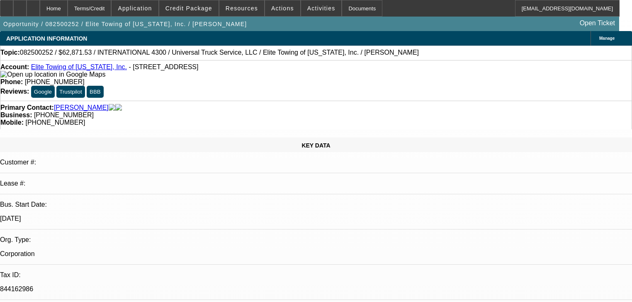
select select "6"
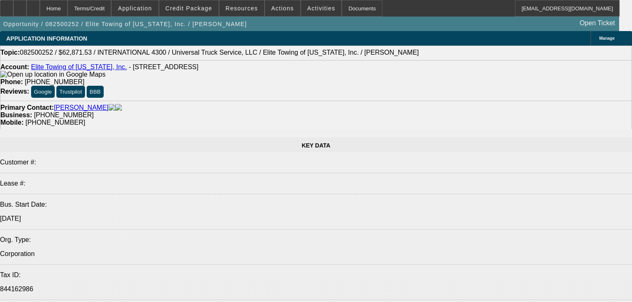
select select "0.1"
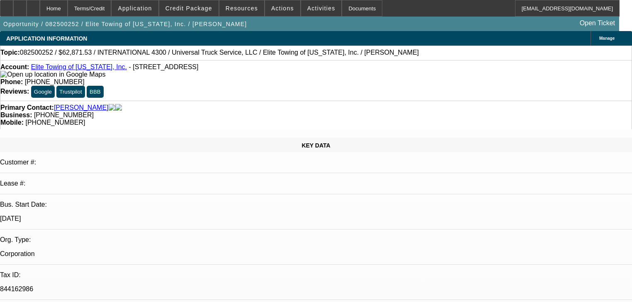
select select "0"
select select "6"
select select "0.1"
select select "0"
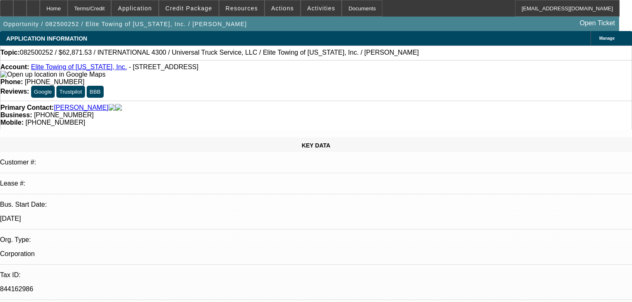
select select "0"
select select "6"
select select "0.1"
select select "0"
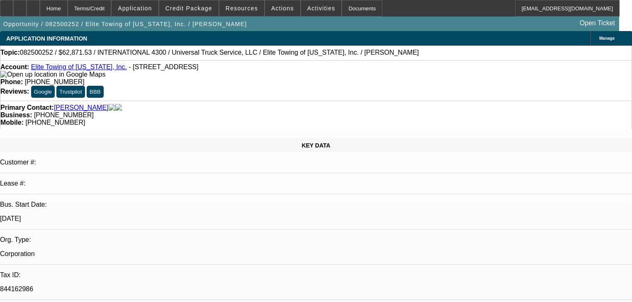
select select "6"
select select "0"
select select "6"
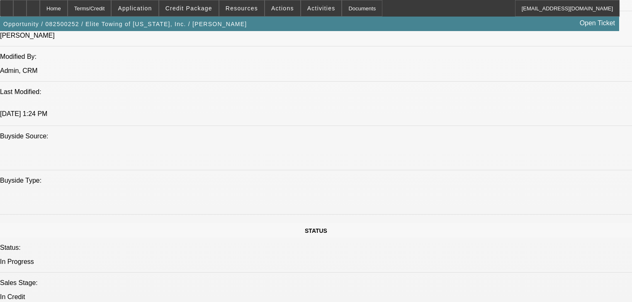
scroll to position [564, 0]
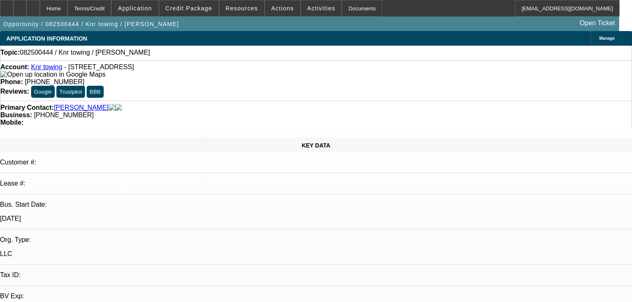
select select "0"
select select "2"
select select "0.1"
select select "4"
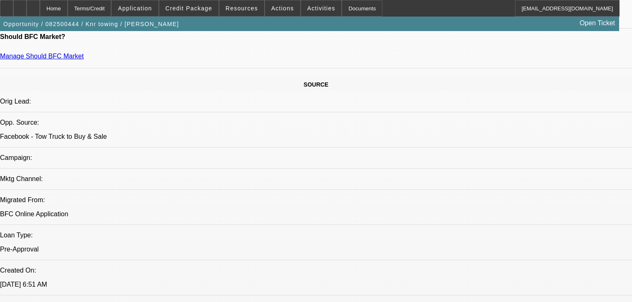
scroll to position [431, 0]
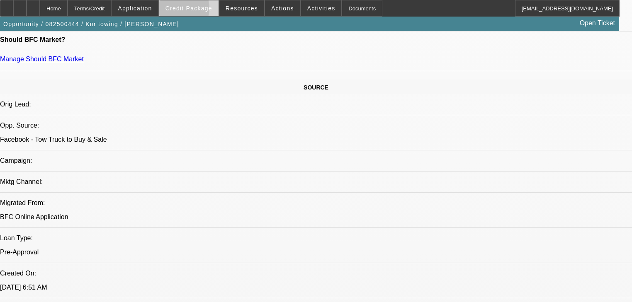
click at [188, 10] on span "Credit Package" at bounding box center [188, 8] width 47 height 7
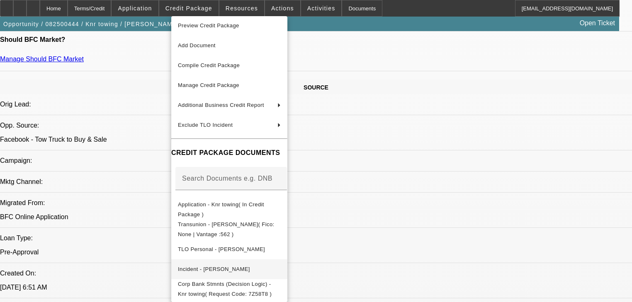
scroll to position [5, 0]
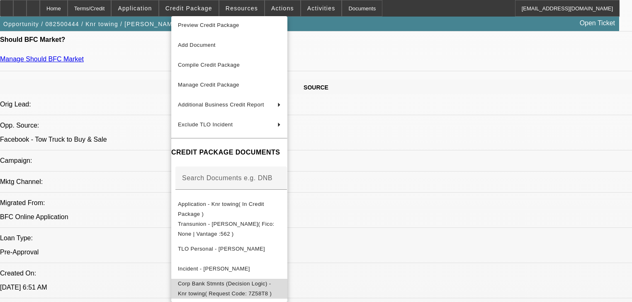
click at [224, 279] on span "Corp Bank Stmnts (Decision Logic) - Knr towing( Request Code: 7Z58T8 )" at bounding box center [229, 289] width 103 height 20
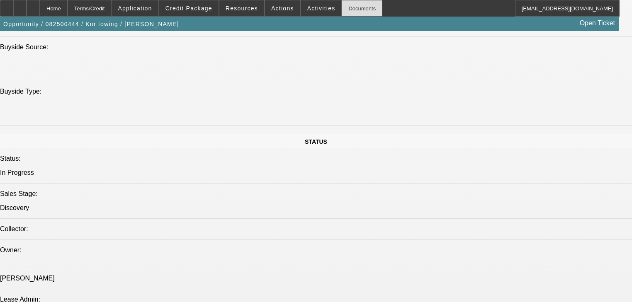
scroll to position [696, 0]
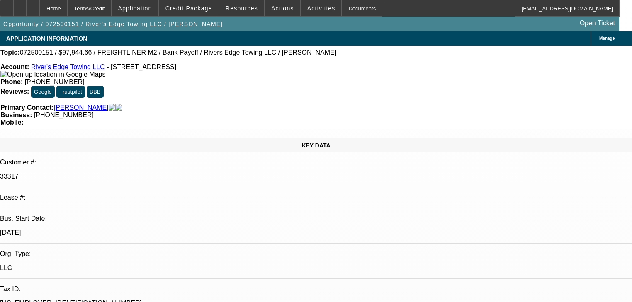
select select "0"
select select "2"
select select "0"
select select "6"
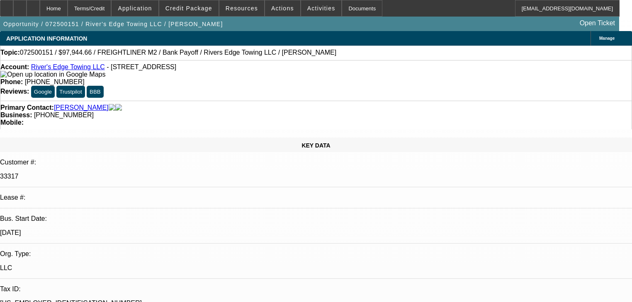
select select "0"
select select "2"
select select "0"
select select "6"
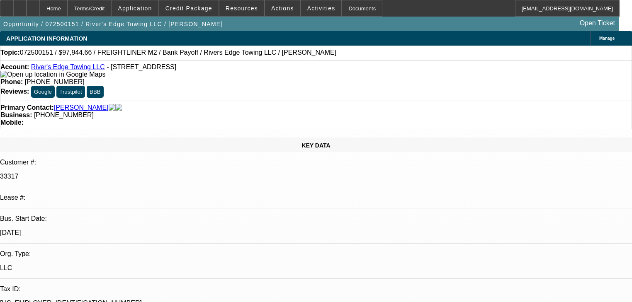
select select "0"
select select "2"
select select "0"
select select "6"
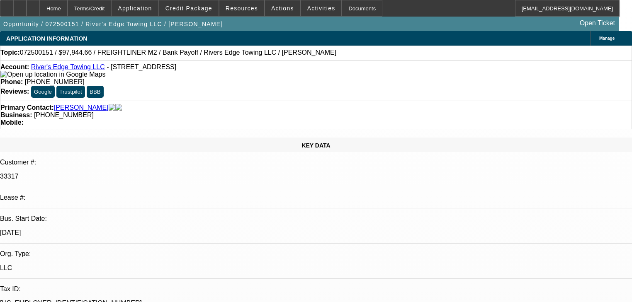
select select "0"
select select "6"
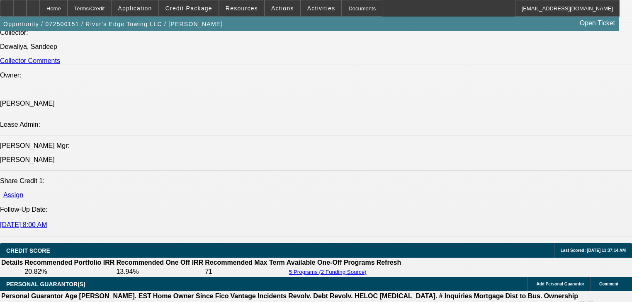
scroll to position [928, 0]
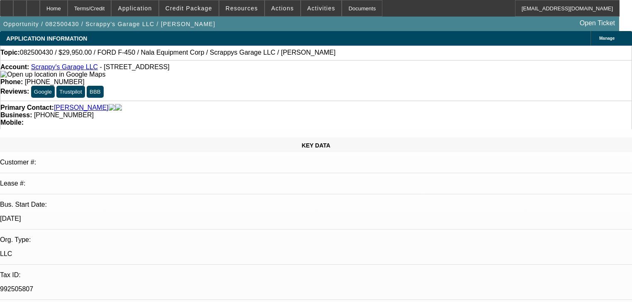
select select "0.2"
select select "2"
select select "0.1"
select select "4"
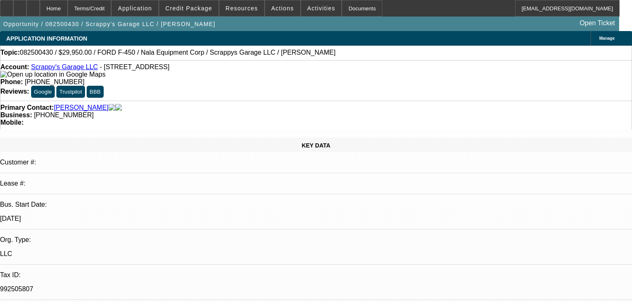
select select "0"
select select "2"
select select "0.1"
select select "4"
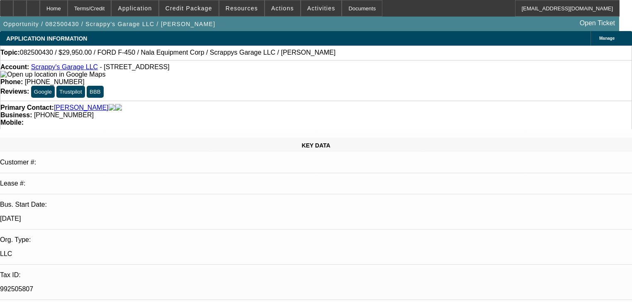
select select "0"
select select "2"
select select "0.1"
select select "4"
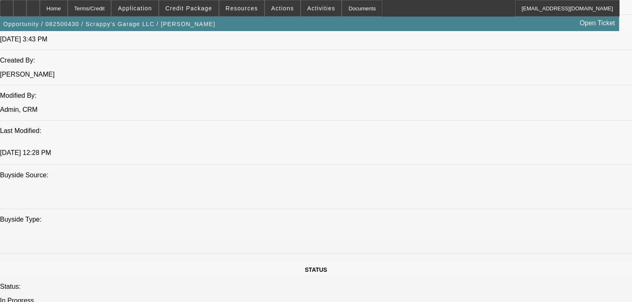
scroll to position [584, 0]
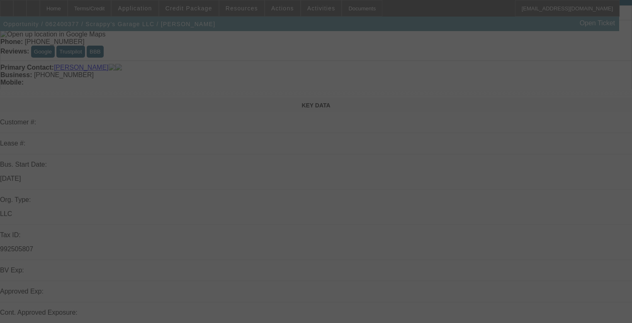
scroll to position [166, 0]
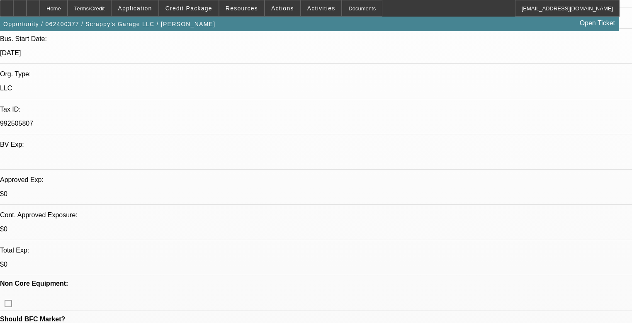
select select "0"
select select "0.1"
select select "4"
select select "0.2"
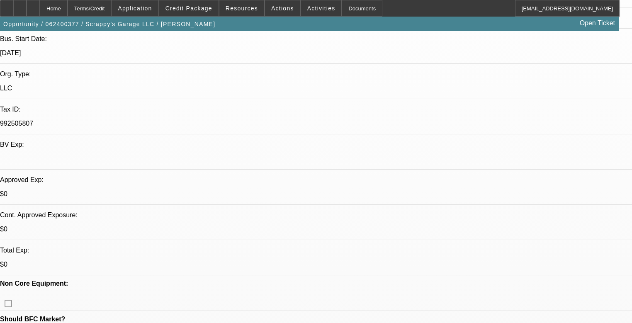
select select "2"
select select "0.1"
select select "4"
select select "0.2"
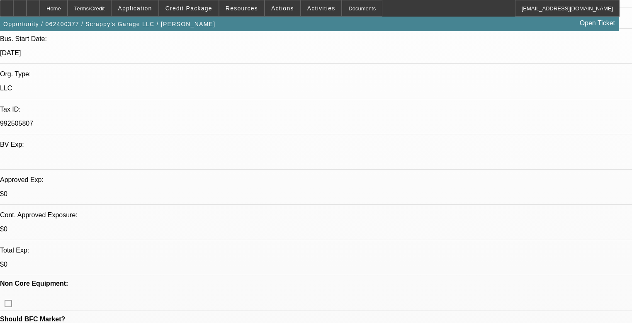
select select "2"
select select "0.1"
select select "4"
select select "0.15"
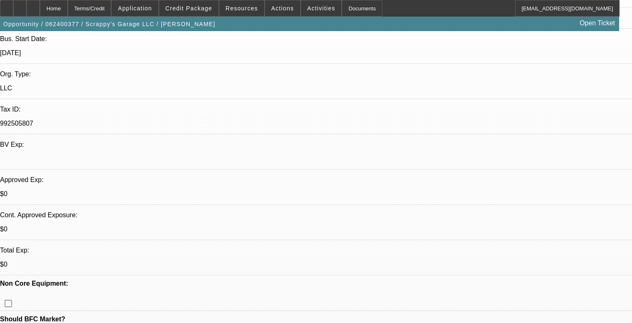
select select "2"
select select "0.1"
select select "4"
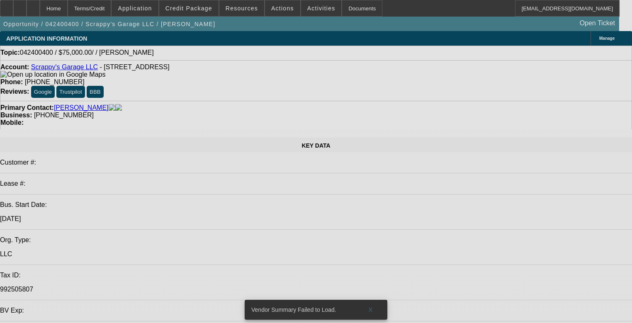
select select "0"
select select "2"
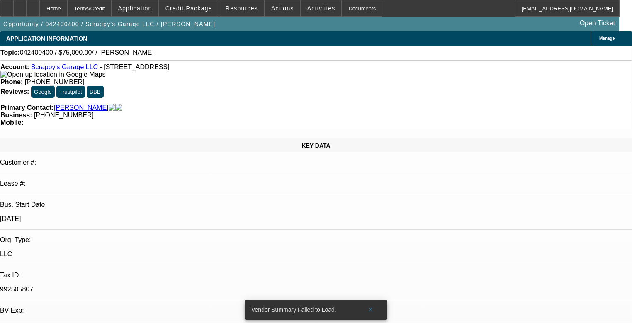
select select "2"
select select "0.1"
select select "4"
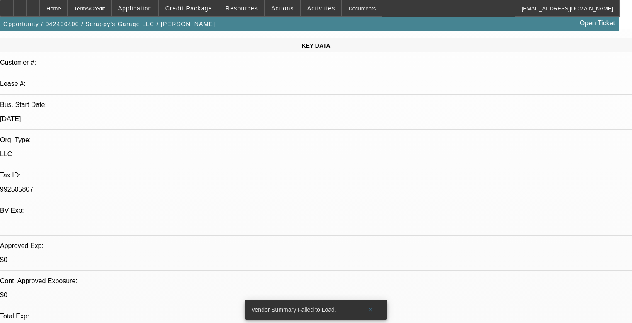
scroll to position [232, 0]
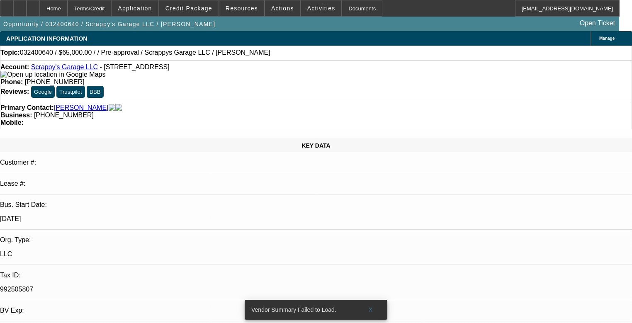
select select "0"
select select "2"
select select "0.1"
select select "4"
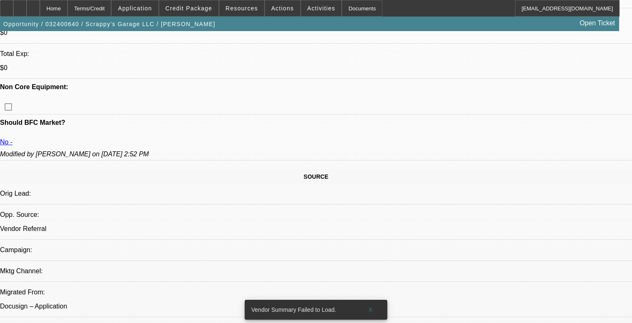
scroll to position [365, 0]
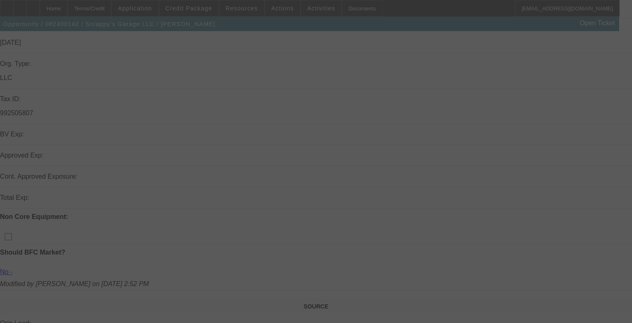
scroll to position [176, 0]
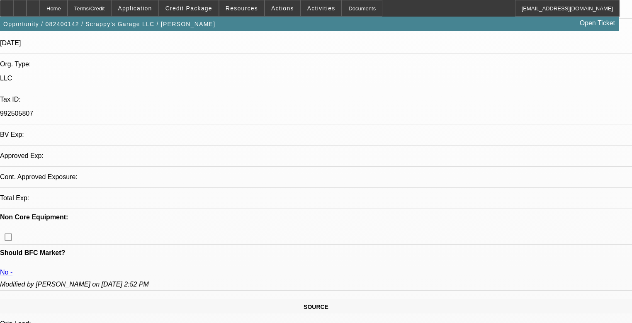
select select "0"
select select "2"
select select "0.1"
select select "4"
